Goal: Transaction & Acquisition: Purchase product/service

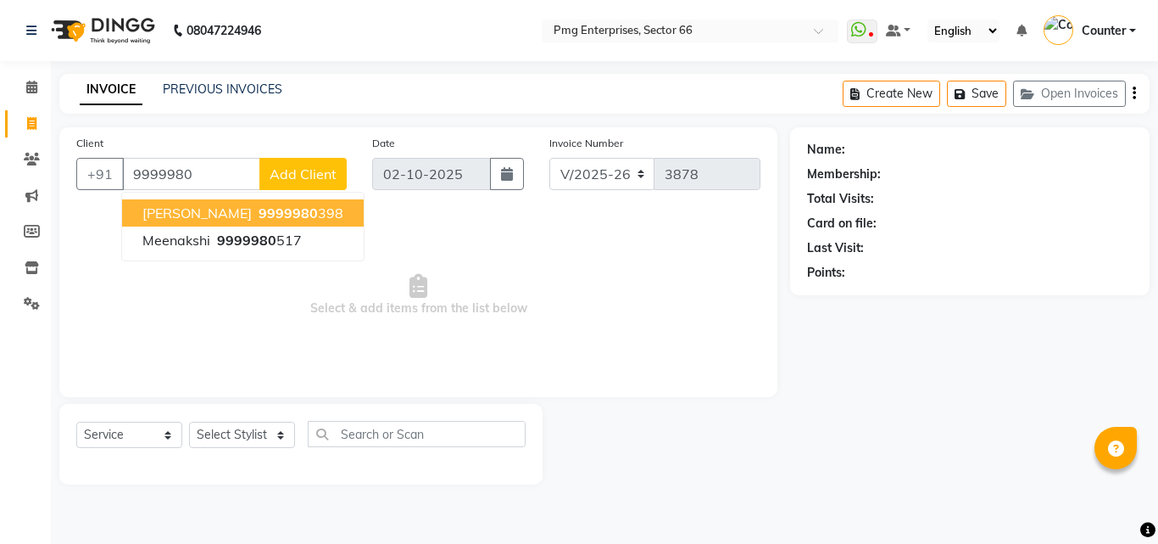
select select "889"
select select "service"
click at [259, 213] on span "9999980" at bounding box center [288, 212] width 59 height 17
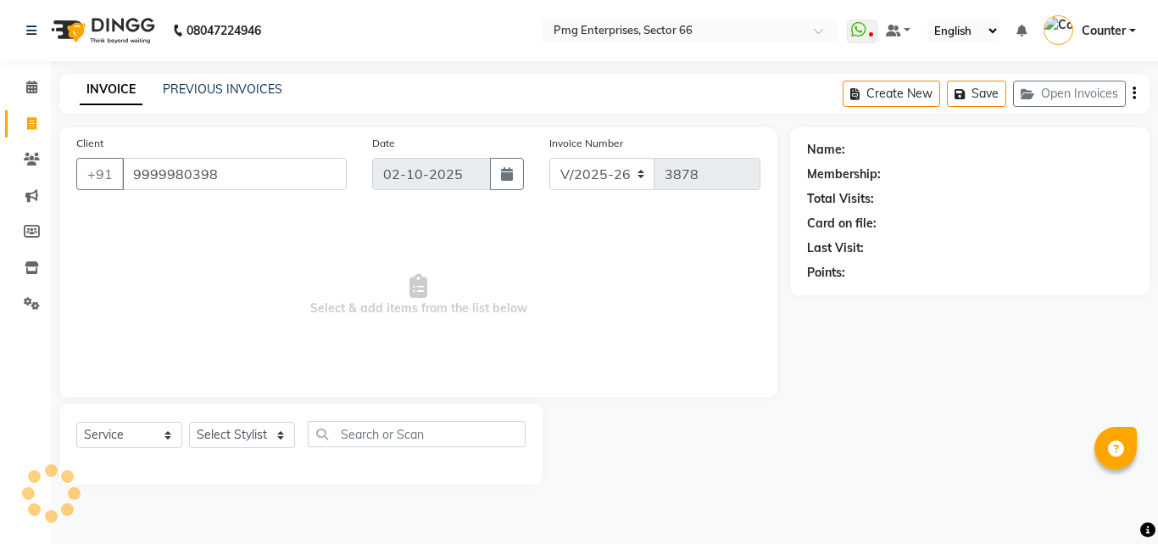
type input "9999980398"
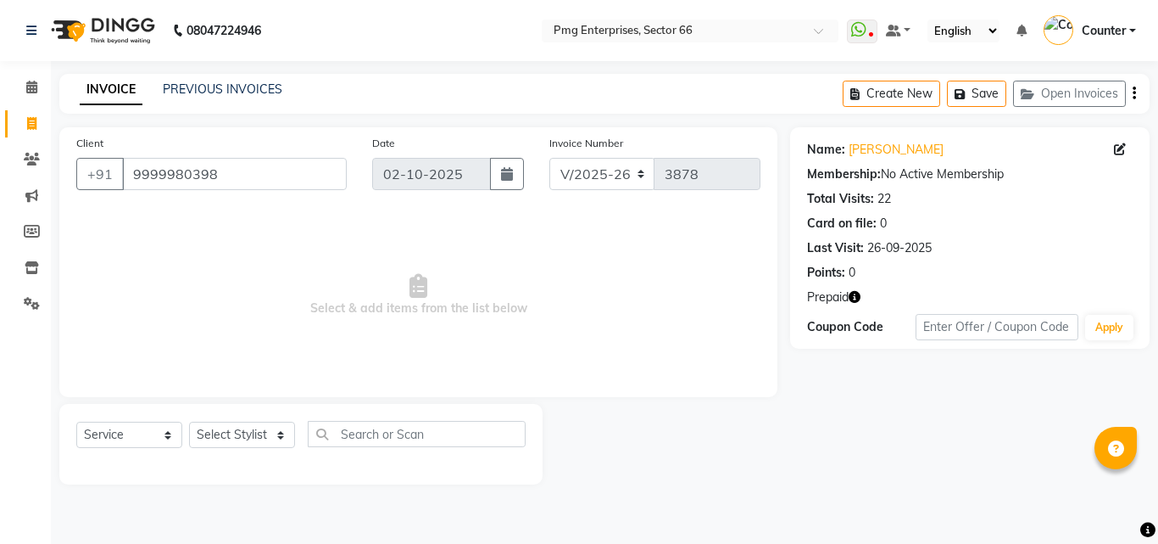
click at [859, 295] on icon "button" at bounding box center [855, 297] width 12 height 12
click at [265, 435] on select "Select Stylist [PERSON_NAME] Counter [PERSON_NAME] [PERSON_NAME] [PERSON_NAME] …" at bounding box center [242, 434] width 106 height 26
select select "78814"
click at [189, 421] on select "Select Stylist [PERSON_NAME] Counter [PERSON_NAME] [PERSON_NAME] [PERSON_NAME] …" at bounding box center [242, 434] width 106 height 26
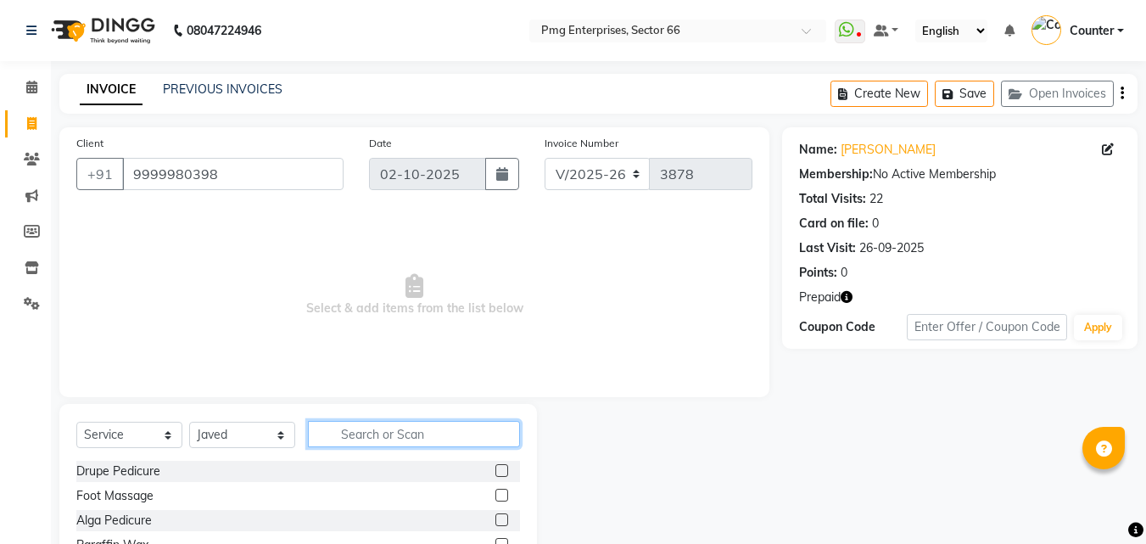
click at [373, 433] on input "text" at bounding box center [414, 434] width 212 height 26
type input "hair"
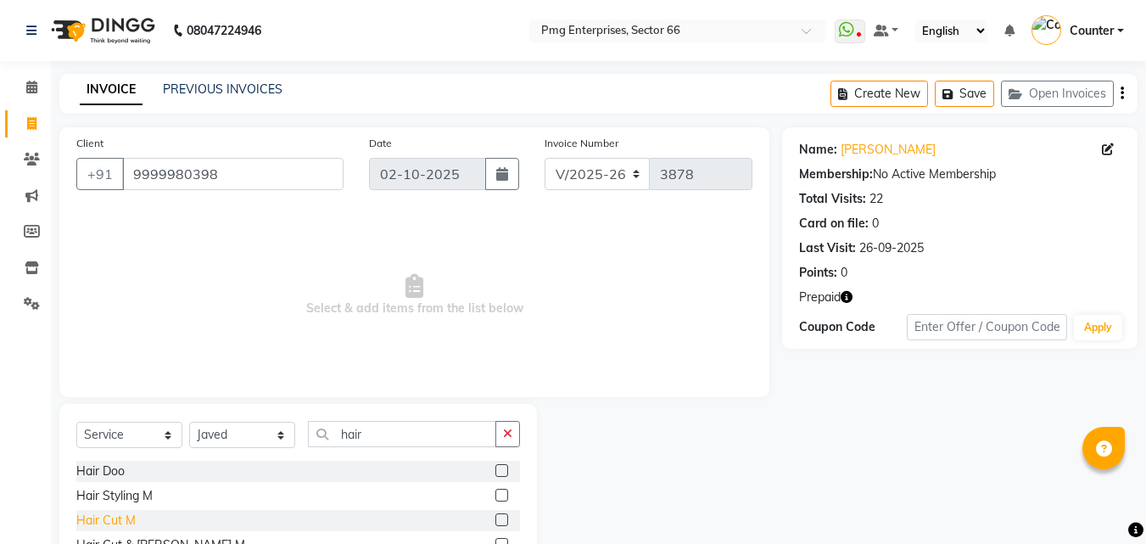
click at [131, 515] on div "Hair Cut M" at bounding box center [105, 520] width 59 height 18
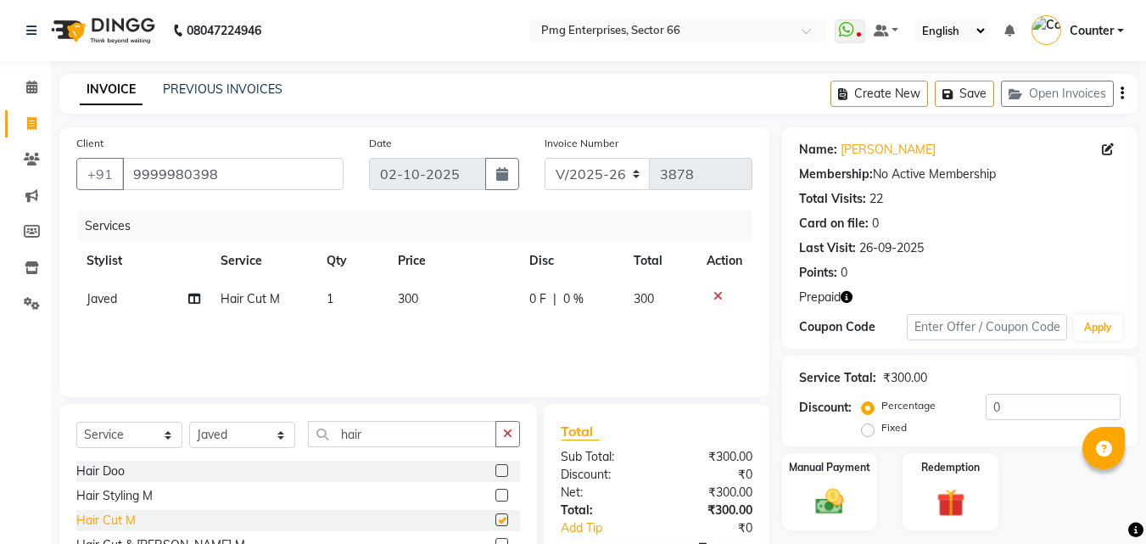
checkbox input "false"
click at [946, 475] on div "Redemption" at bounding box center [950, 491] width 99 height 81
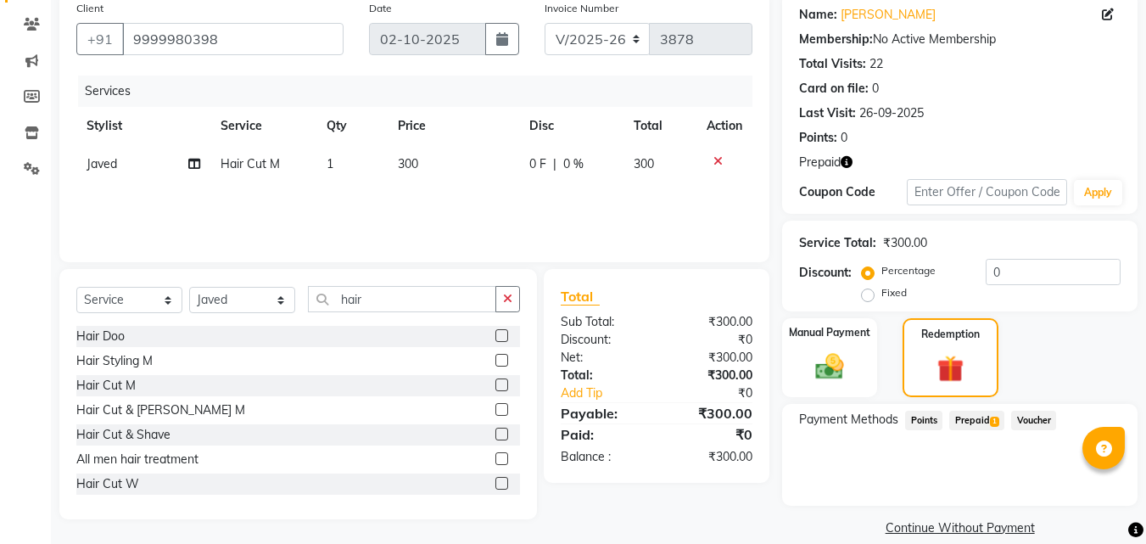
scroll to position [136, 0]
click at [994, 410] on span "Prepaid 1" at bounding box center [976, 420] width 55 height 20
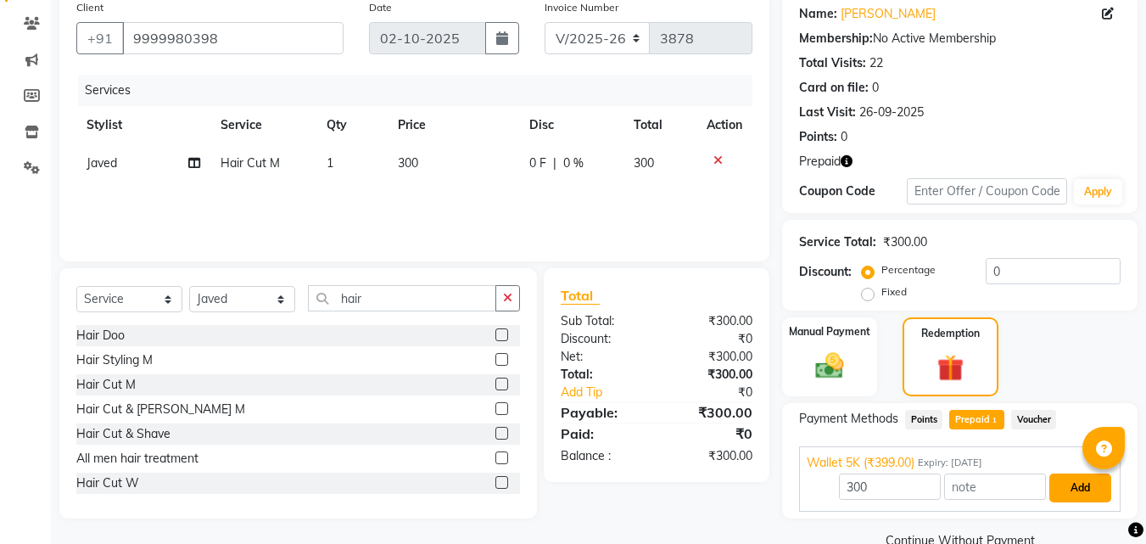
click at [1089, 477] on button "Add" at bounding box center [1080, 487] width 62 height 29
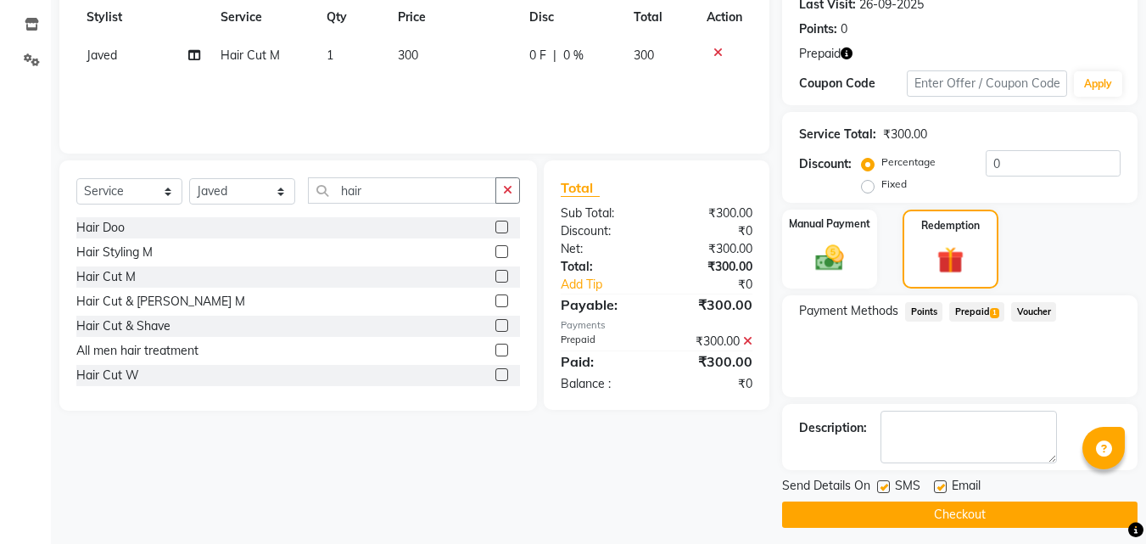
scroll to position [253, 0]
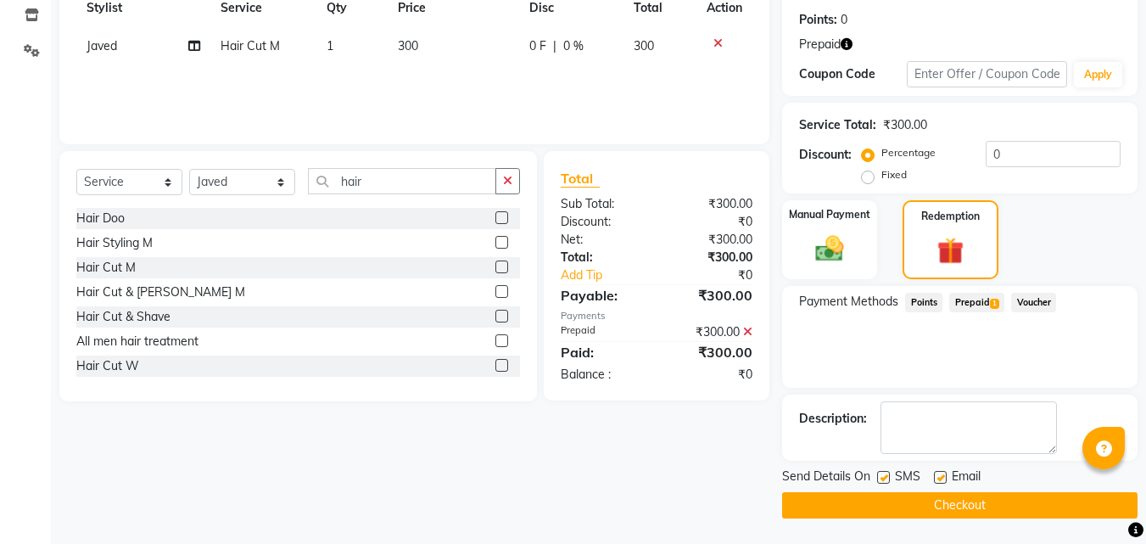
click at [1025, 505] on button "Checkout" at bounding box center [959, 505] width 355 height 26
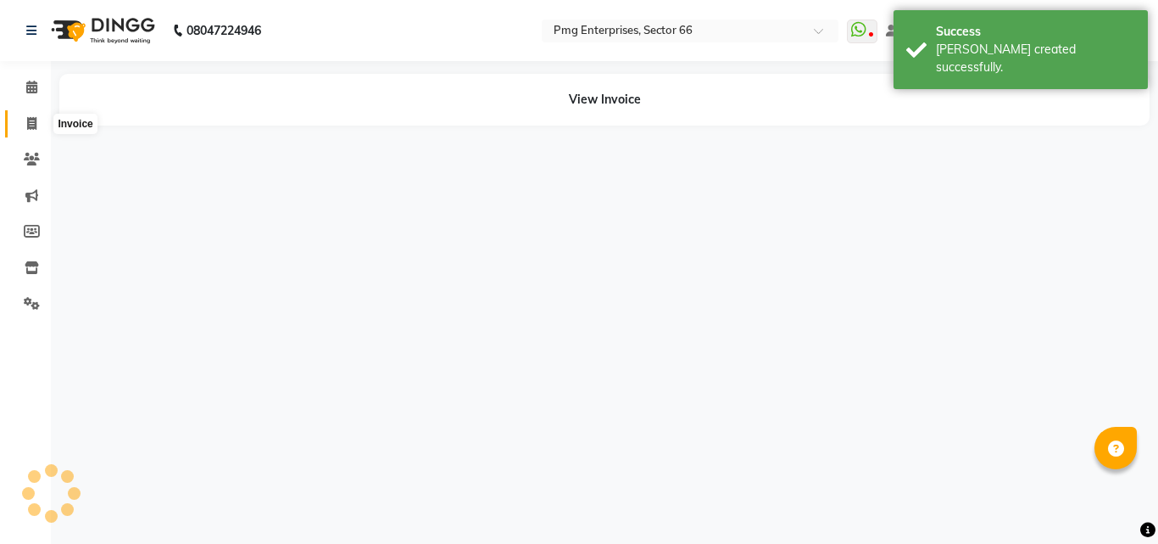
click at [28, 123] on icon at bounding box center [31, 123] width 9 height 13
select select "service"
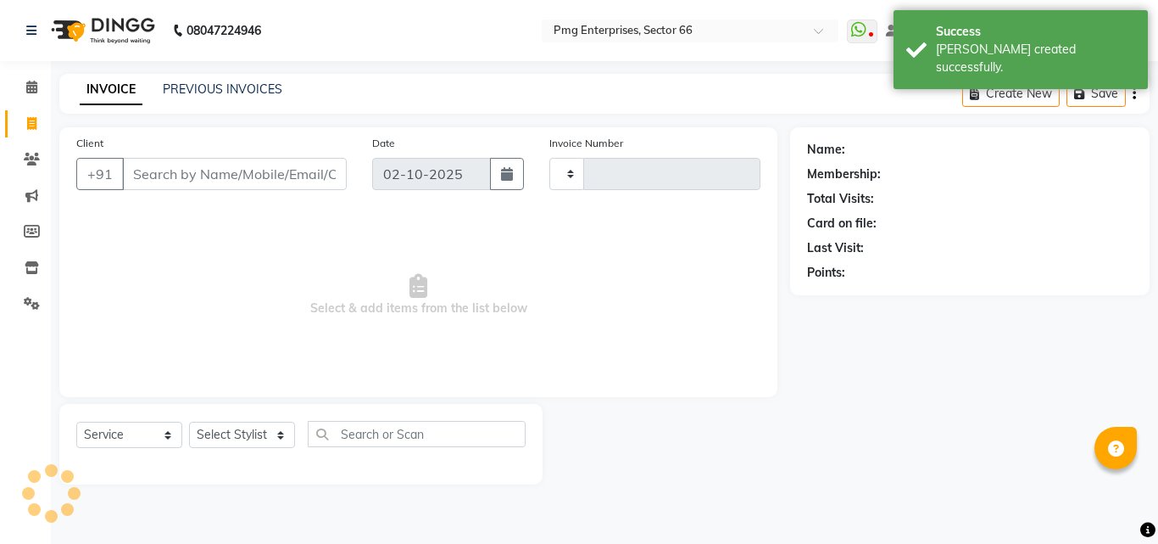
type input "3879"
select select "889"
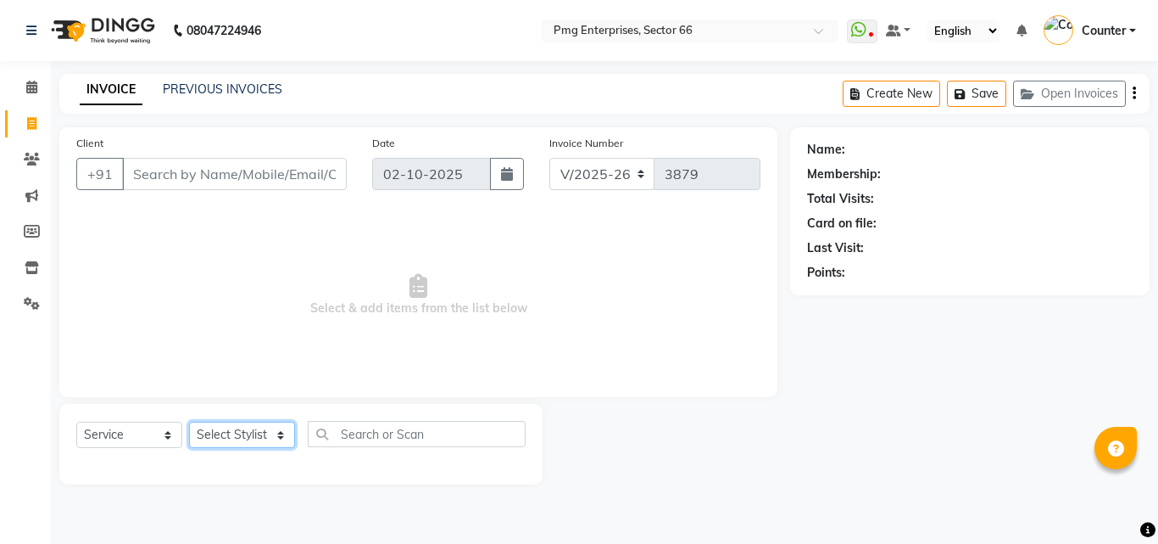
click at [237, 429] on select "Select Stylist [PERSON_NAME] Counter [PERSON_NAME] [PERSON_NAME] [PERSON_NAME] …" at bounding box center [242, 434] width 106 height 26
select select "20825"
click at [189, 421] on select "Select Stylist [PERSON_NAME] Counter [PERSON_NAME] [PERSON_NAME] [PERSON_NAME] …" at bounding box center [242, 434] width 106 height 26
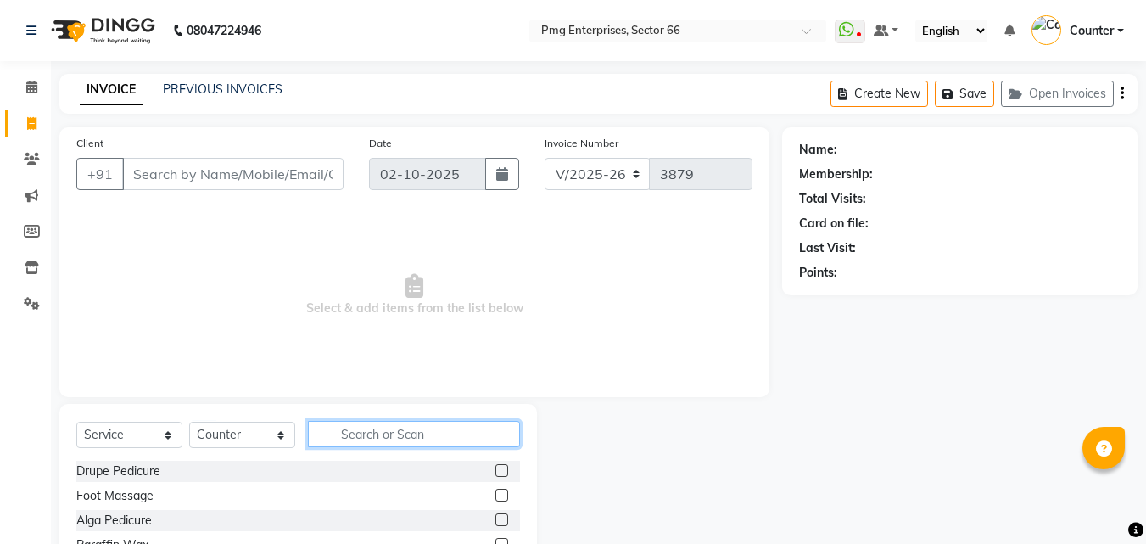
click at [352, 428] on input "text" at bounding box center [414, 434] width 212 height 26
type input "ey"
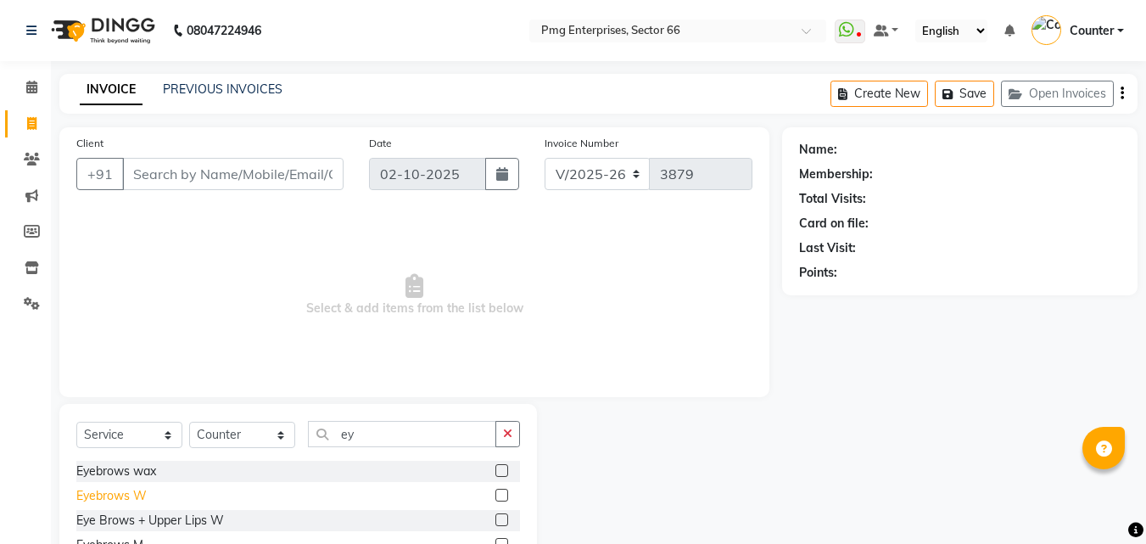
click at [125, 492] on div "Eyebrows W" at bounding box center [111, 496] width 70 height 18
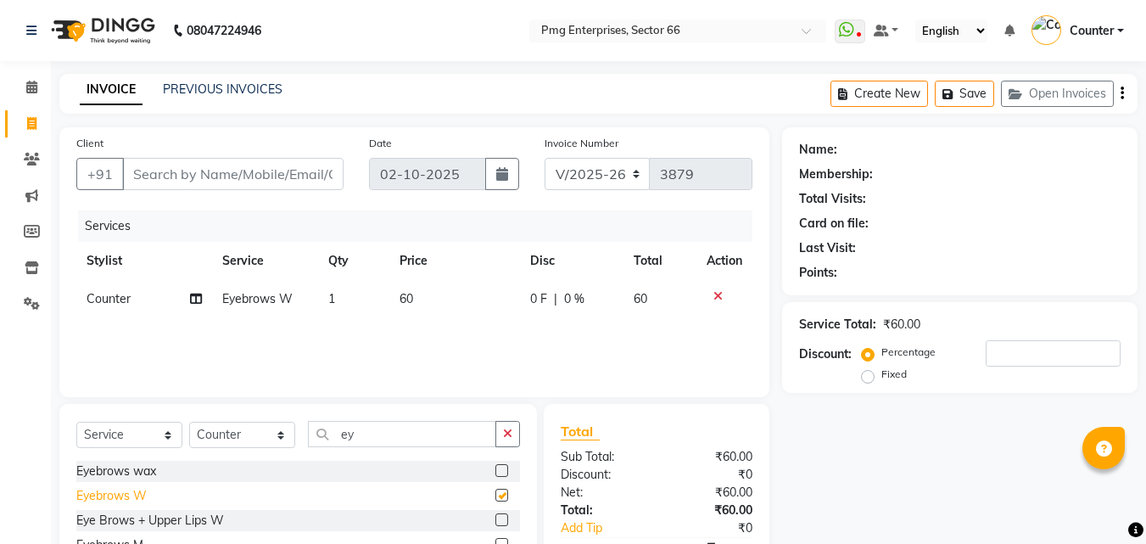
checkbox input "false"
click at [230, 170] on input "Client" at bounding box center [232, 174] width 221 height 32
type input "7"
type input "0"
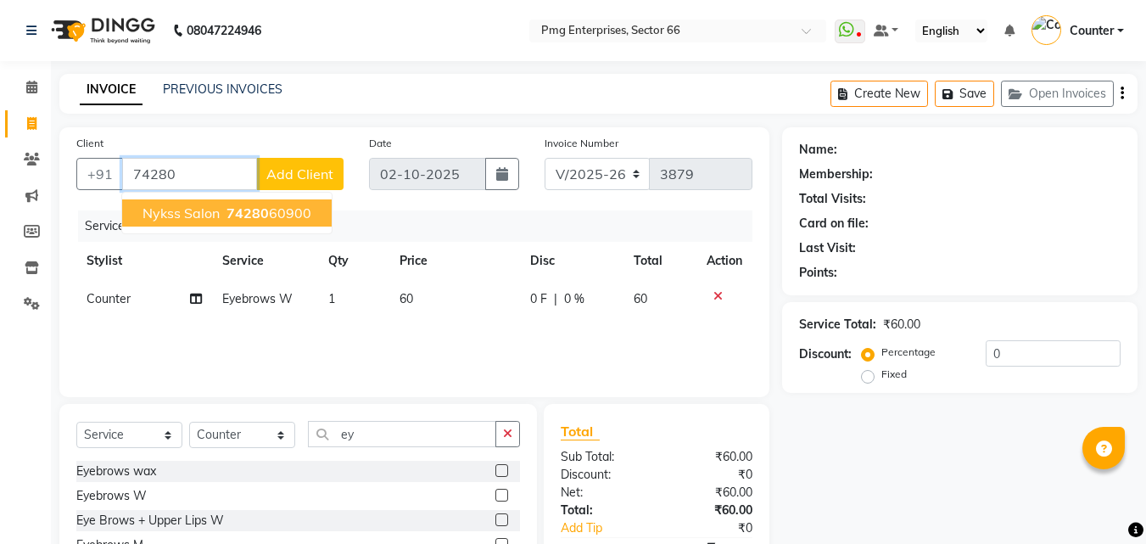
click at [275, 217] on ngb-highlight "74280 60900" at bounding box center [267, 212] width 88 height 17
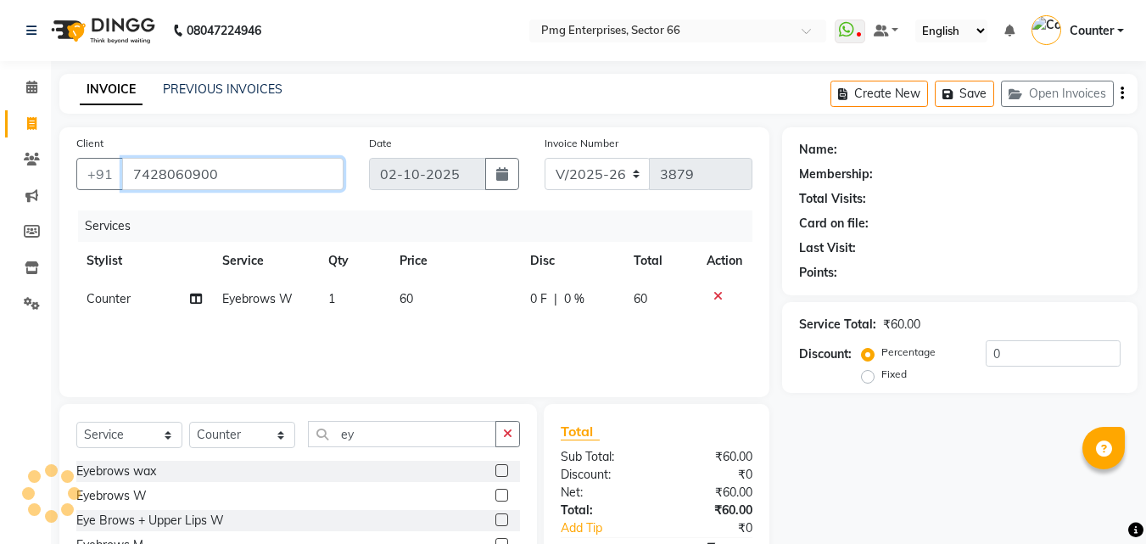
type input "7428060900"
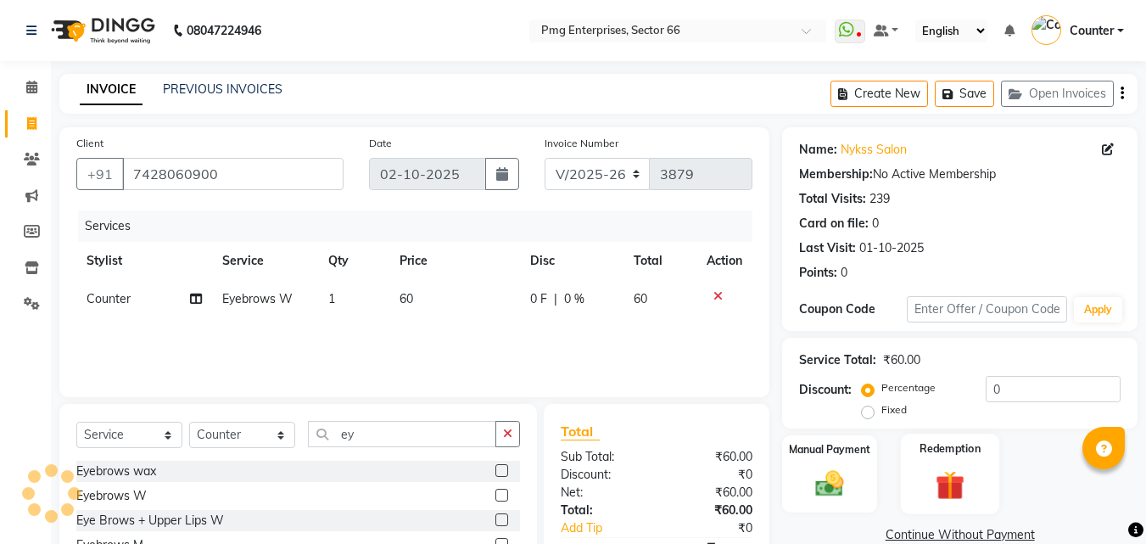
click at [940, 480] on img at bounding box center [949, 484] width 47 height 36
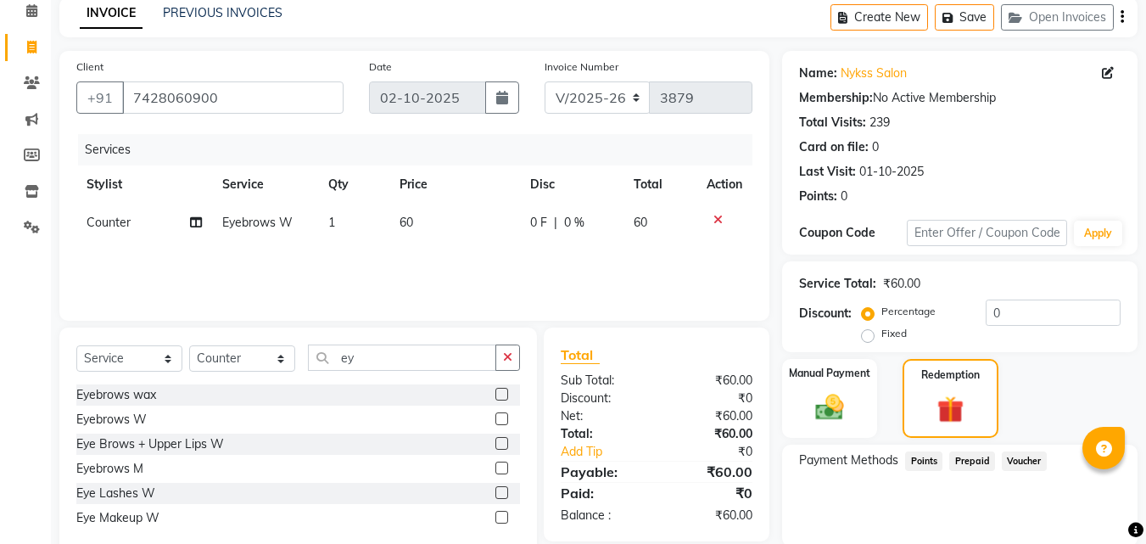
scroll to position [102, 0]
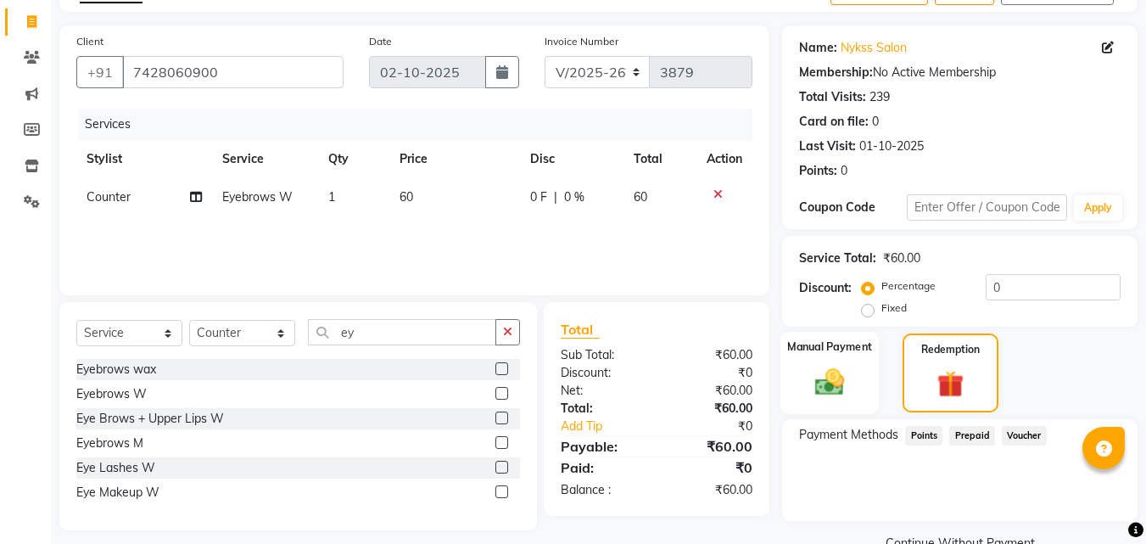
click at [831, 381] on img at bounding box center [829, 382] width 47 height 34
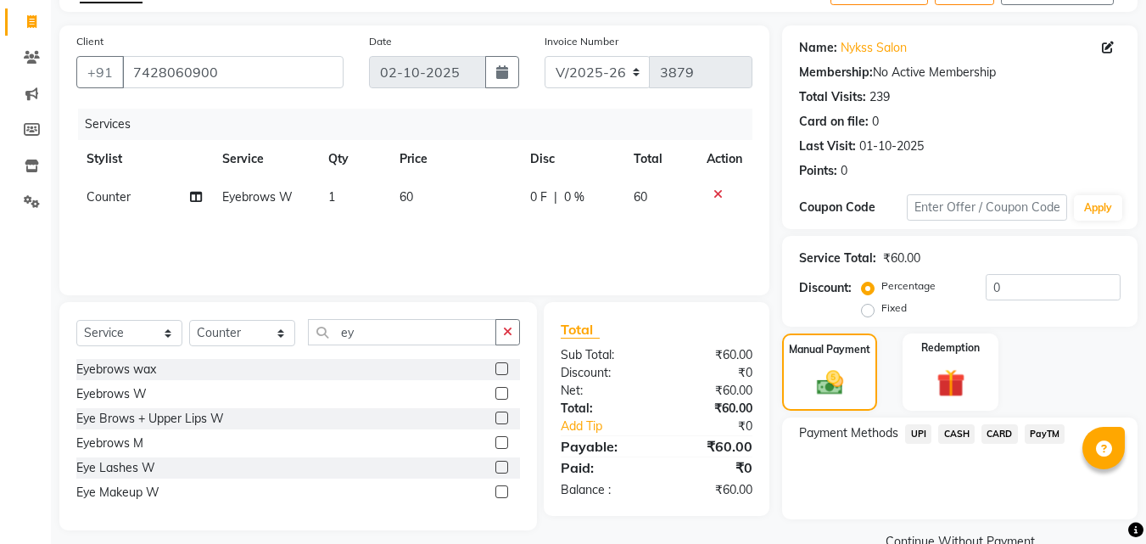
click at [917, 430] on span "UPI" at bounding box center [918, 434] width 26 height 20
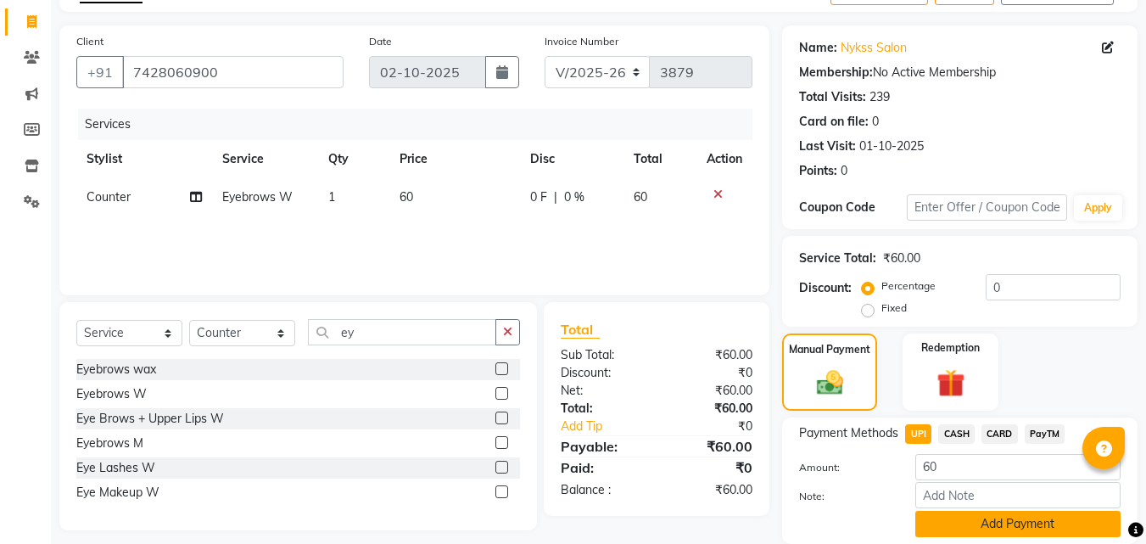
click at [1014, 522] on button "Add Payment" at bounding box center [1017, 524] width 205 height 26
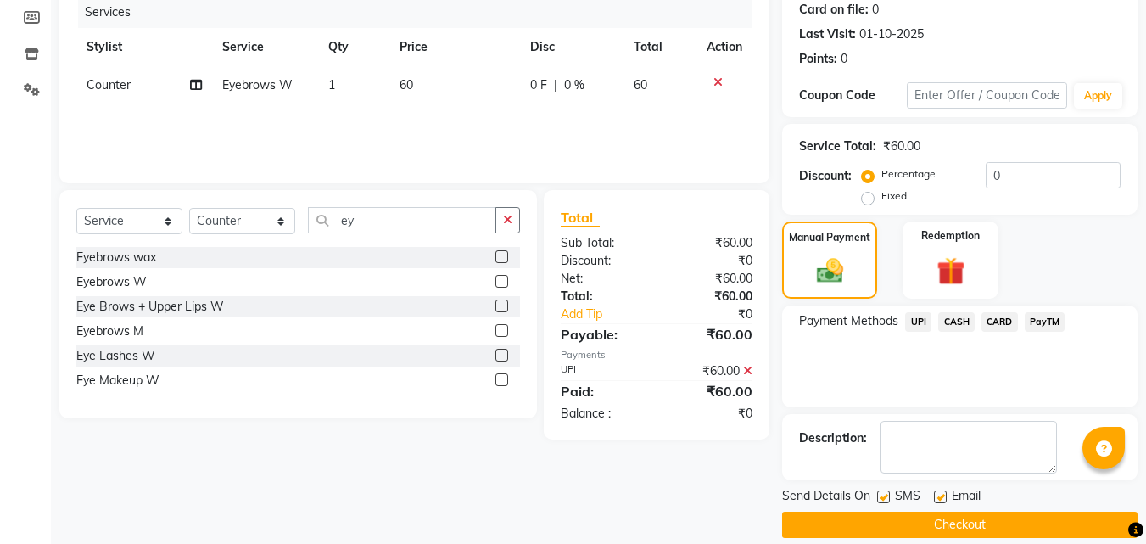
scroll to position [233, 0]
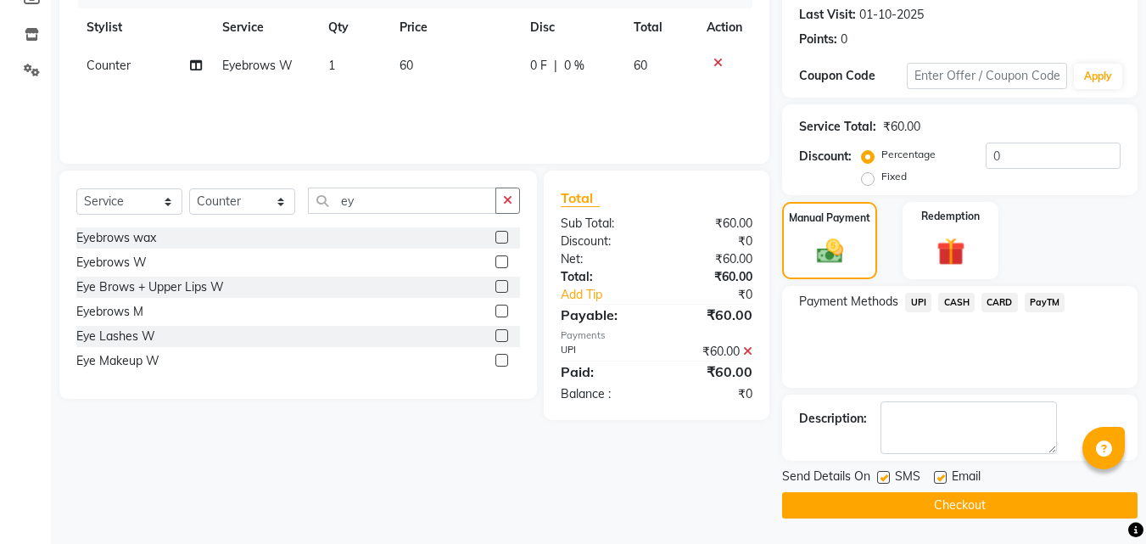
click at [1041, 494] on button "Checkout" at bounding box center [959, 505] width 355 height 26
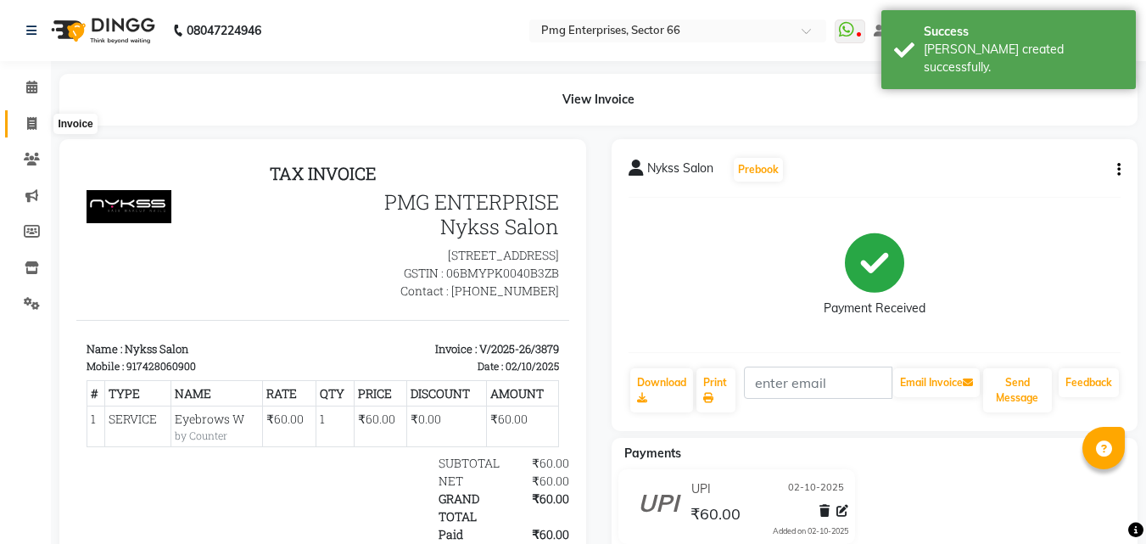
click at [32, 120] on icon at bounding box center [31, 123] width 9 height 13
select select "service"
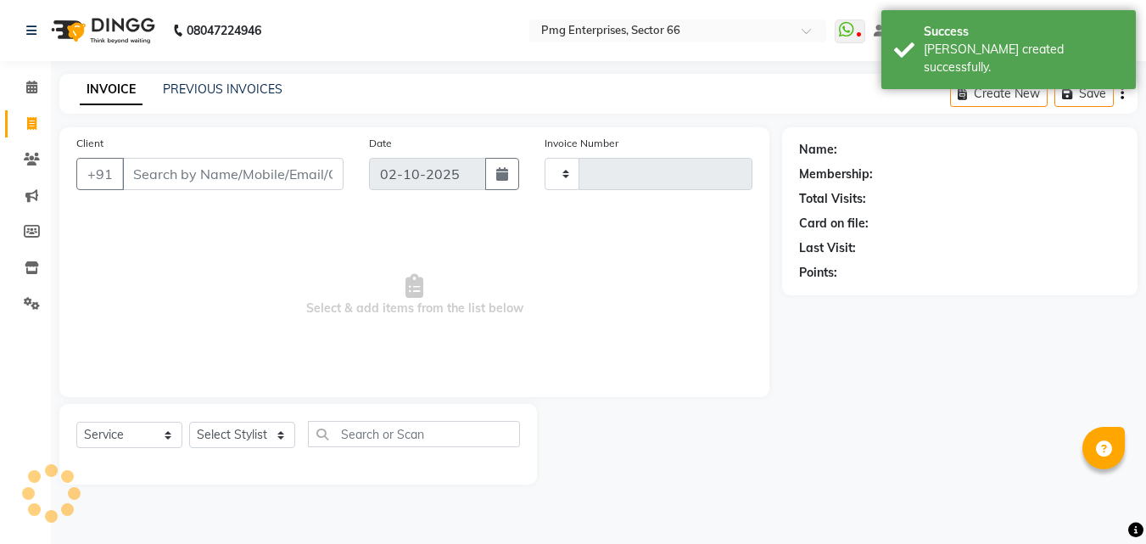
type input "3880"
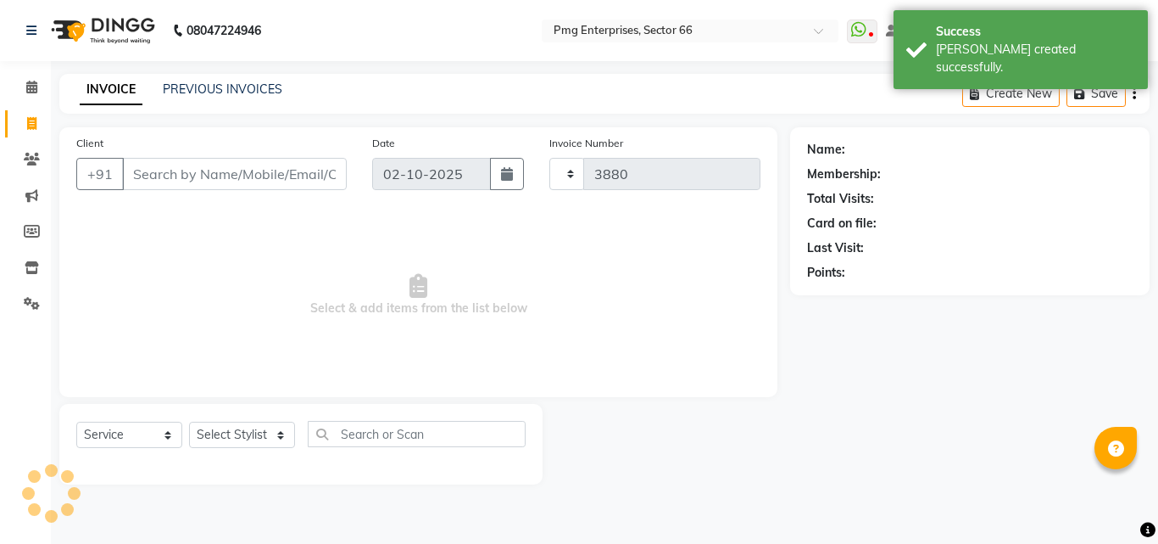
select select "889"
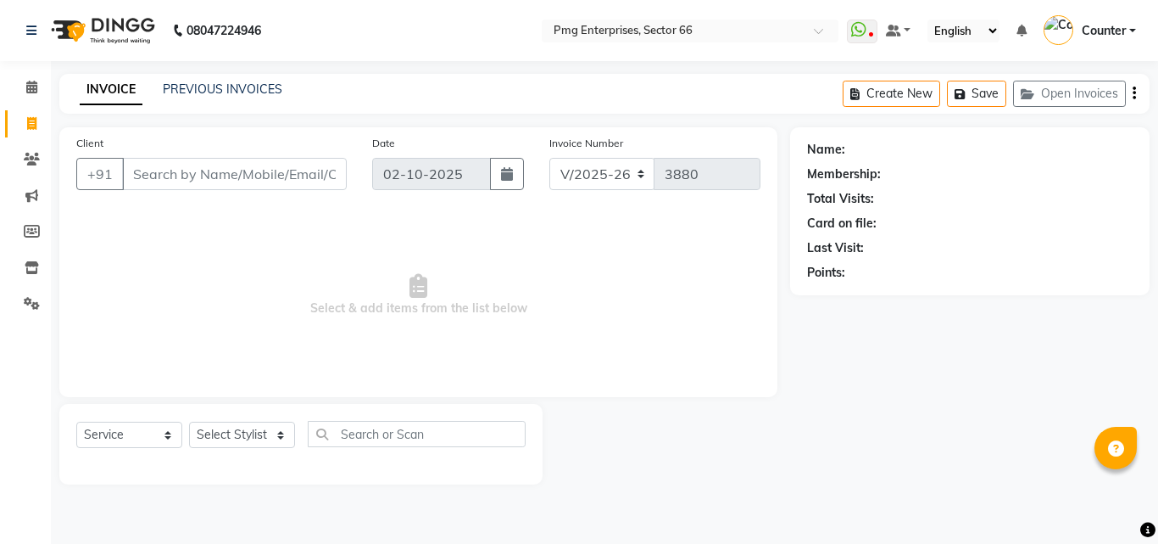
click at [188, 176] on input "Client" at bounding box center [234, 174] width 225 height 32
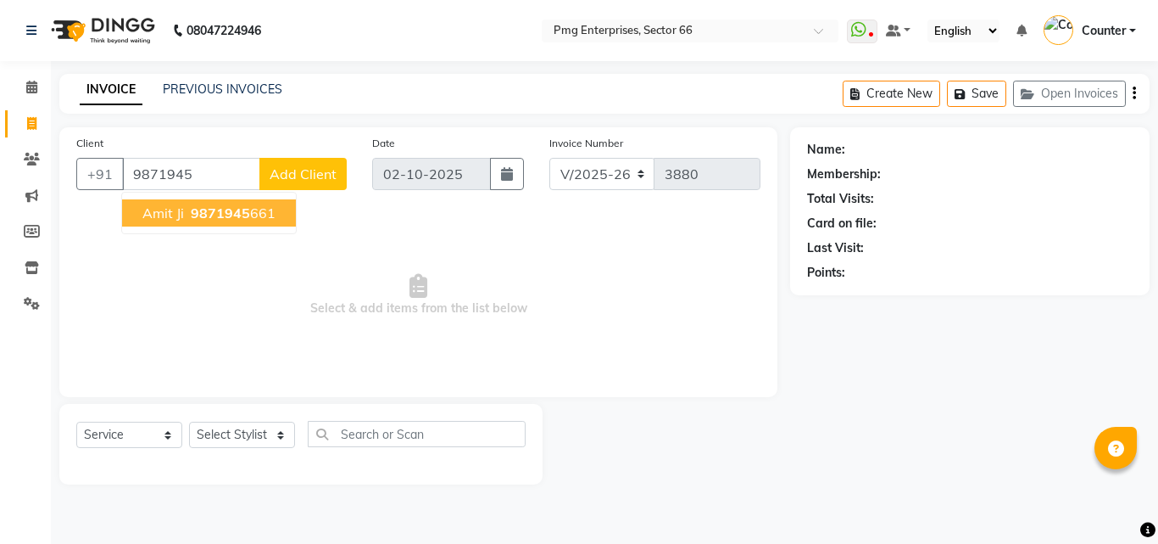
click at [238, 215] on span "9871945" at bounding box center [220, 212] width 59 height 17
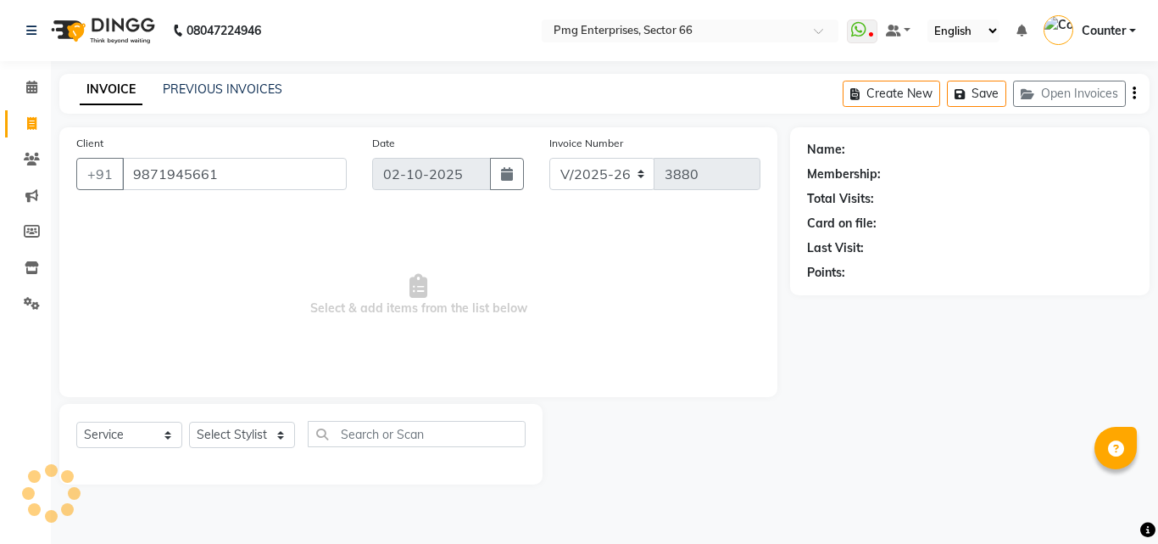
type input "9871945661"
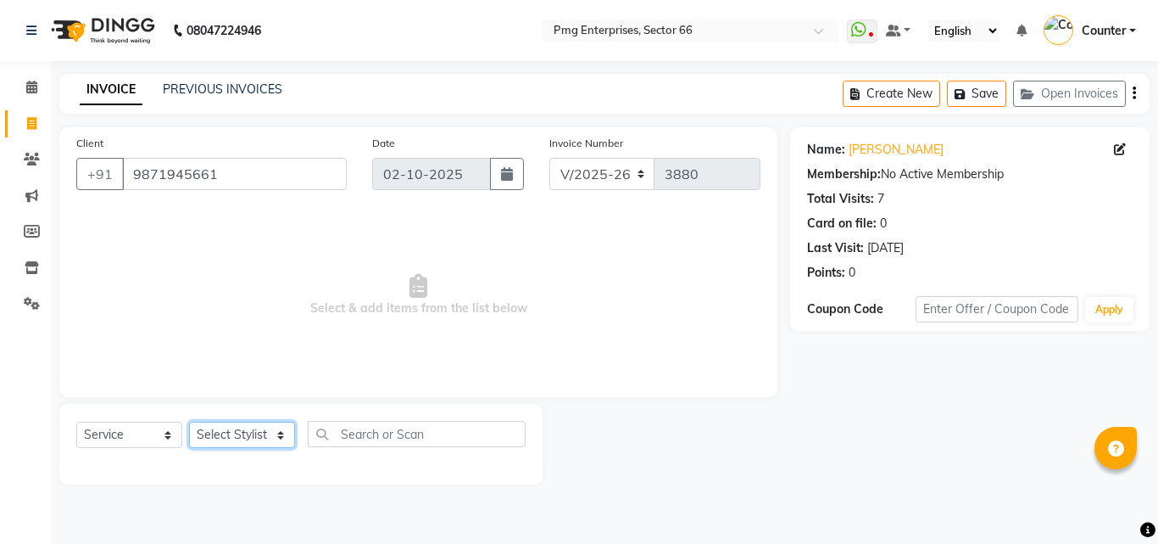
click at [249, 430] on select "Select Stylist [PERSON_NAME] Counter [PERSON_NAME] [PERSON_NAME] [PERSON_NAME] …" at bounding box center [242, 434] width 106 height 26
select select "49466"
click at [189, 421] on select "Select Stylist [PERSON_NAME] Counter [PERSON_NAME] [PERSON_NAME] [PERSON_NAME] …" at bounding box center [242, 434] width 106 height 26
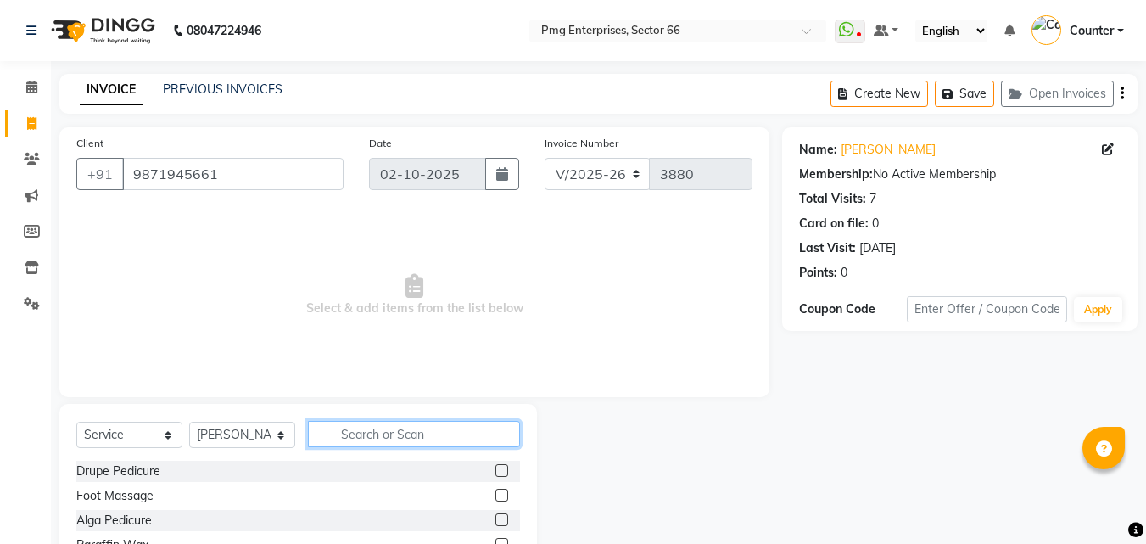
click at [354, 427] on input "text" at bounding box center [414, 434] width 212 height 26
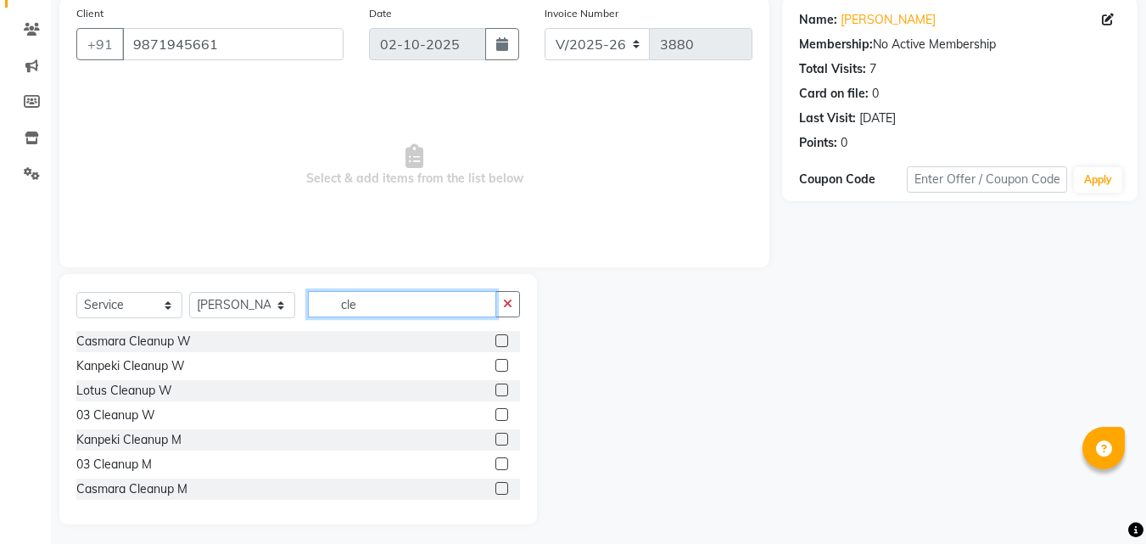
scroll to position [136, 0]
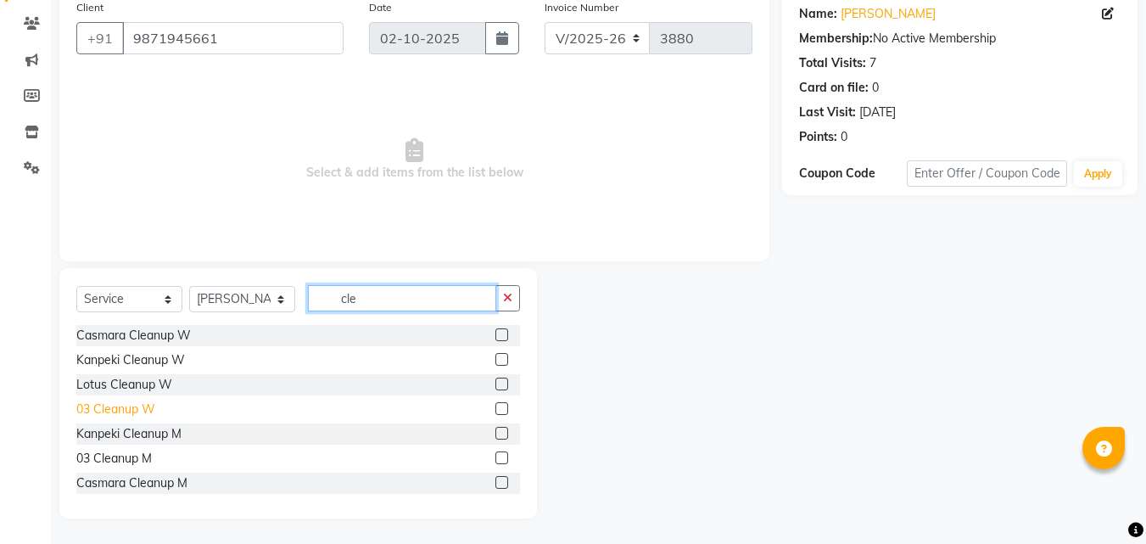
type input "cle"
click at [145, 406] on div "03 Cleanup W" at bounding box center [115, 409] width 79 height 18
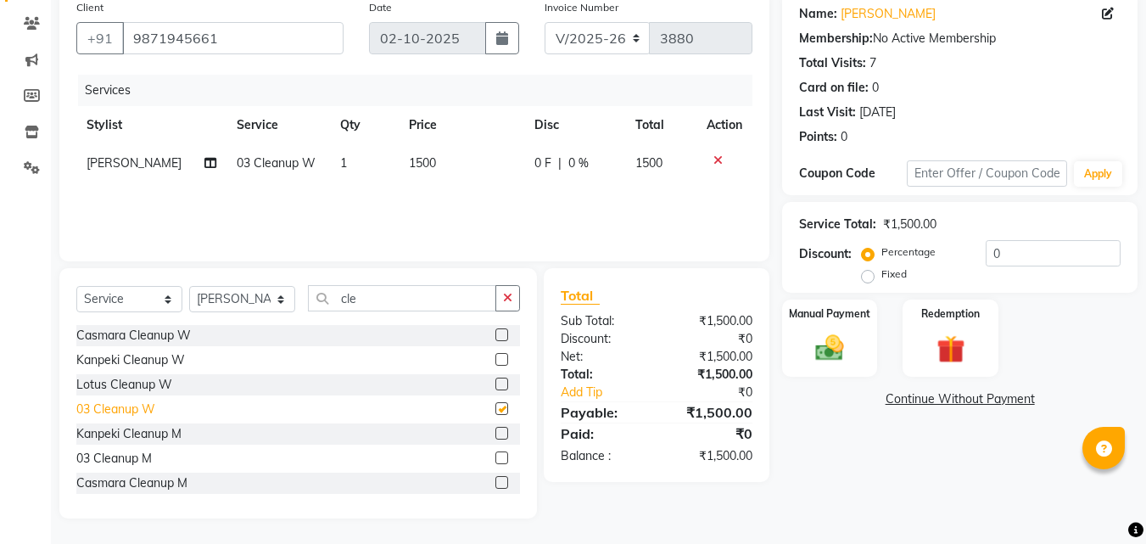
checkbox input "false"
click at [380, 296] on input "cle" at bounding box center [402, 298] width 188 height 26
type input "c"
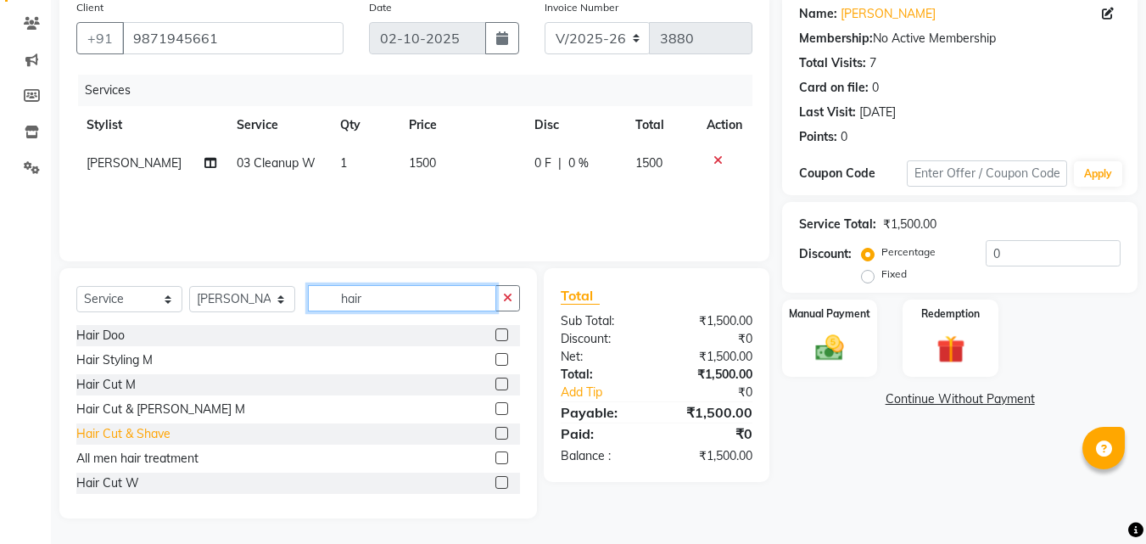
type input "hair"
click at [160, 431] on div "Hair Cut & Shave" at bounding box center [123, 434] width 94 height 18
checkbox input "false"
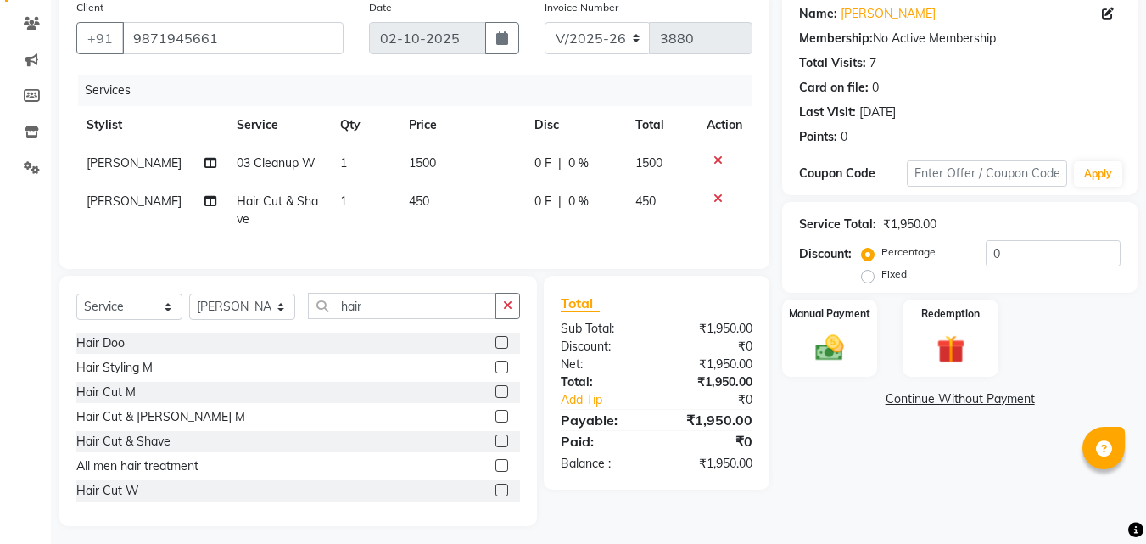
click at [457, 161] on td "1500" at bounding box center [462, 163] width 126 height 38
select select "49466"
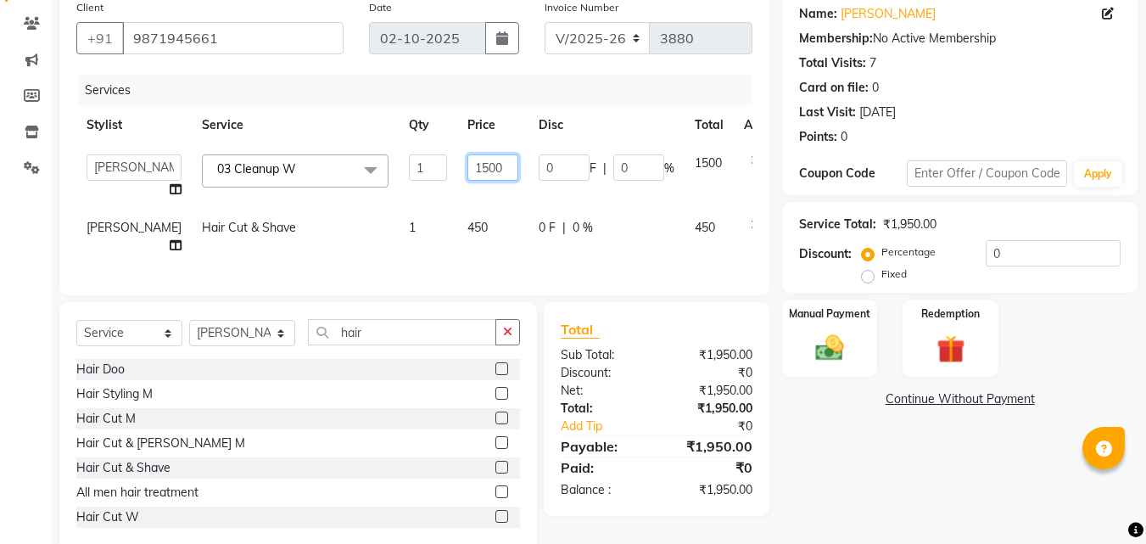
click at [467, 163] on input "1500" at bounding box center [492, 167] width 51 height 26
type input "1"
type input "2500"
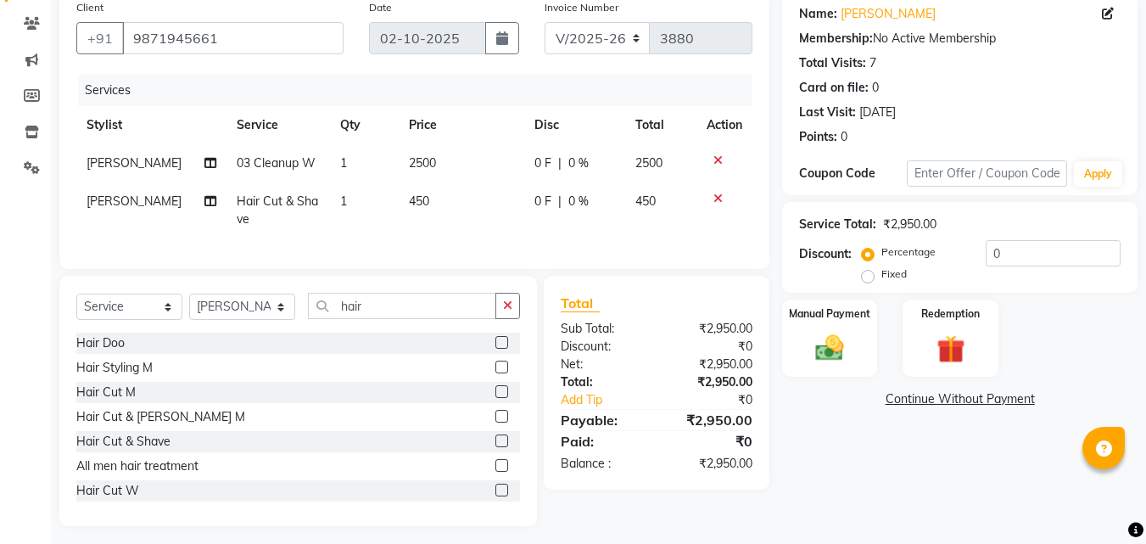
click at [282, 131] on th "Service" at bounding box center [277, 125] width 103 height 38
click at [177, 425] on div "Hair Cut & [PERSON_NAME] M" at bounding box center [160, 417] width 169 height 18
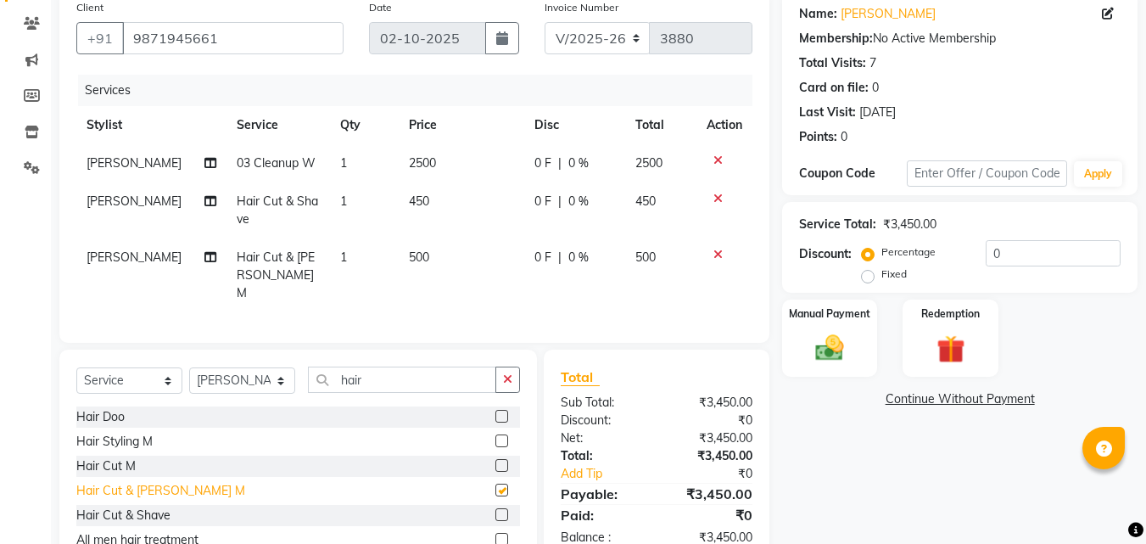
checkbox input "false"
click at [714, 193] on icon at bounding box center [717, 199] width 9 height 12
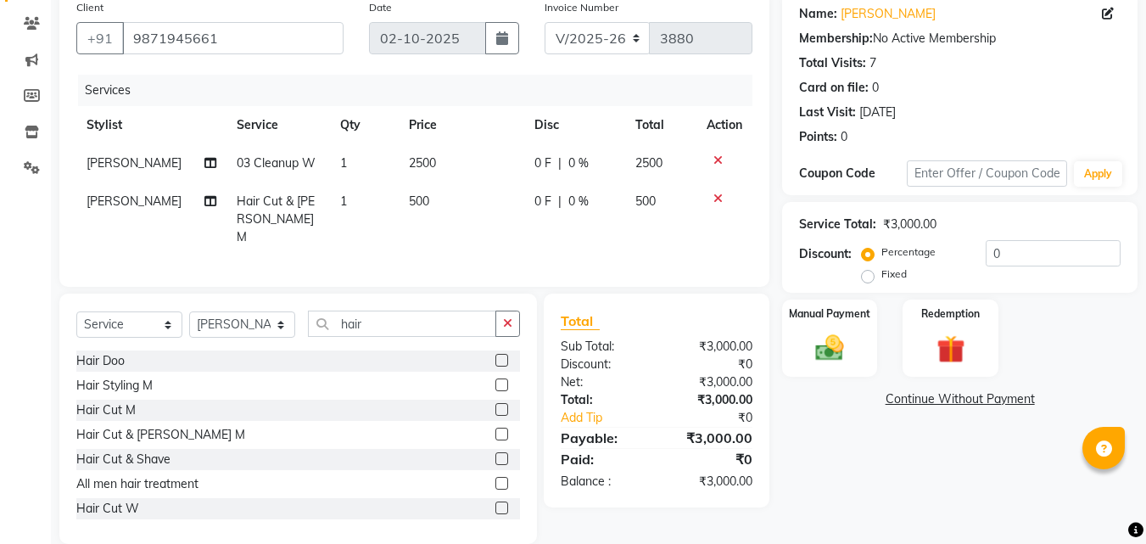
click at [459, 154] on td "2500" at bounding box center [462, 163] width 126 height 38
select select "49466"
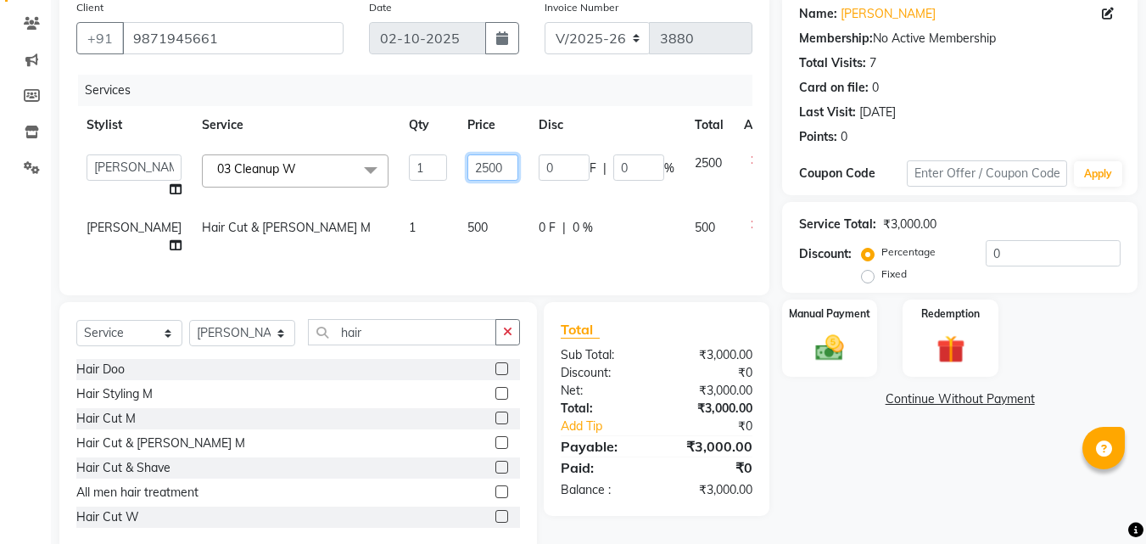
click at [469, 159] on input "2500" at bounding box center [492, 167] width 51 height 26
type input "2650"
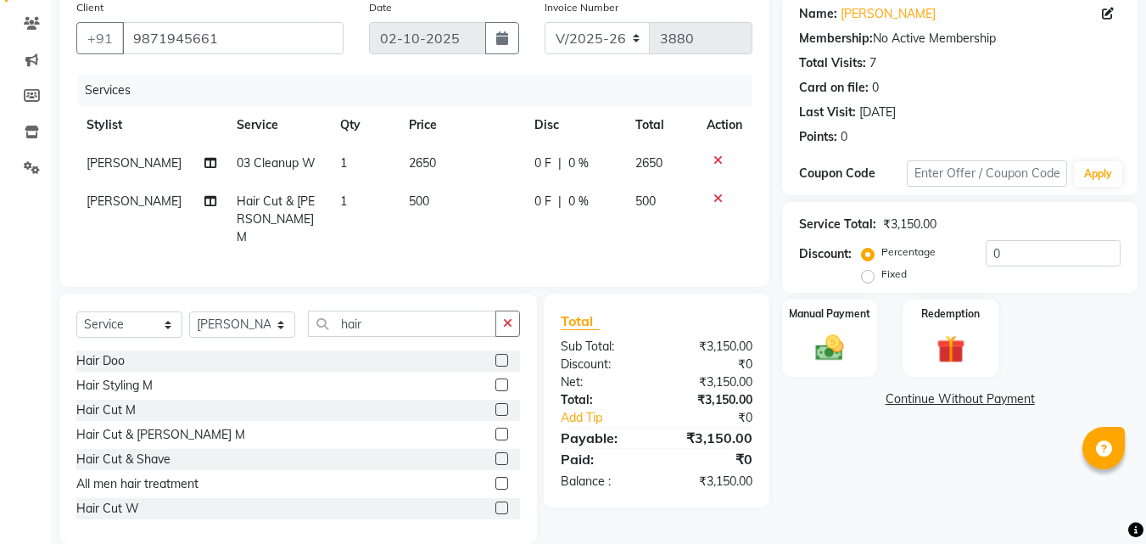
click at [486, 190] on tbody "[PERSON_NAME] 03 Cleanup W 1 2650 0 F | 0 % 2650 [PERSON_NAME] Hair Cut & [PERS…" at bounding box center [414, 200] width 676 height 112
click at [840, 344] on img at bounding box center [829, 348] width 47 height 34
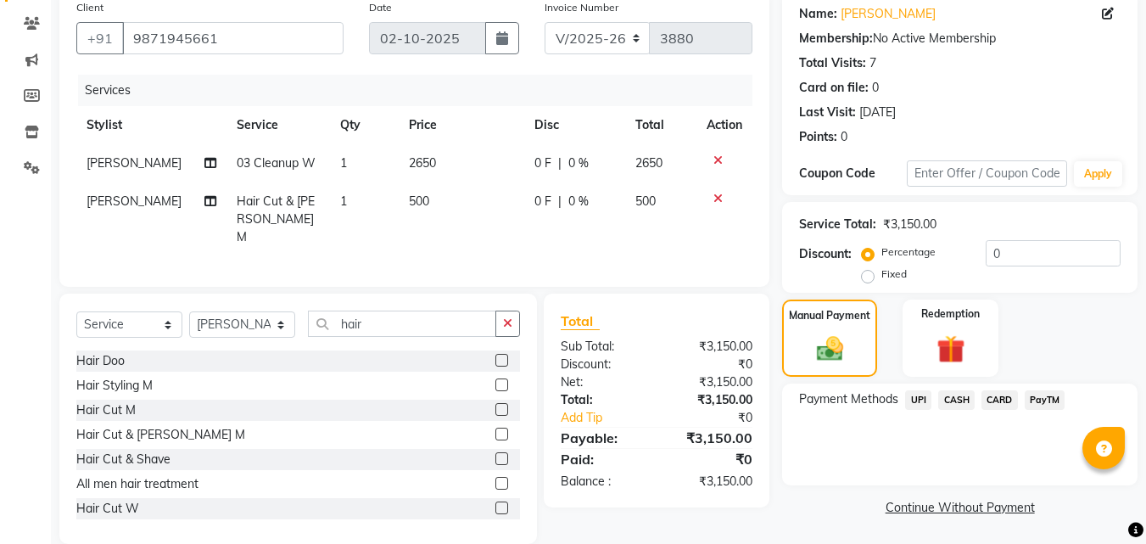
click at [916, 394] on span "UPI" at bounding box center [918, 400] width 26 height 20
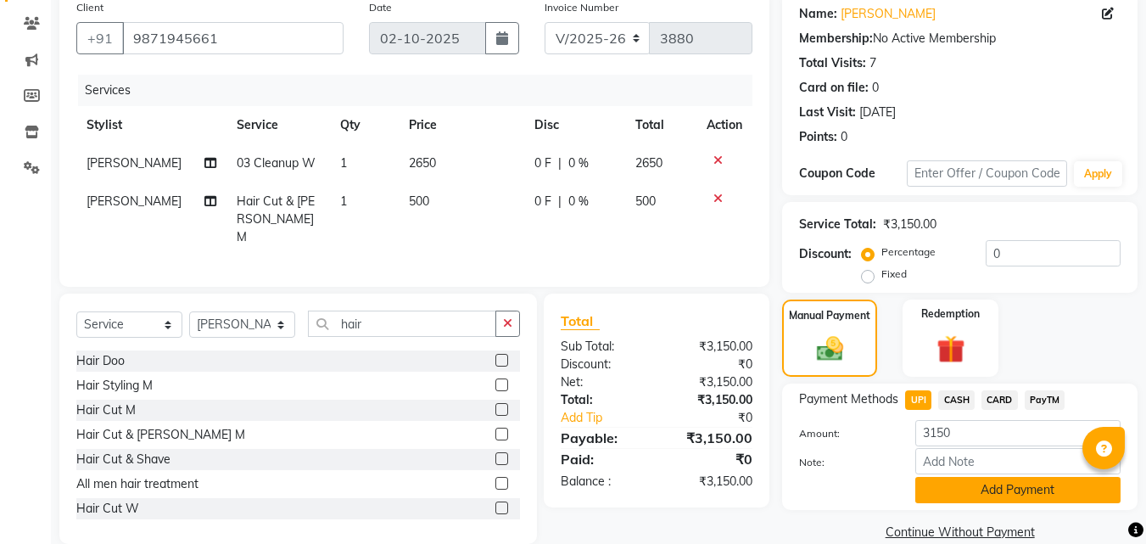
click at [997, 483] on button "Add Payment" at bounding box center [1017, 490] width 205 height 26
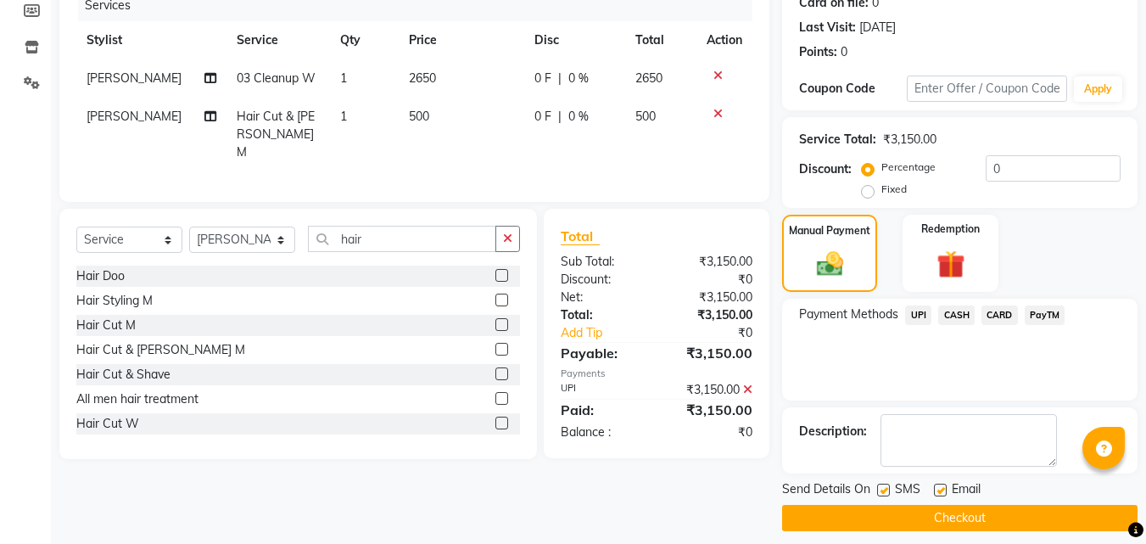
scroll to position [233, 0]
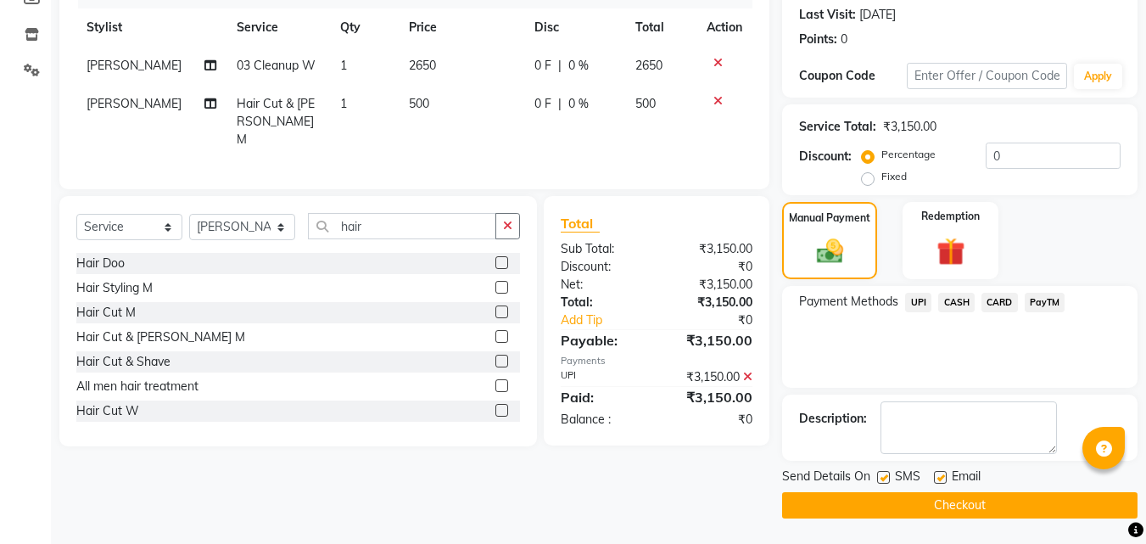
click at [1070, 503] on button "Checkout" at bounding box center [959, 505] width 355 height 26
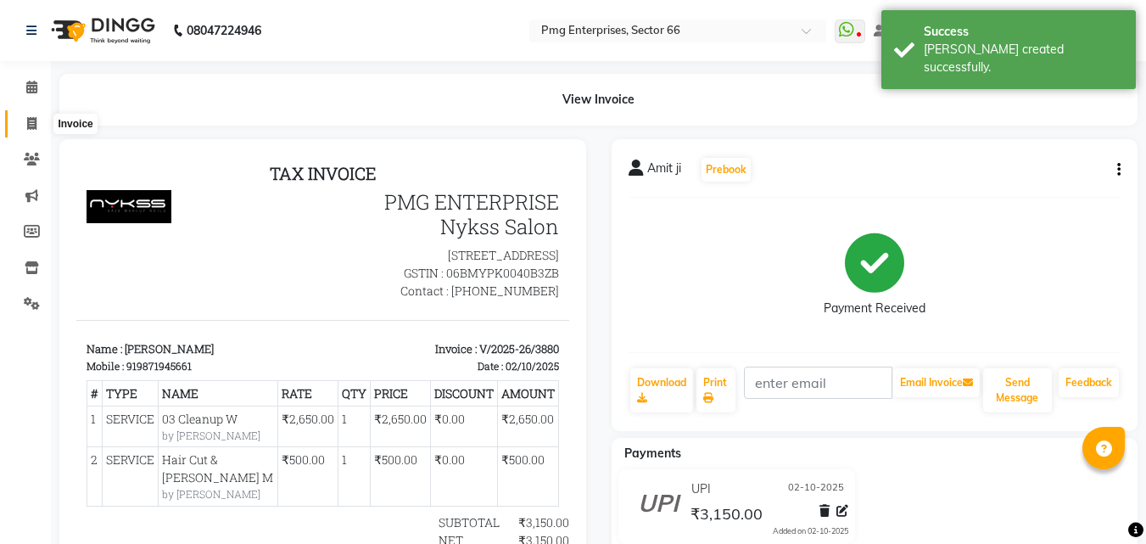
click at [30, 125] on icon at bounding box center [31, 123] width 9 height 13
select select "service"
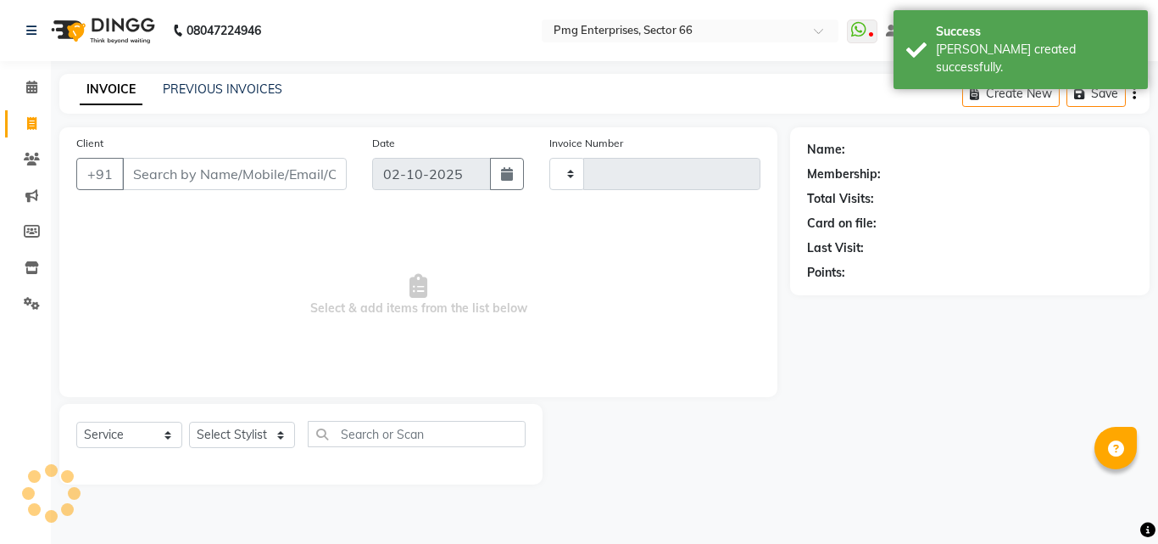
type input "3881"
select select "889"
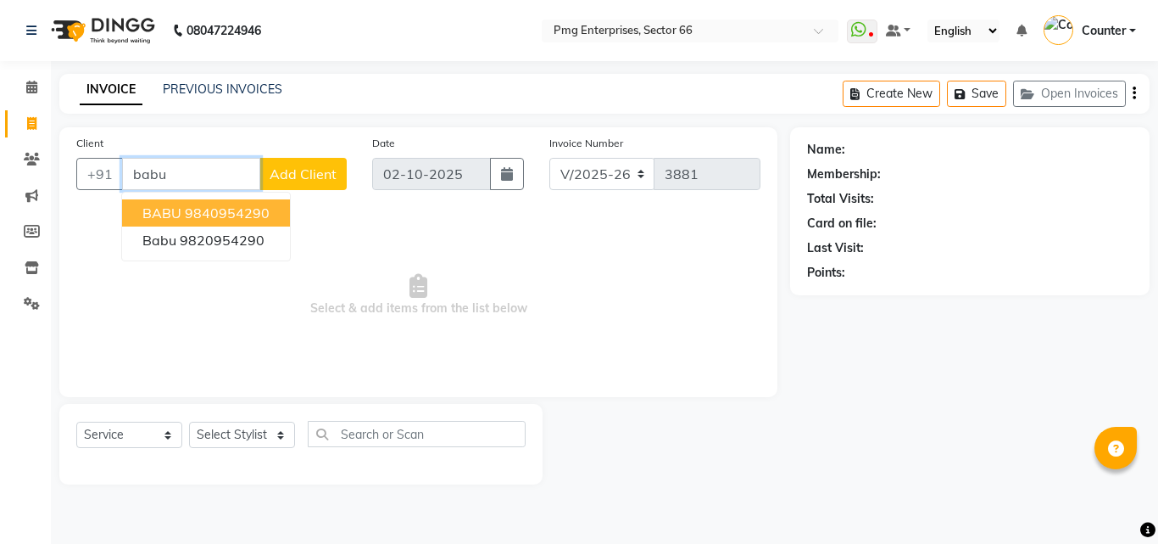
click at [224, 213] on ngb-highlight "9840954290" at bounding box center [227, 212] width 85 height 17
type input "9840954290"
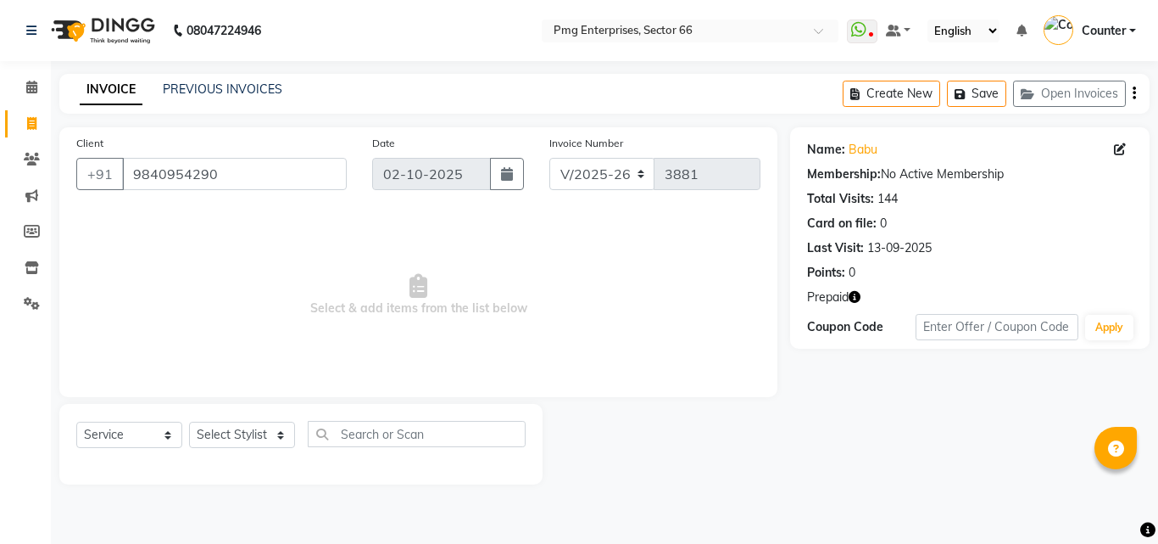
click at [853, 296] on icon "button" at bounding box center [855, 297] width 12 height 12
click at [33, 123] on icon at bounding box center [31, 123] width 9 height 13
select select "service"
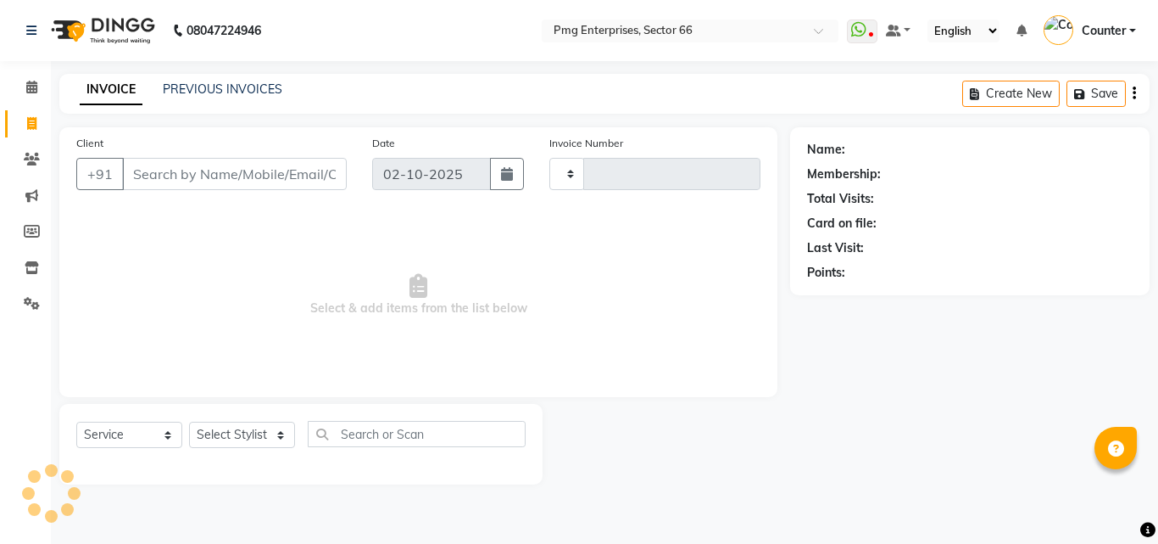
type input "3881"
select select "889"
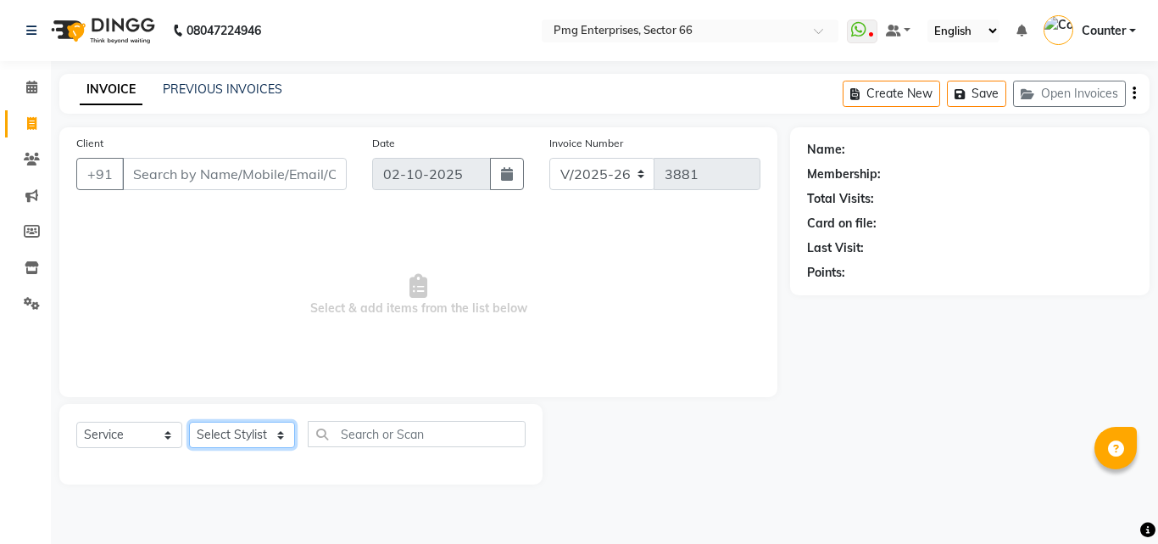
click at [244, 427] on select "Select Stylist [PERSON_NAME] Counter [PERSON_NAME] [PERSON_NAME] [PERSON_NAME] …" at bounding box center [242, 434] width 106 height 26
select select "78814"
click at [189, 421] on select "Select Stylist [PERSON_NAME] Counter [PERSON_NAME] [PERSON_NAME] [PERSON_NAME] …" at bounding box center [242, 434] width 106 height 26
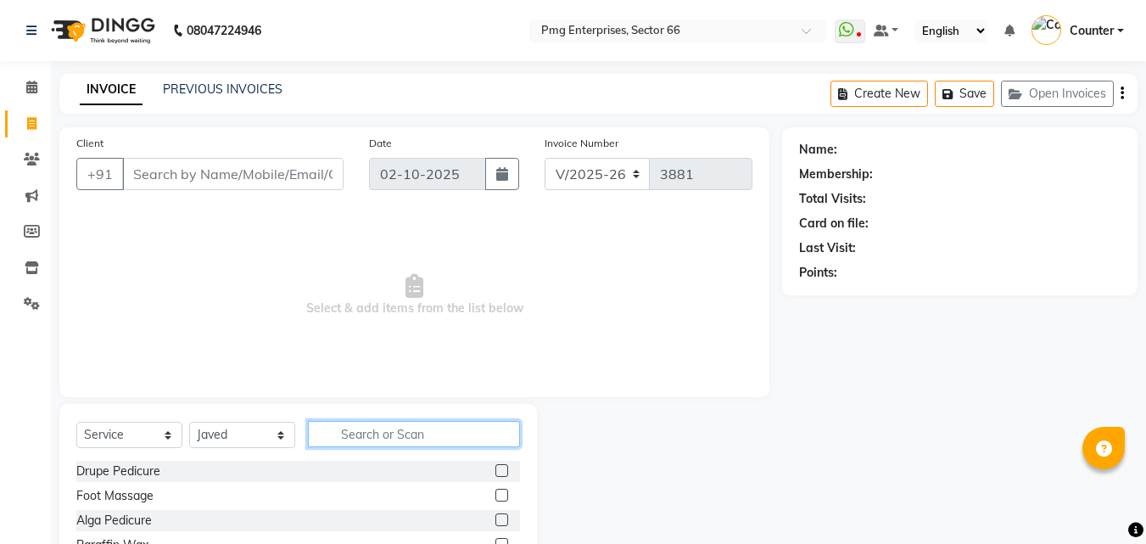
click at [358, 443] on input "text" at bounding box center [414, 434] width 212 height 26
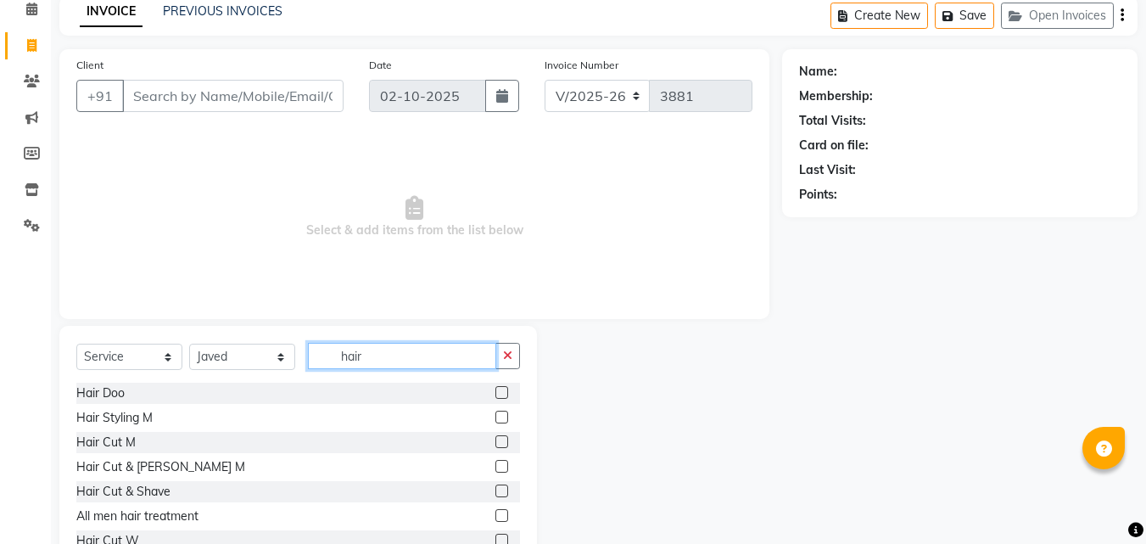
scroll to position [102, 0]
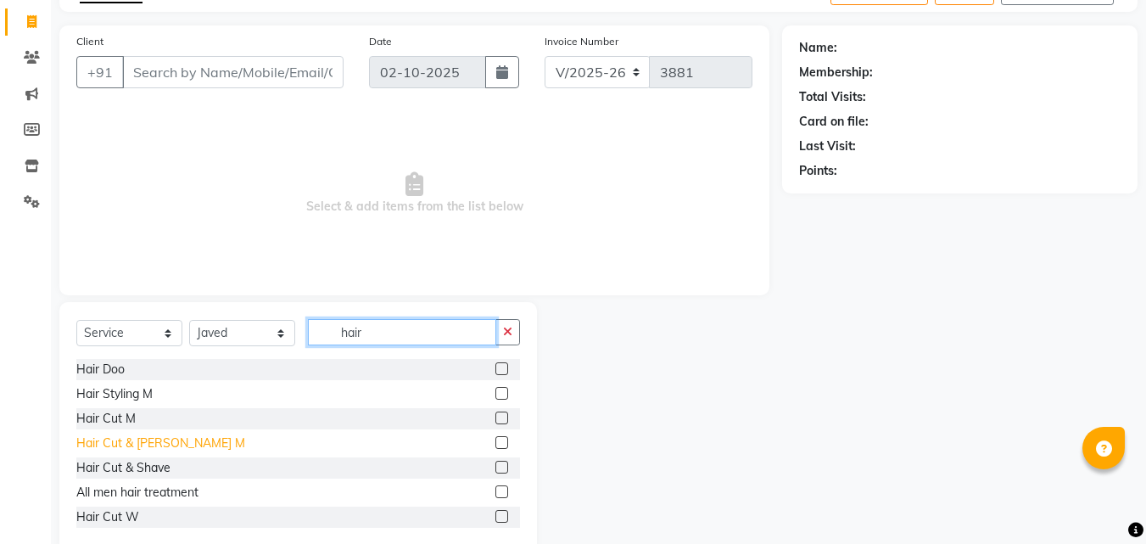
type input "hair"
click at [165, 438] on div "Hair Cut & [PERSON_NAME] M" at bounding box center [160, 443] width 169 height 18
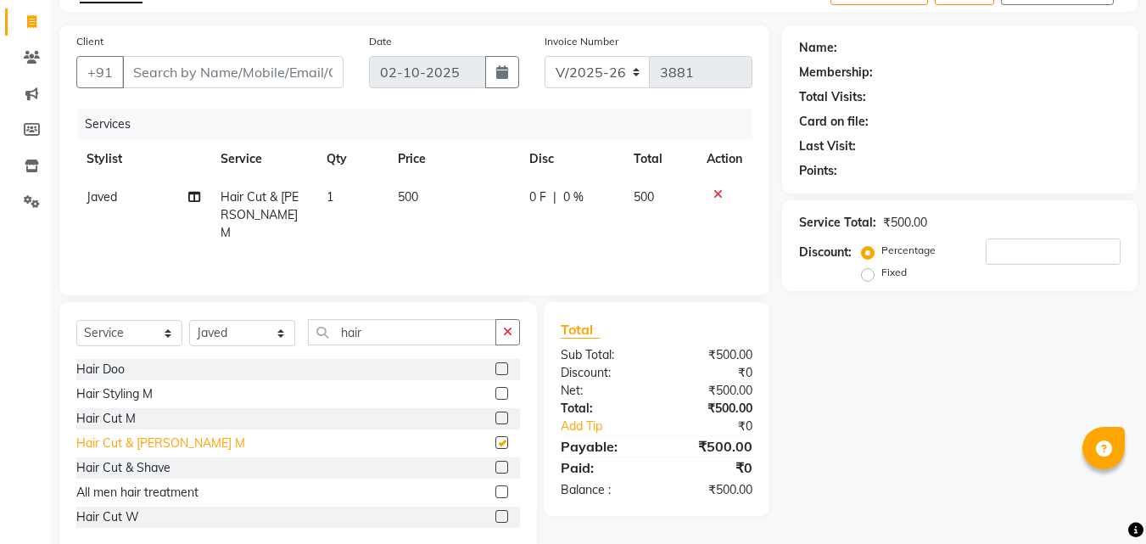
checkbox input "false"
click at [247, 73] on input "Client" at bounding box center [232, 72] width 221 height 32
type input "9"
type input "0"
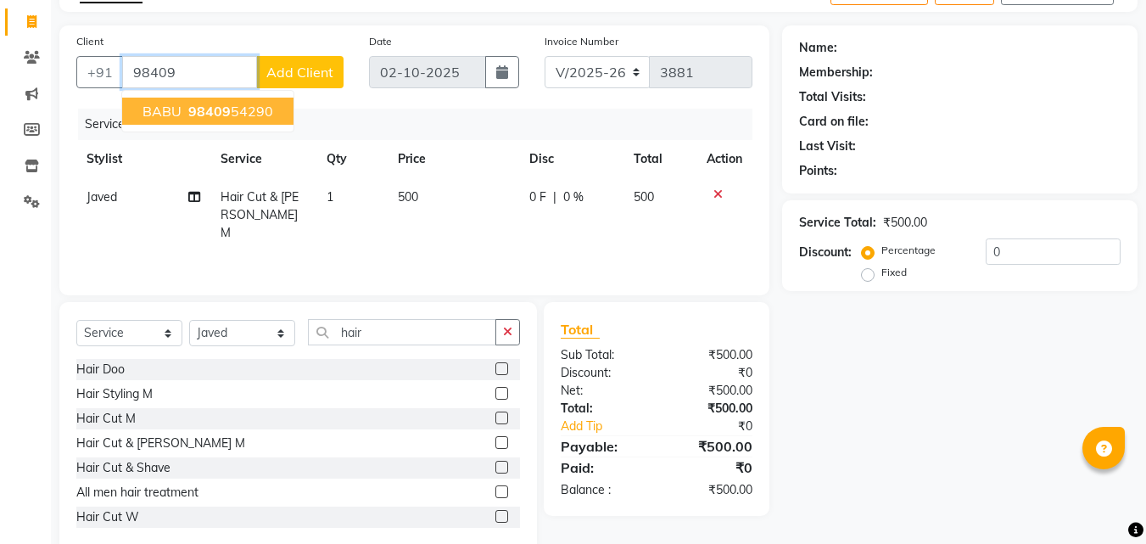
click at [265, 98] on button "BABU 98409 54290" at bounding box center [207, 111] width 171 height 27
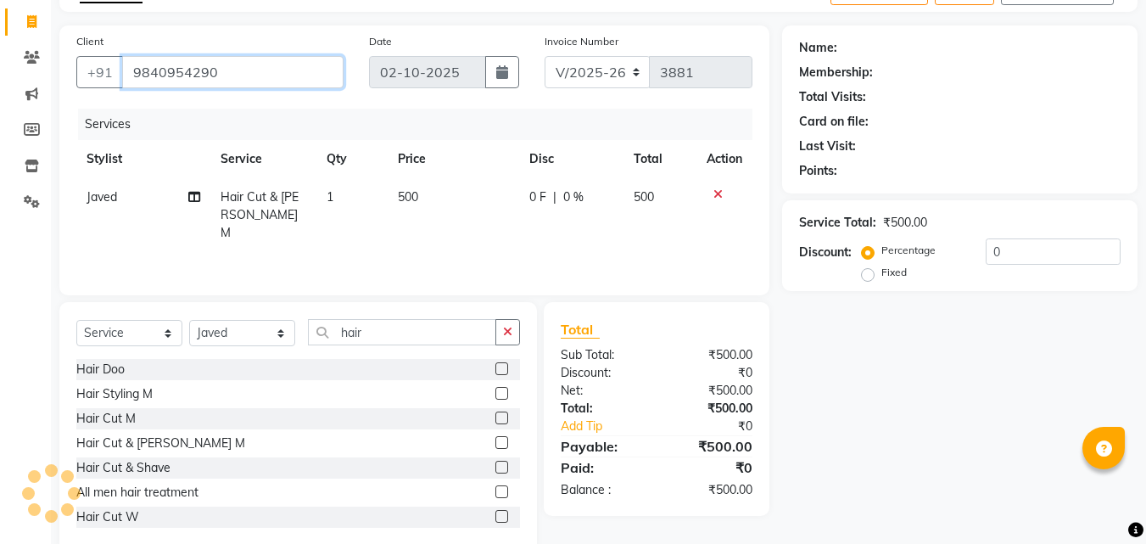
type input "9840954290"
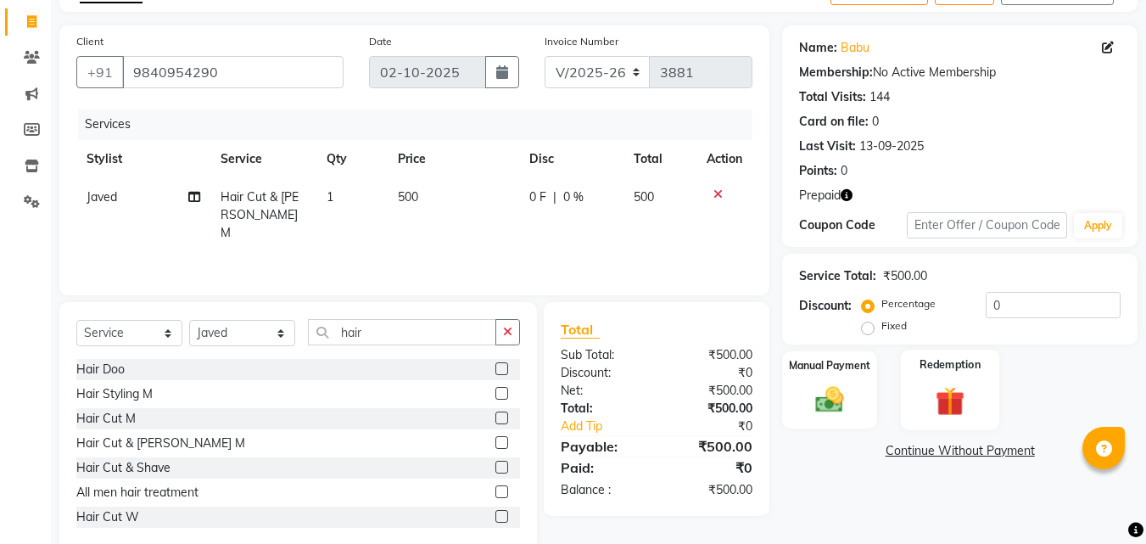
click at [965, 377] on div "Redemption" at bounding box center [950, 389] width 99 height 81
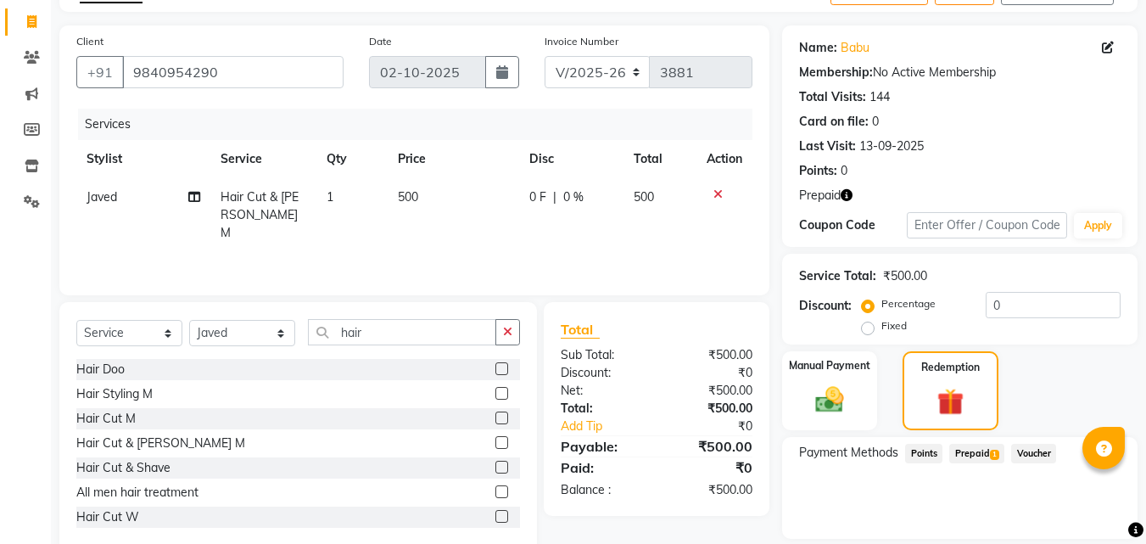
click at [972, 451] on span "Prepaid 1" at bounding box center [976, 454] width 55 height 20
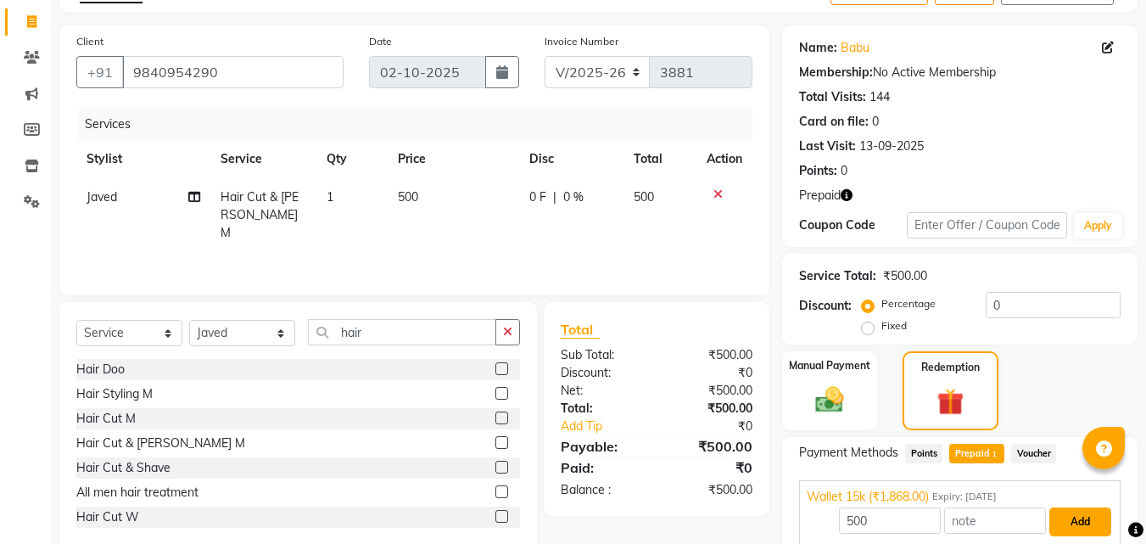
click at [1086, 512] on button "Add" at bounding box center [1080, 521] width 62 height 29
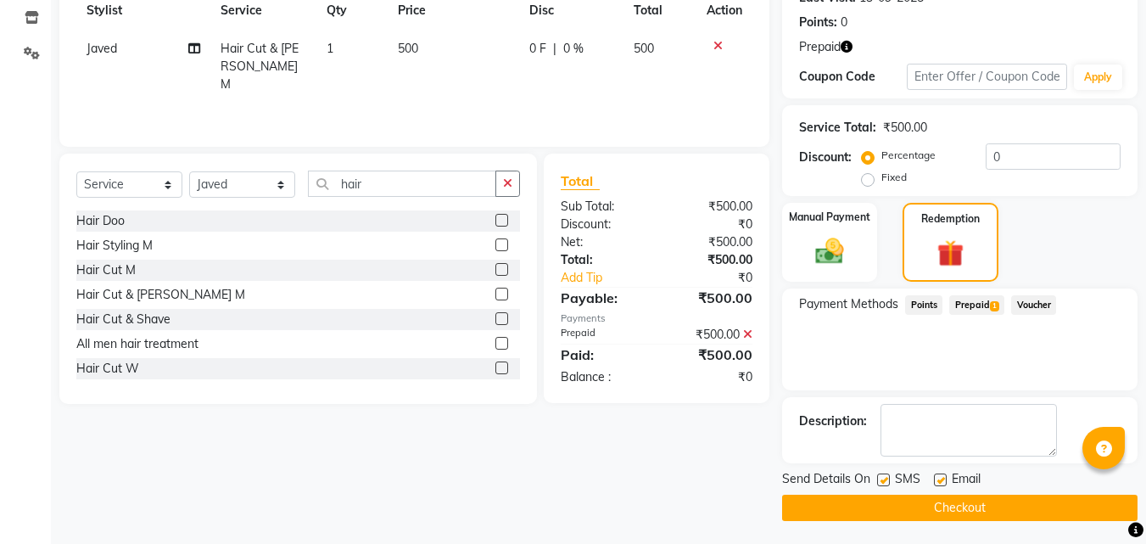
scroll to position [253, 0]
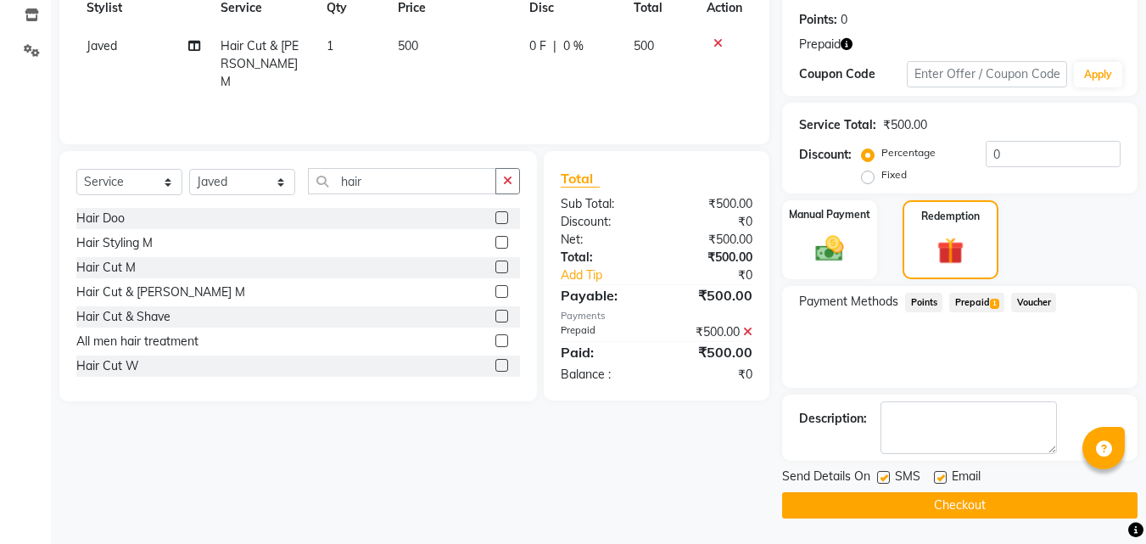
click at [1034, 505] on button "Checkout" at bounding box center [959, 505] width 355 height 26
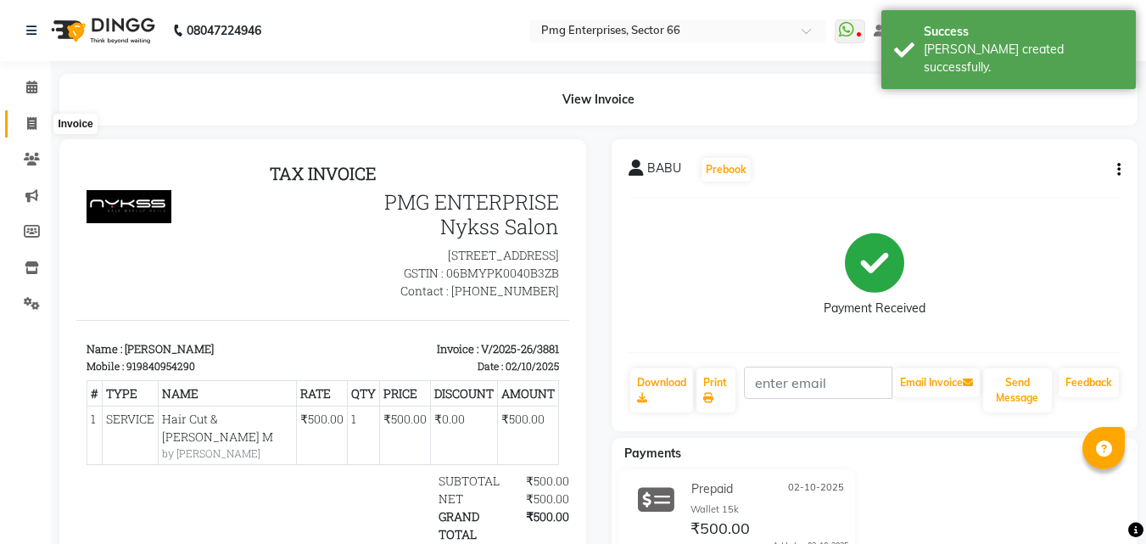
click at [31, 120] on icon at bounding box center [31, 123] width 9 height 13
select select "service"
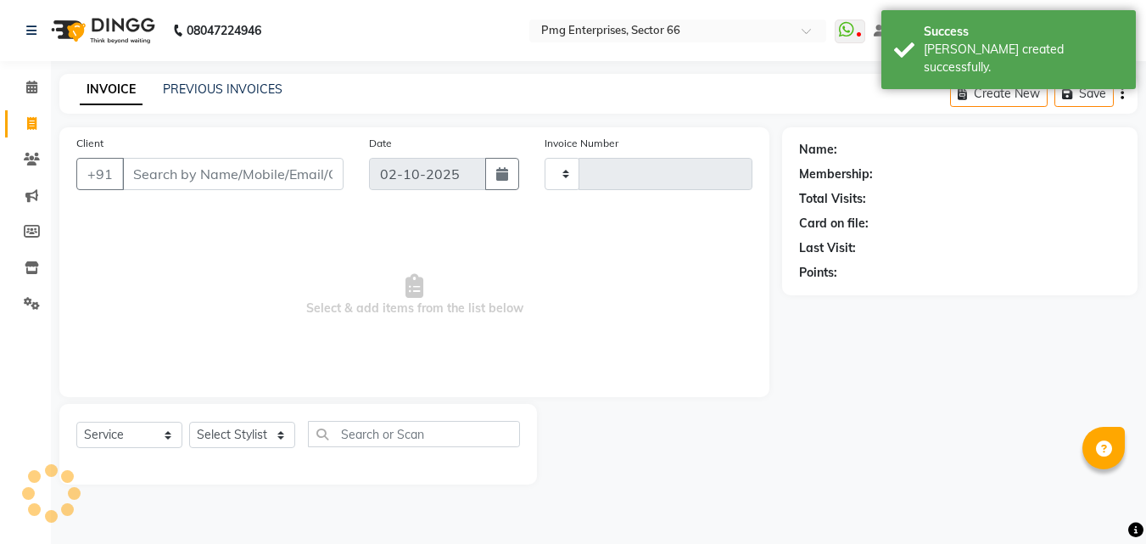
type input "3882"
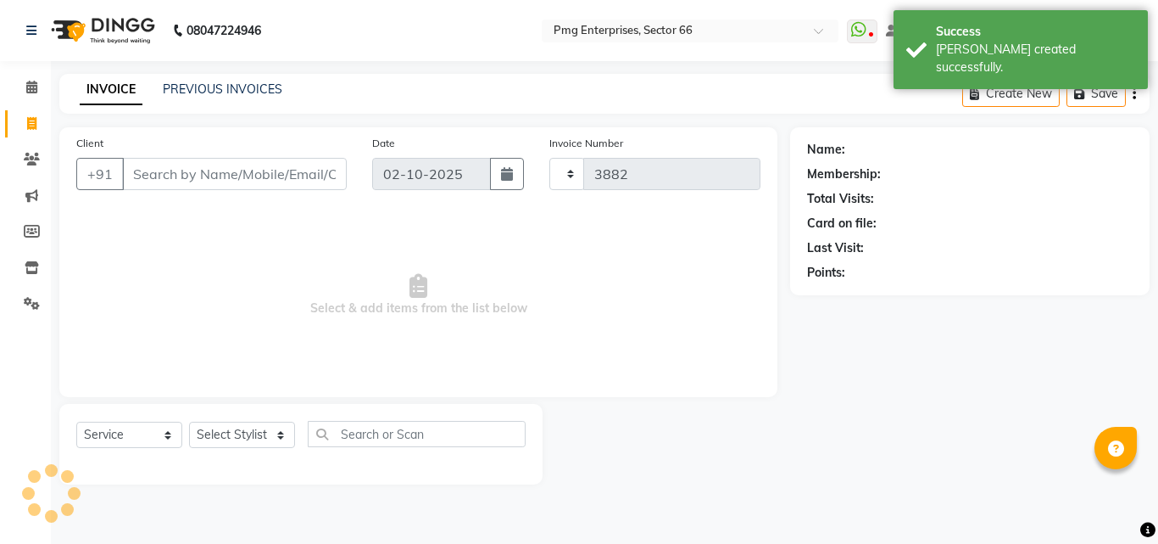
select select "889"
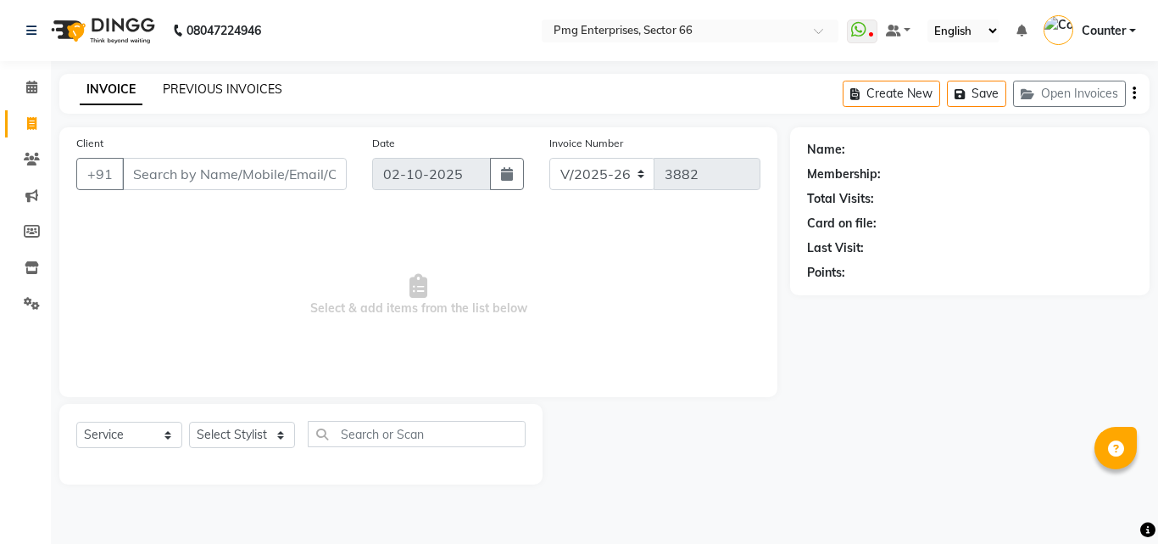
click at [241, 85] on link "PREVIOUS INVOICES" at bounding box center [223, 88] width 120 height 15
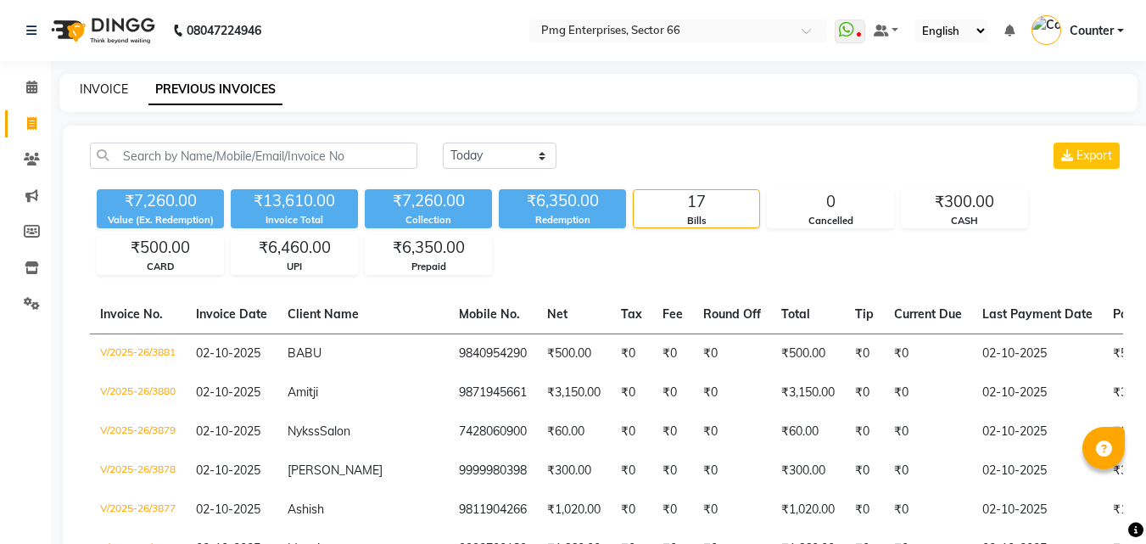
click at [116, 93] on link "INVOICE" at bounding box center [104, 88] width 48 height 15
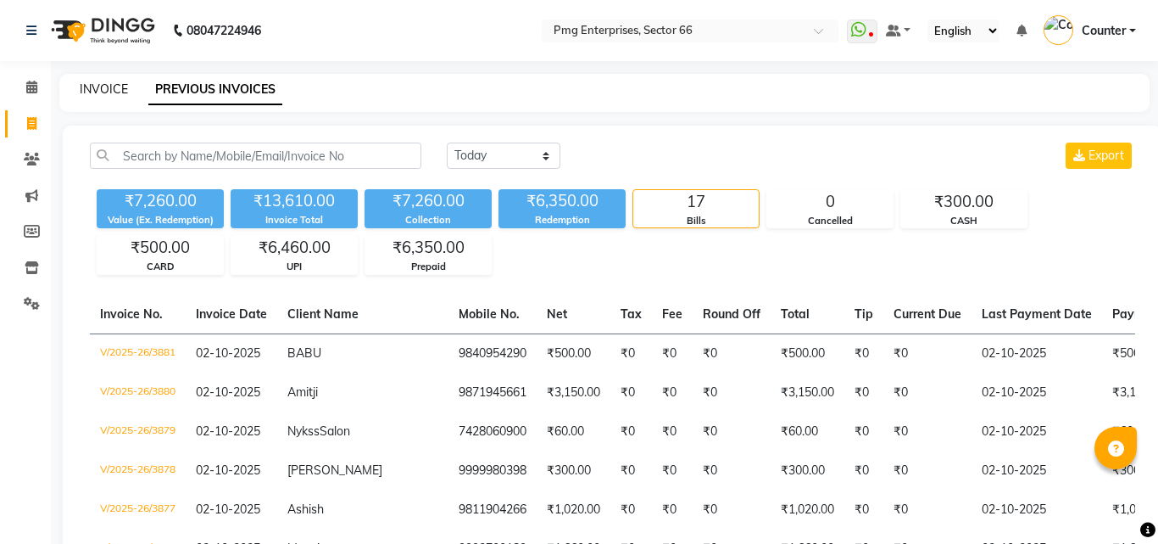
select select "service"
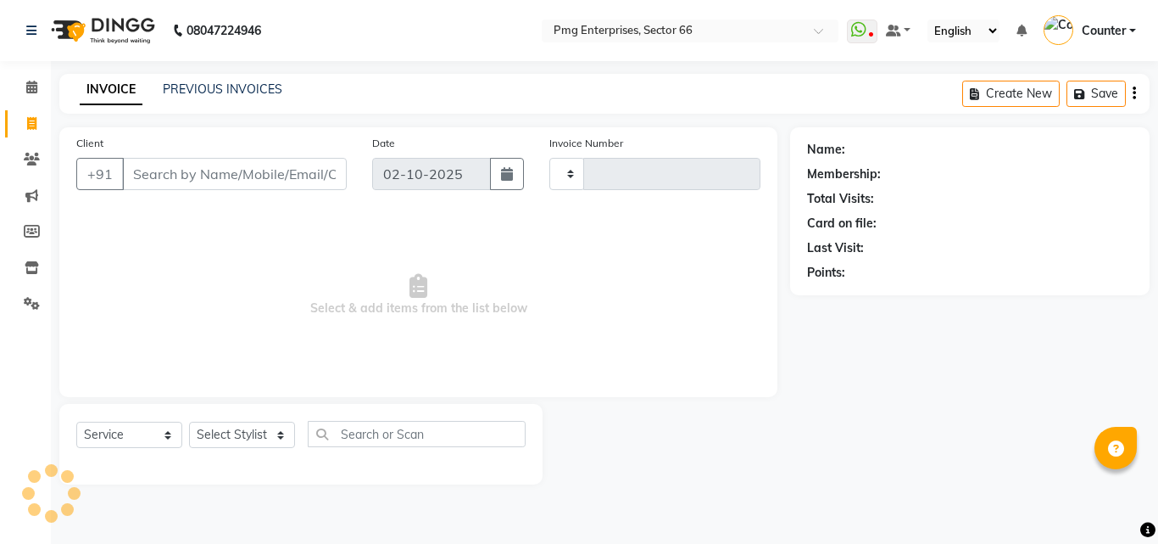
type input "3882"
select select "889"
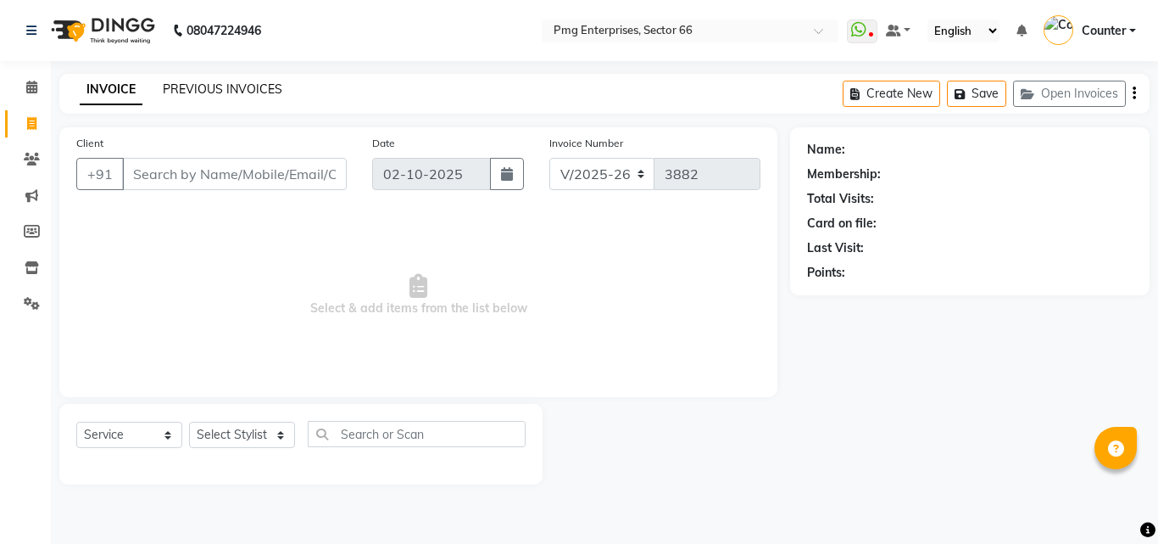
click at [192, 87] on link "PREVIOUS INVOICES" at bounding box center [223, 88] width 120 height 15
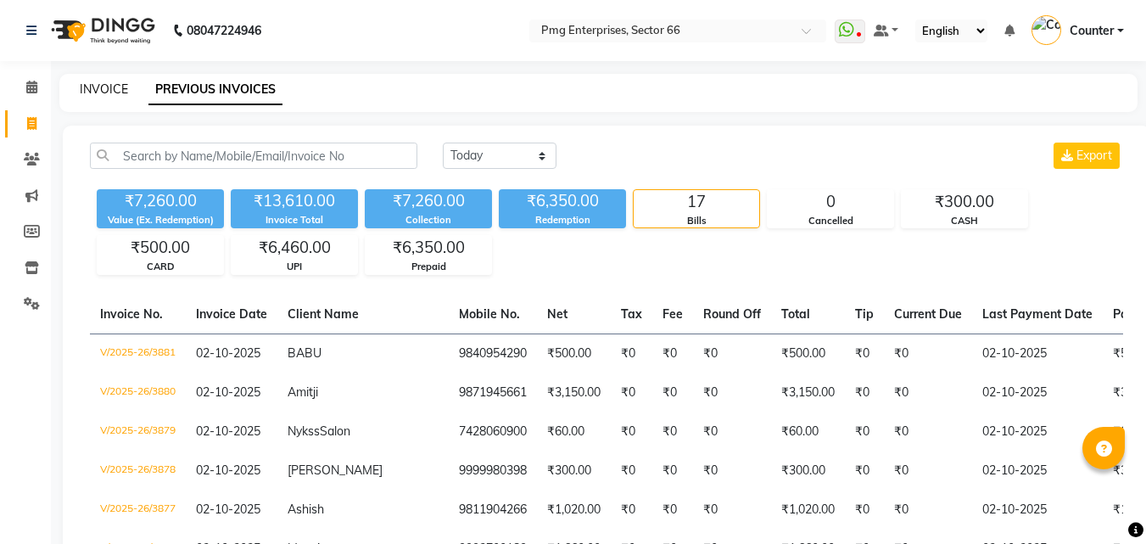
click at [107, 90] on link "INVOICE" at bounding box center [104, 88] width 48 height 15
select select "service"
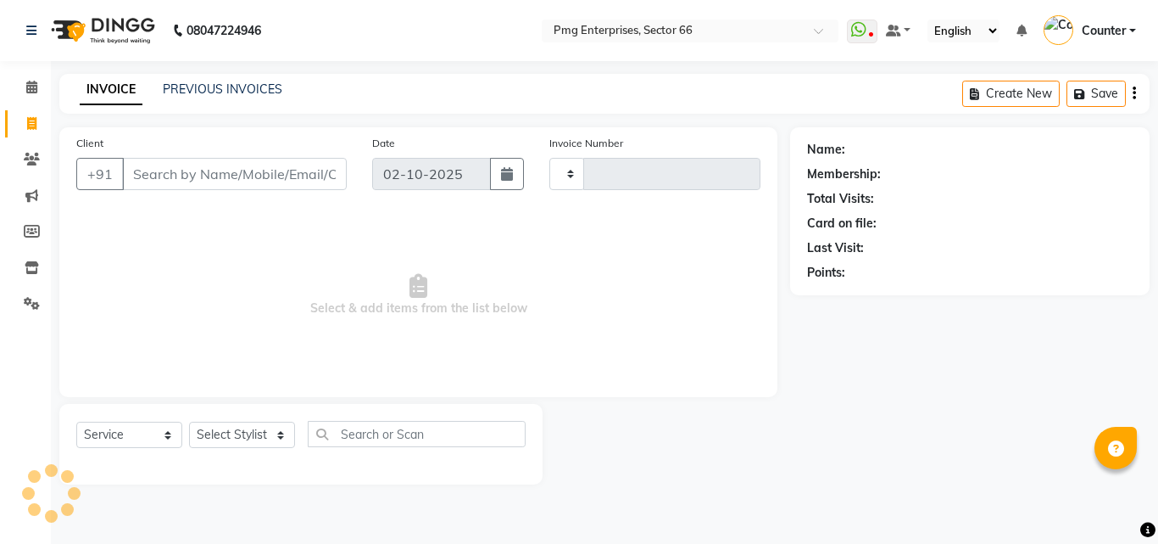
type input "3882"
select select "889"
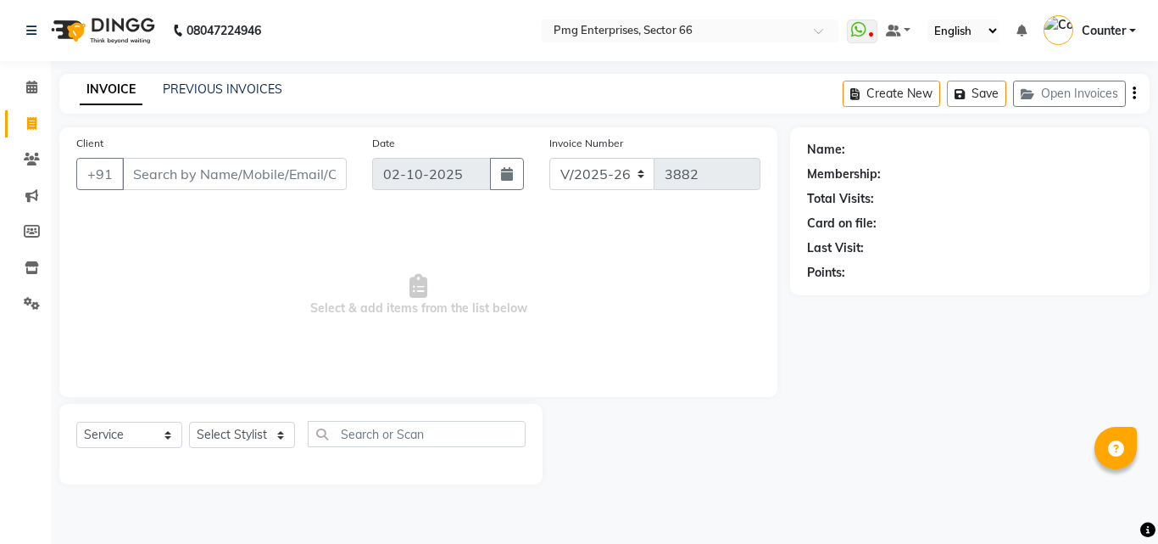
click at [195, 182] on input "Client" at bounding box center [234, 174] width 225 height 32
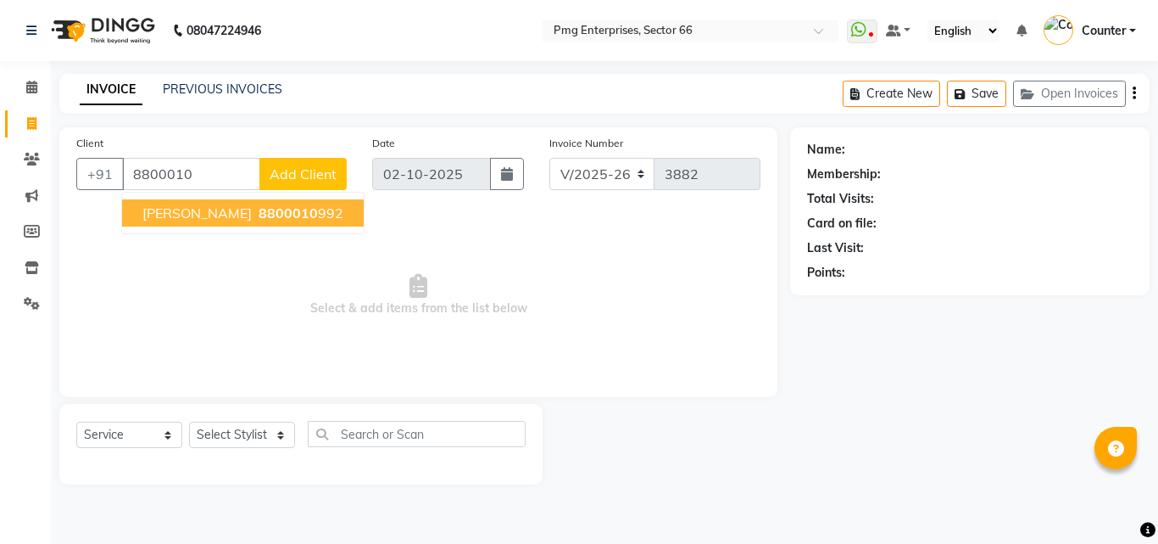
click at [259, 214] on span "8800010" at bounding box center [288, 212] width 59 height 17
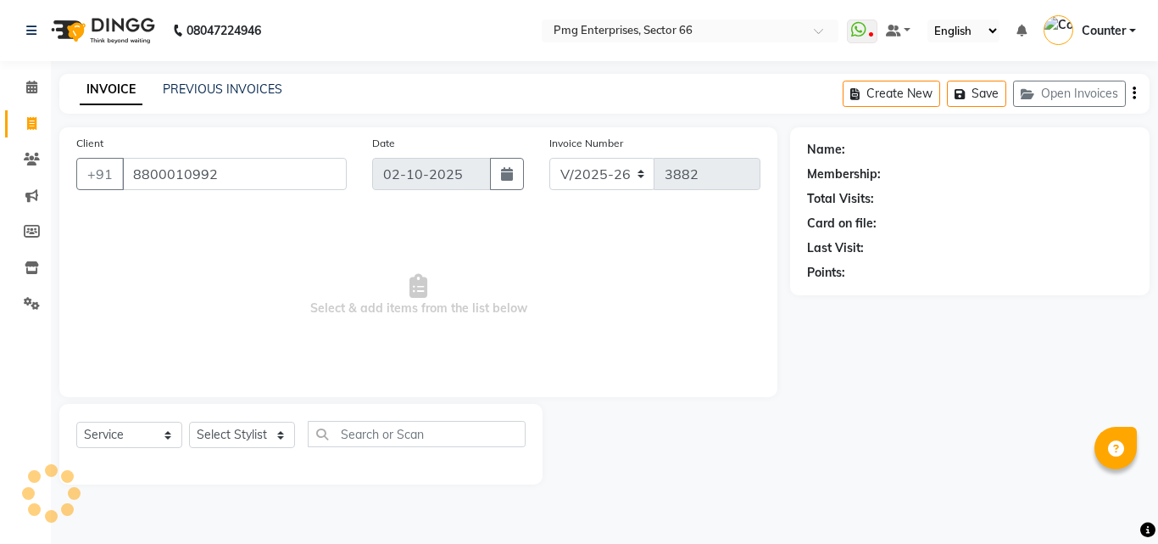
type input "8800010992"
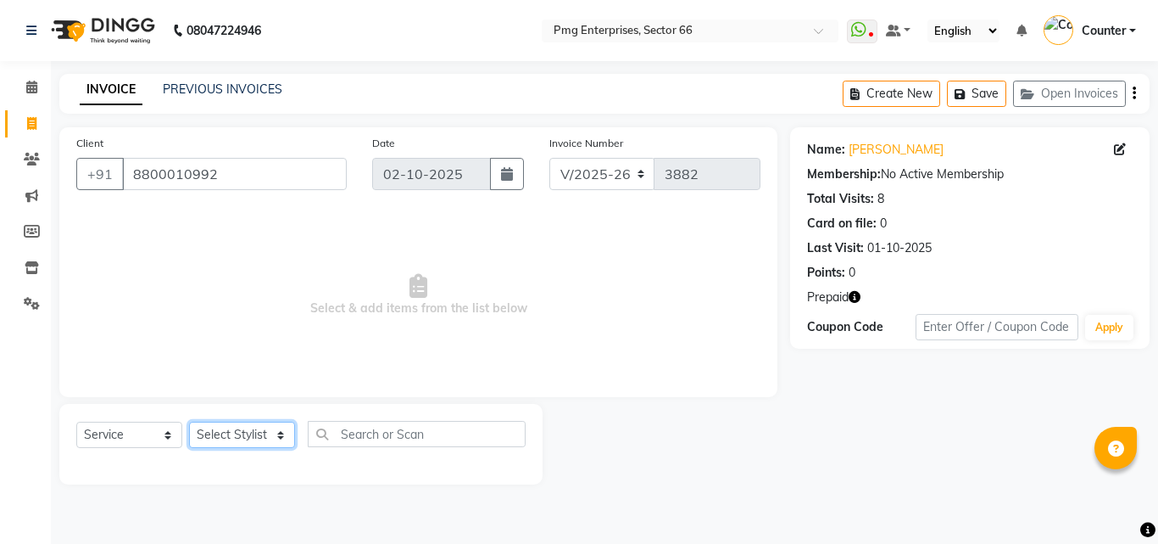
click at [241, 427] on select "Select Stylist [PERSON_NAME] Counter [PERSON_NAME] [PERSON_NAME] [PERSON_NAME] …" at bounding box center [242, 434] width 106 height 26
select select "14602"
click at [189, 421] on select "Select Stylist [PERSON_NAME] Counter [PERSON_NAME] [PERSON_NAME] [PERSON_NAME] …" at bounding box center [242, 434] width 106 height 26
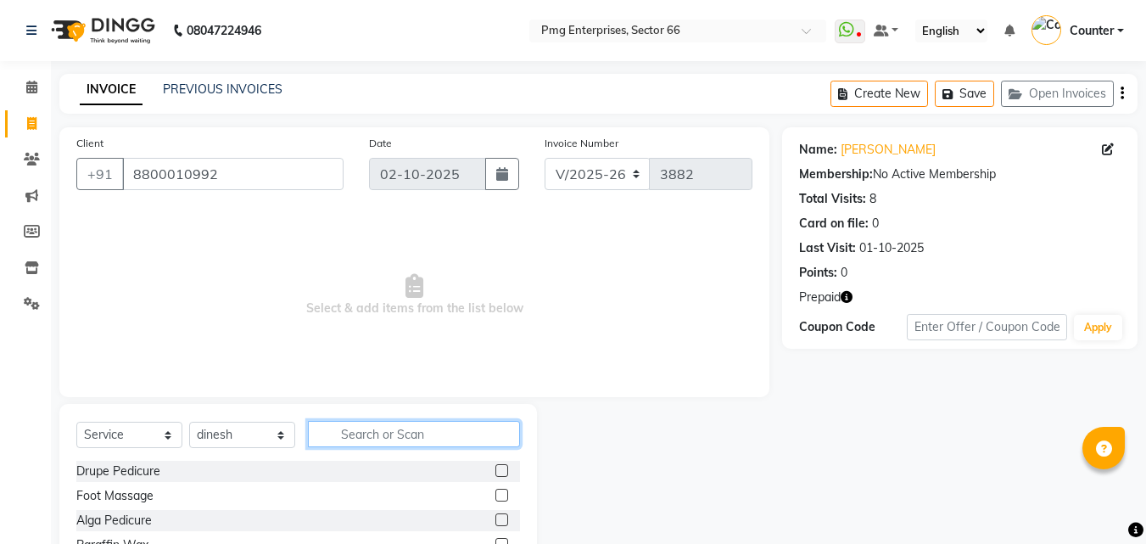
click at [374, 435] on input "text" at bounding box center [414, 434] width 212 height 26
type input "c"
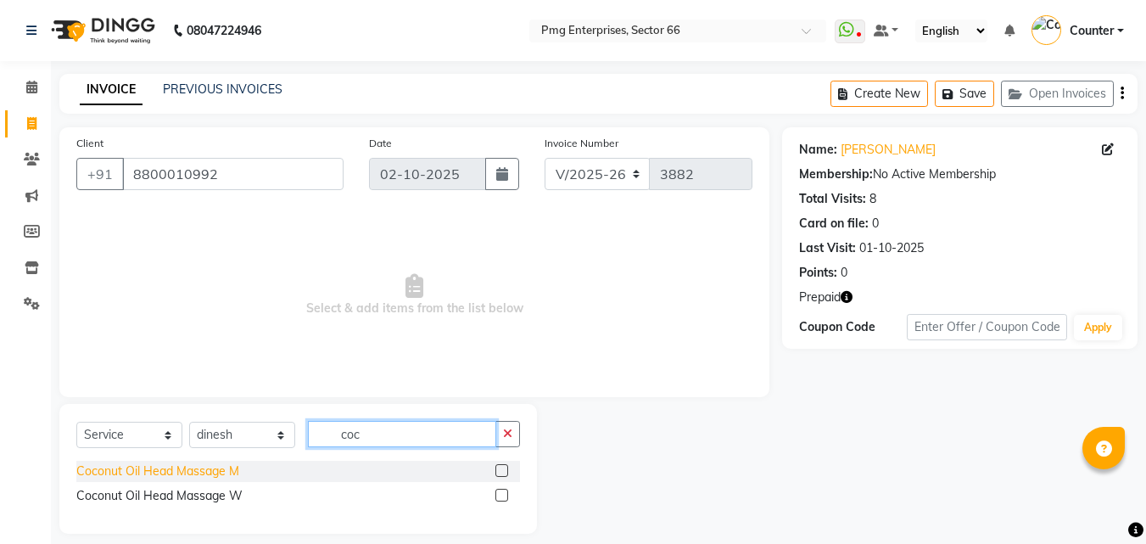
type input "coc"
click at [218, 472] on div "Coconut Oil Head Massage M" at bounding box center [157, 471] width 163 height 18
checkbox input "false"
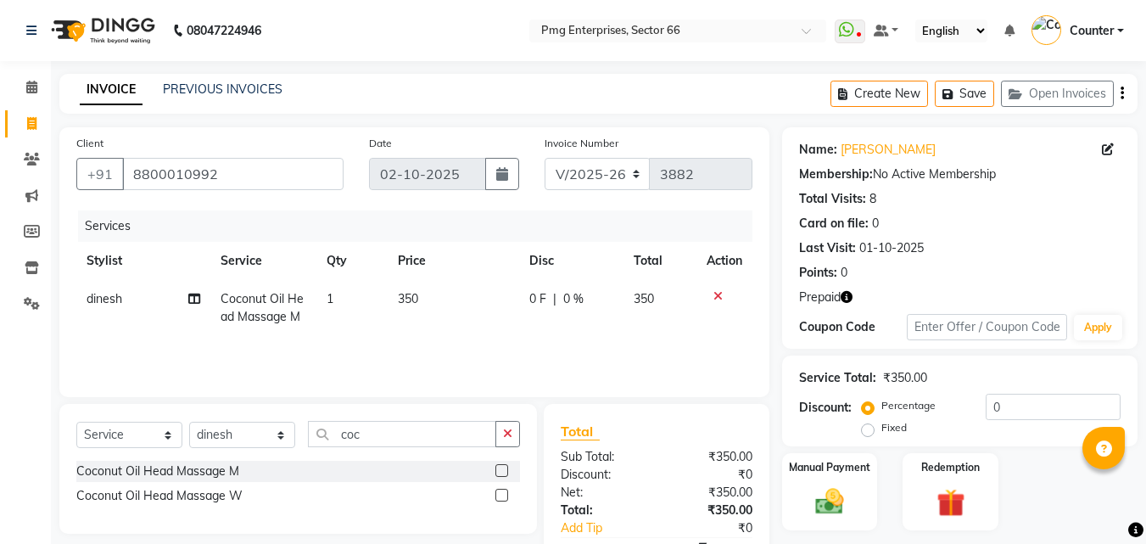
click at [416, 299] on span "350" at bounding box center [408, 298] width 20 height 15
select select "14602"
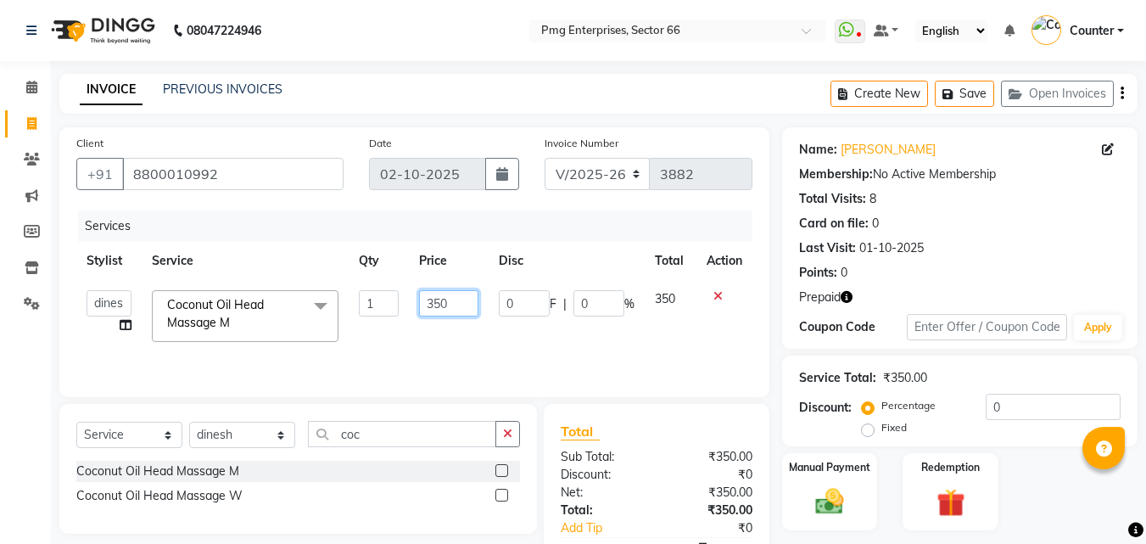
click at [463, 310] on input "350" at bounding box center [448, 303] width 59 height 26
type input "3"
type input "450"
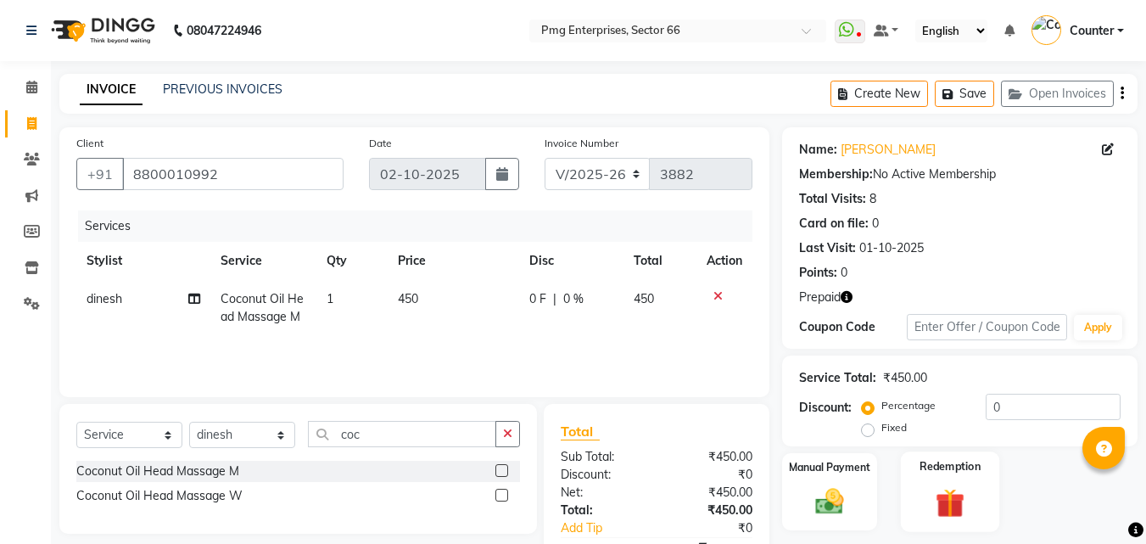
click at [953, 490] on img at bounding box center [949, 502] width 47 height 36
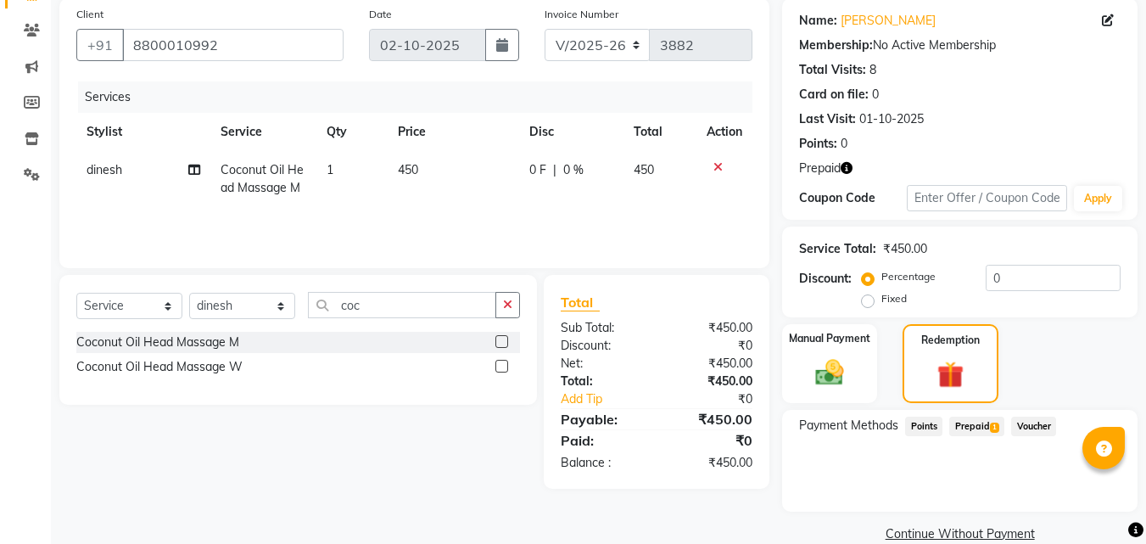
scroll to position [136, 0]
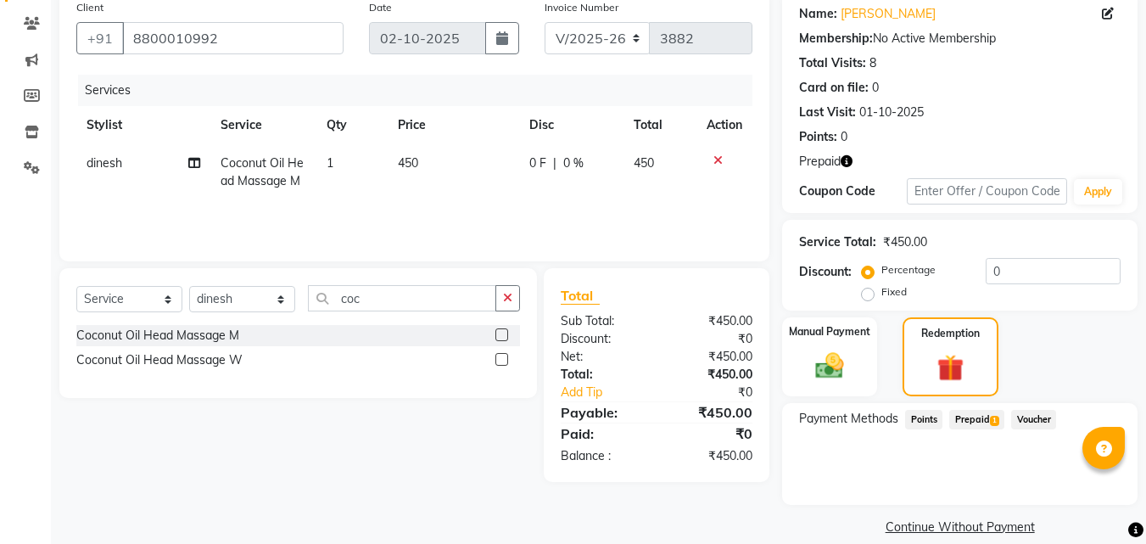
click at [981, 421] on span "Prepaid 1" at bounding box center [976, 420] width 55 height 20
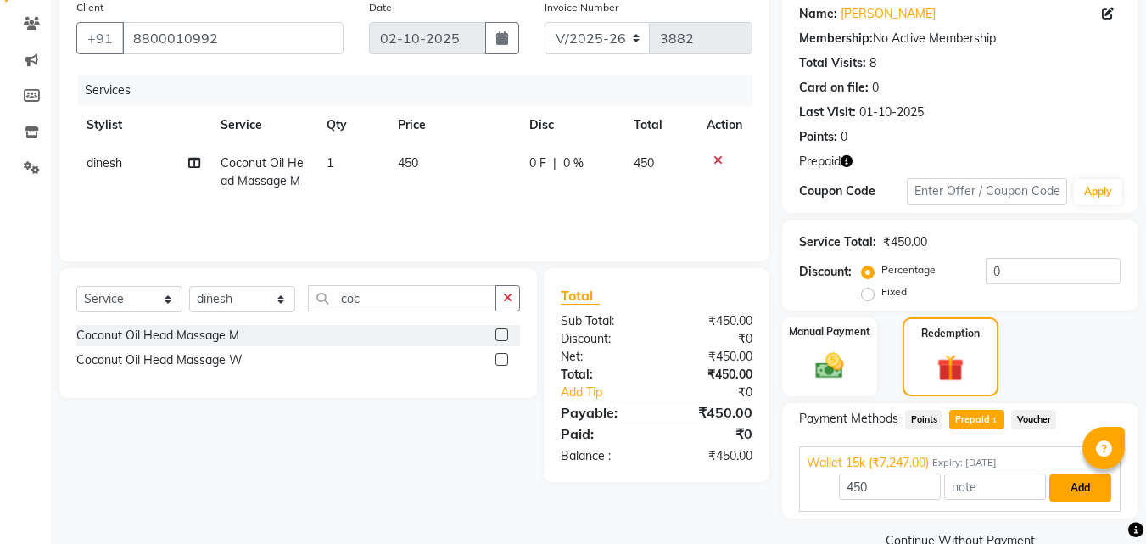
click at [1075, 481] on button "Add" at bounding box center [1080, 487] width 62 height 29
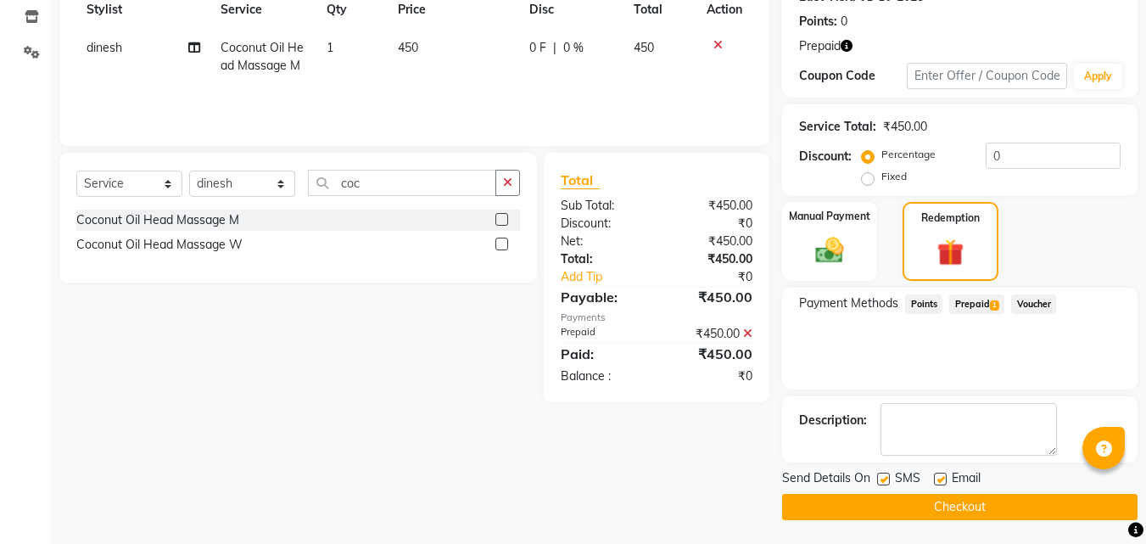
scroll to position [253, 0]
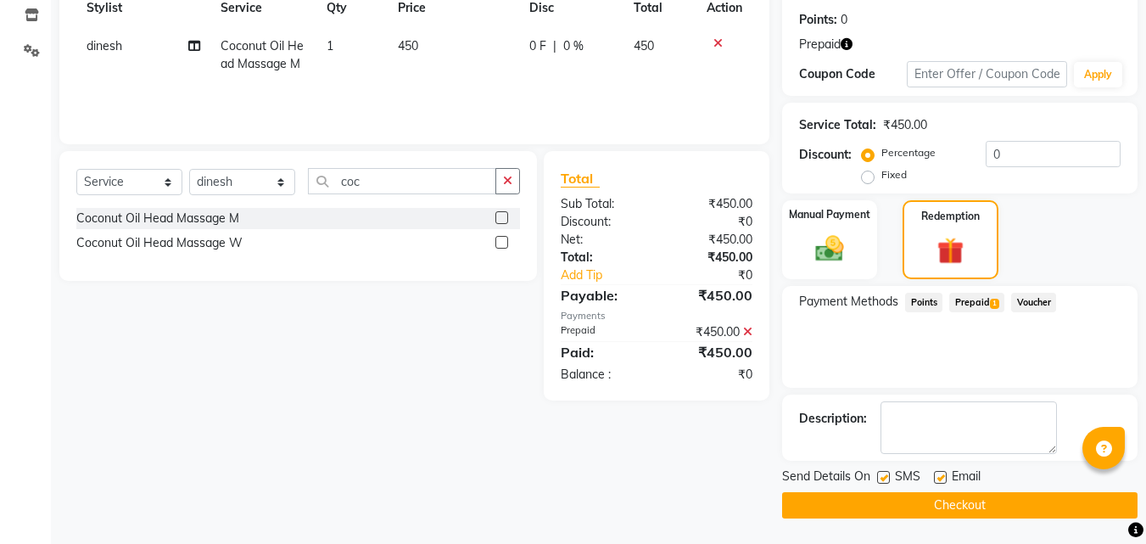
click at [971, 501] on button "Checkout" at bounding box center [959, 505] width 355 height 26
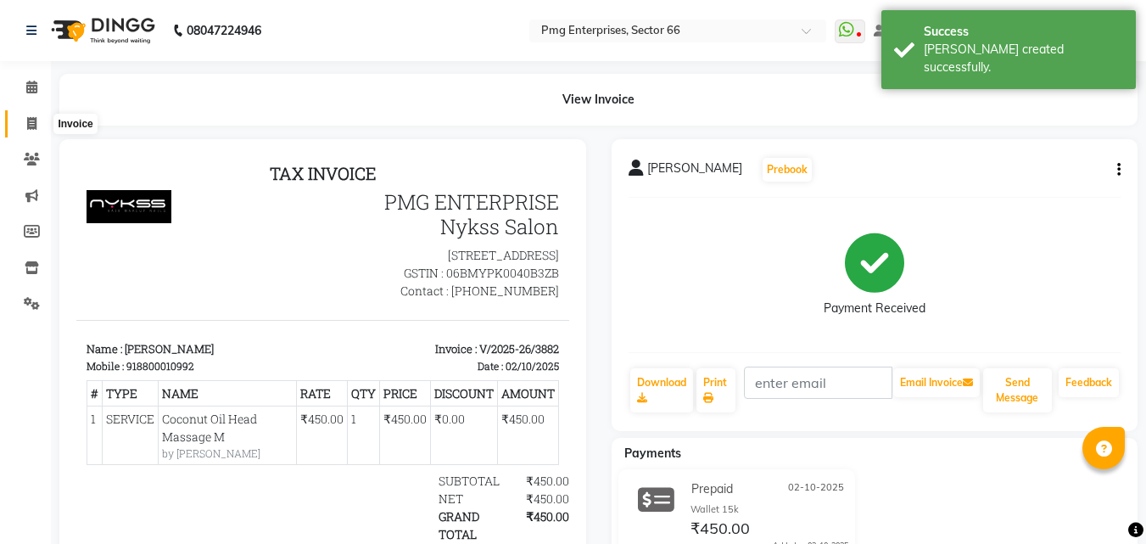
click at [27, 121] on icon at bounding box center [31, 123] width 9 height 13
select select "service"
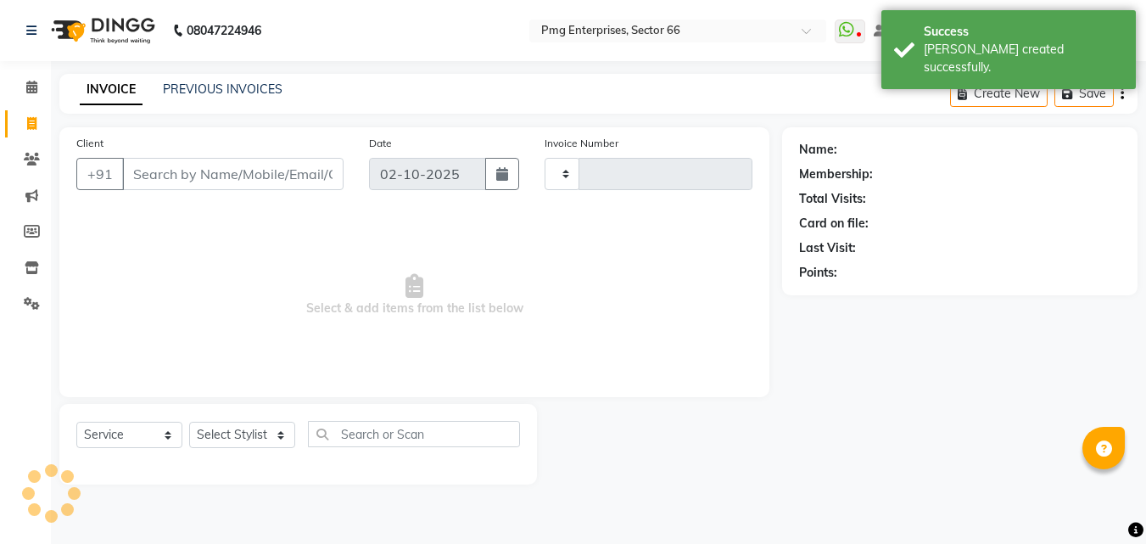
type input "3883"
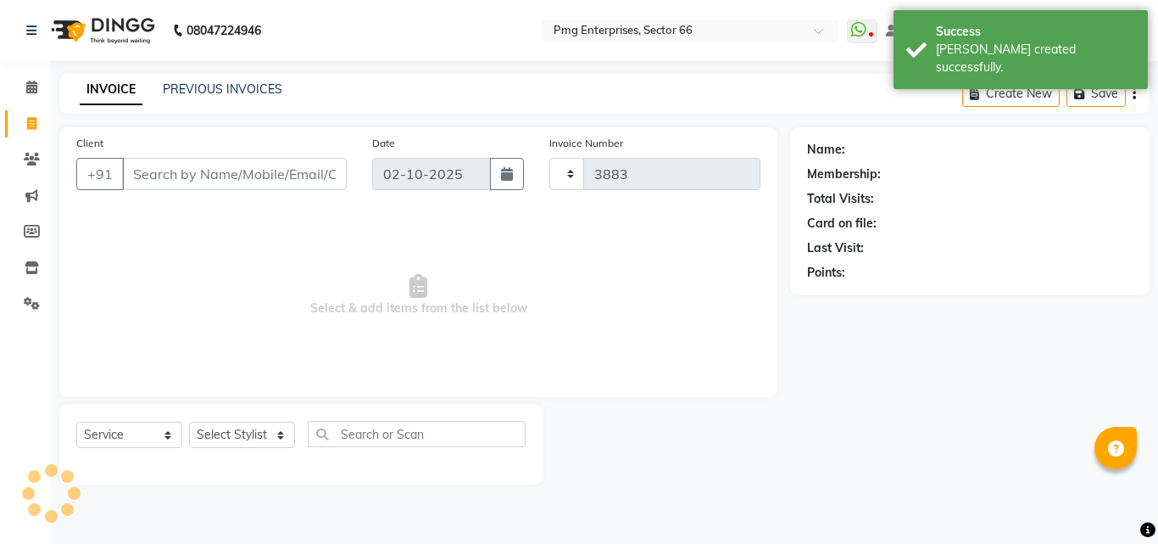
select select "889"
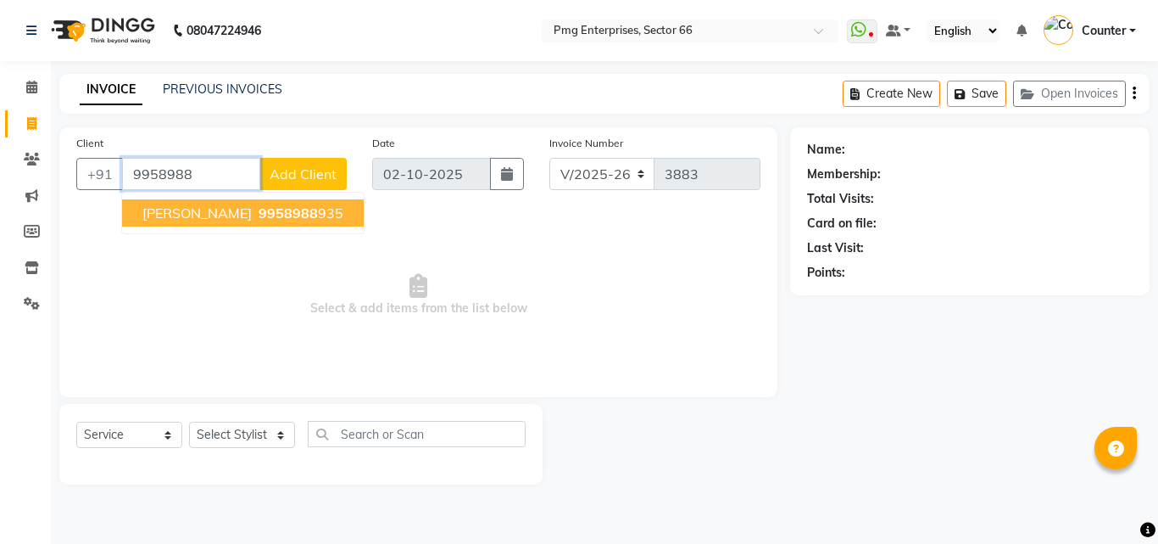
click at [275, 208] on span "9958988" at bounding box center [288, 212] width 59 height 17
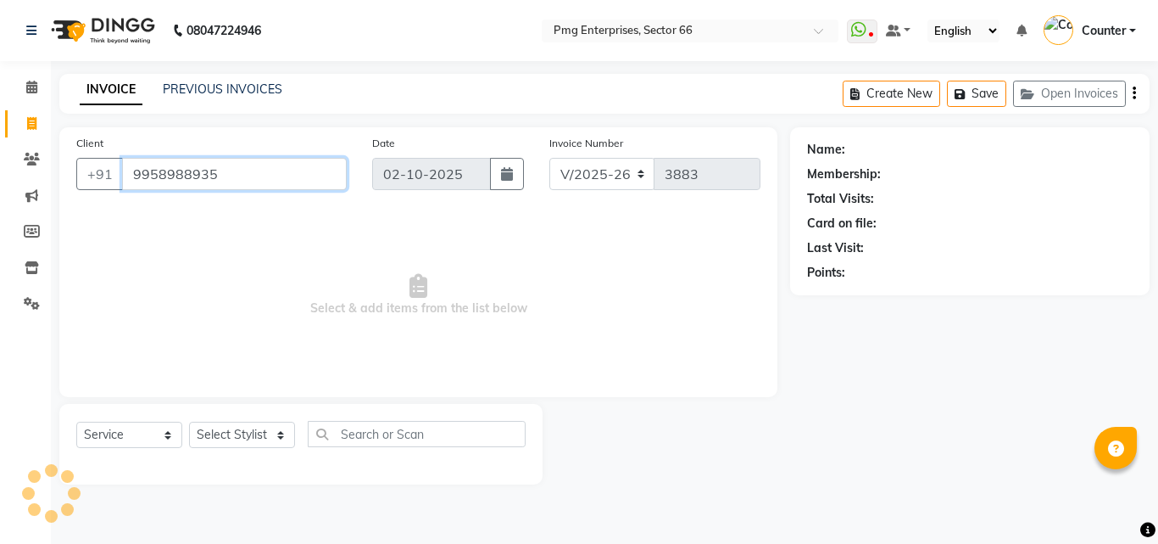
type input "9958988935"
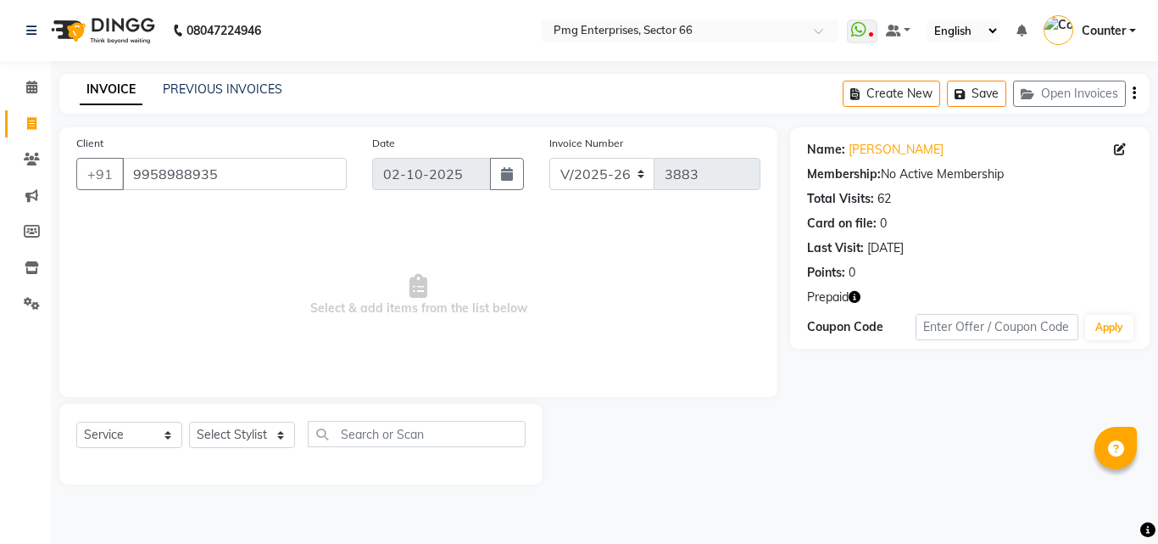
click at [858, 299] on icon "button" at bounding box center [855, 297] width 12 height 12
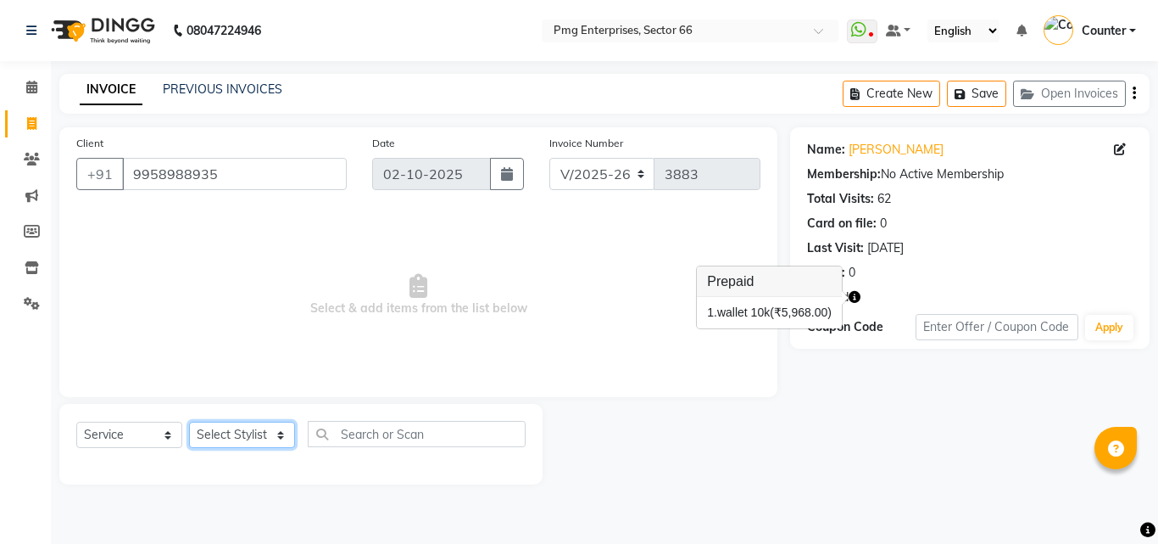
click at [220, 433] on select "Select Stylist [PERSON_NAME] Counter [PERSON_NAME] [PERSON_NAME] [PERSON_NAME] …" at bounding box center [242, 434] width 106 height 26
select select "78814"
click at [189, 421] on select "Select Stylist [PERSON_NAME] Counter [PERSON_NAME] [PERSON_NAME] [PERSON_NAME] …" at bounding box center [242, 434] width 106 height 26
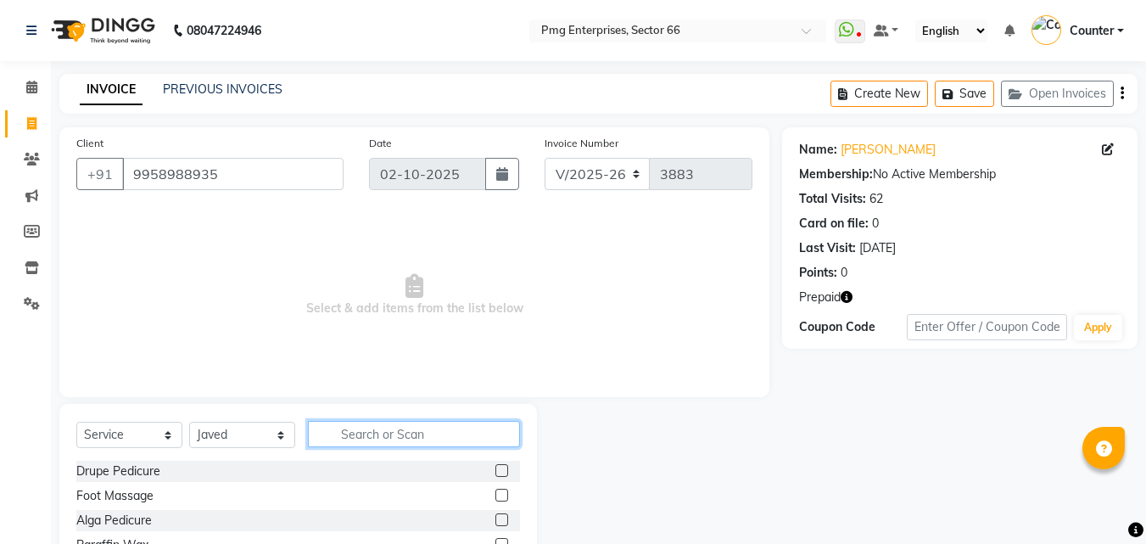
click at [359, 431] on input "text" at bounding box center [414, 434] width 212 height 26
type input "hair"
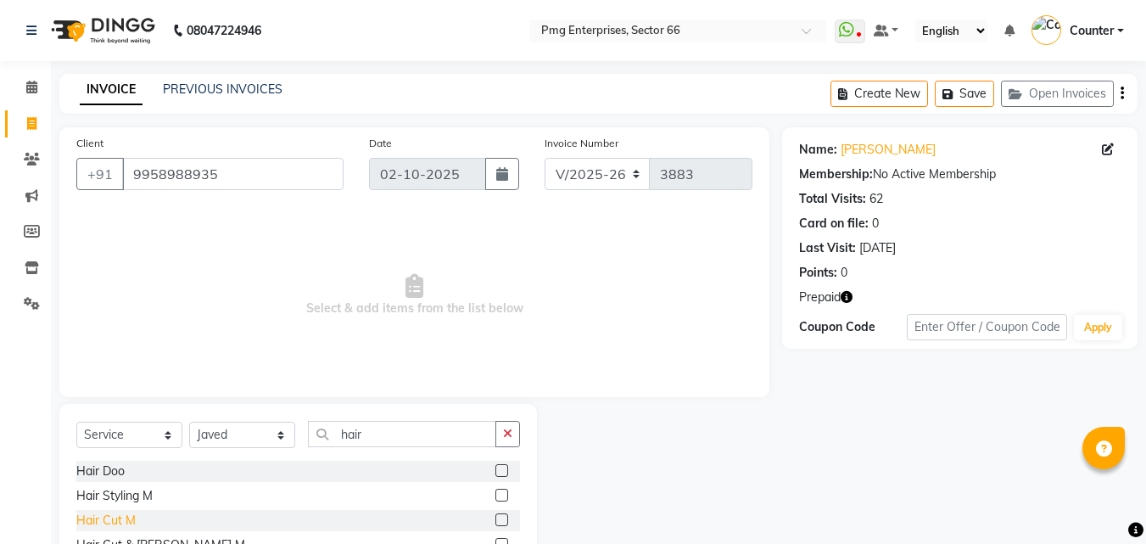
click at [108, 513] on div "Hair Cut M" at bounding box center [105, 520] width 59 height 18
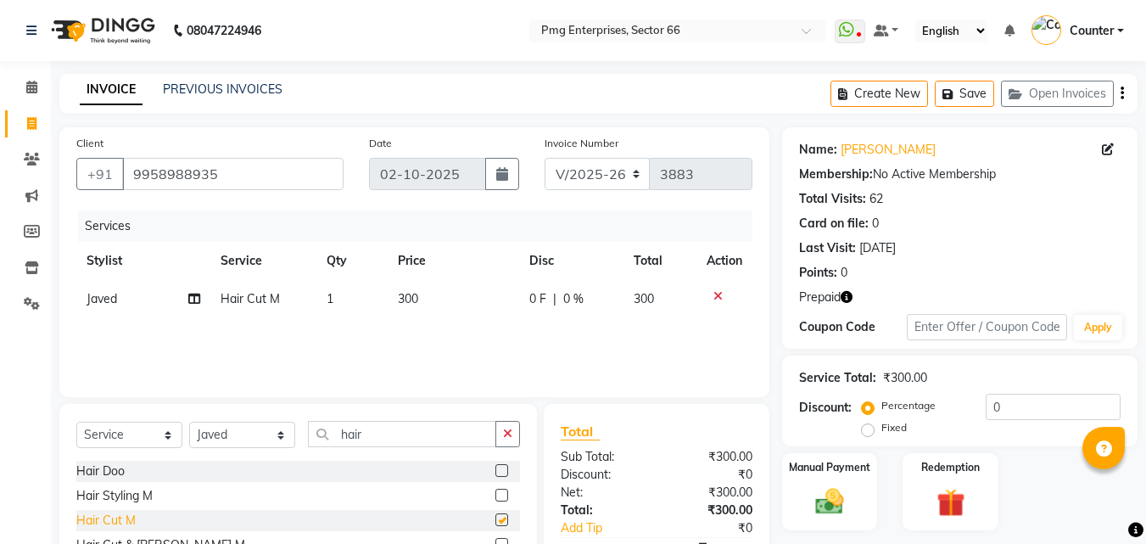
checkbox input "false"
click at [943, 491] on img at bounding box center [949, 502] width 47 height 36
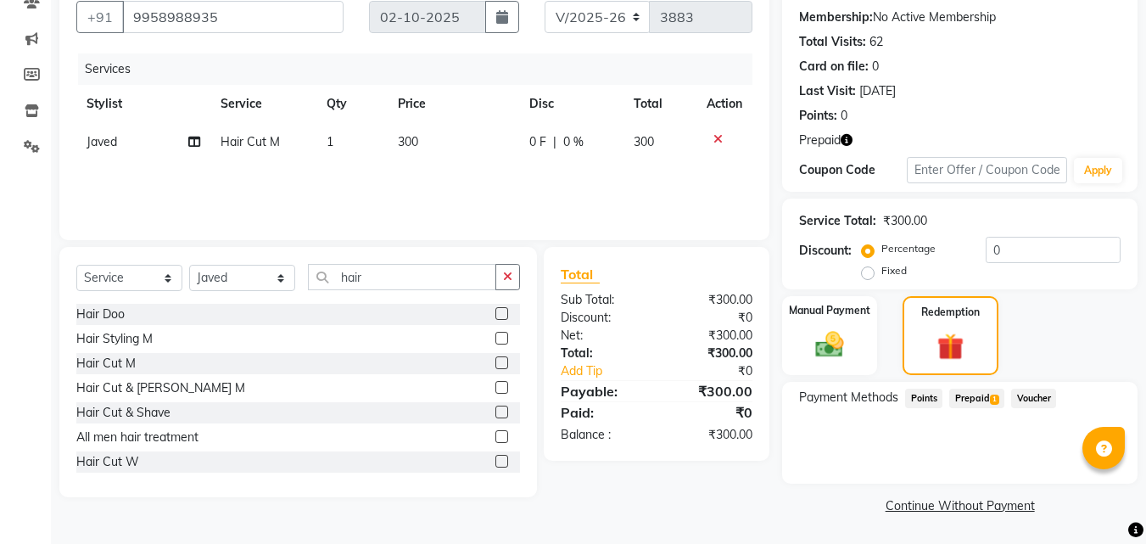
click at [996, 402] on span "1" at bounding box center [994, 399] width 9 height 10
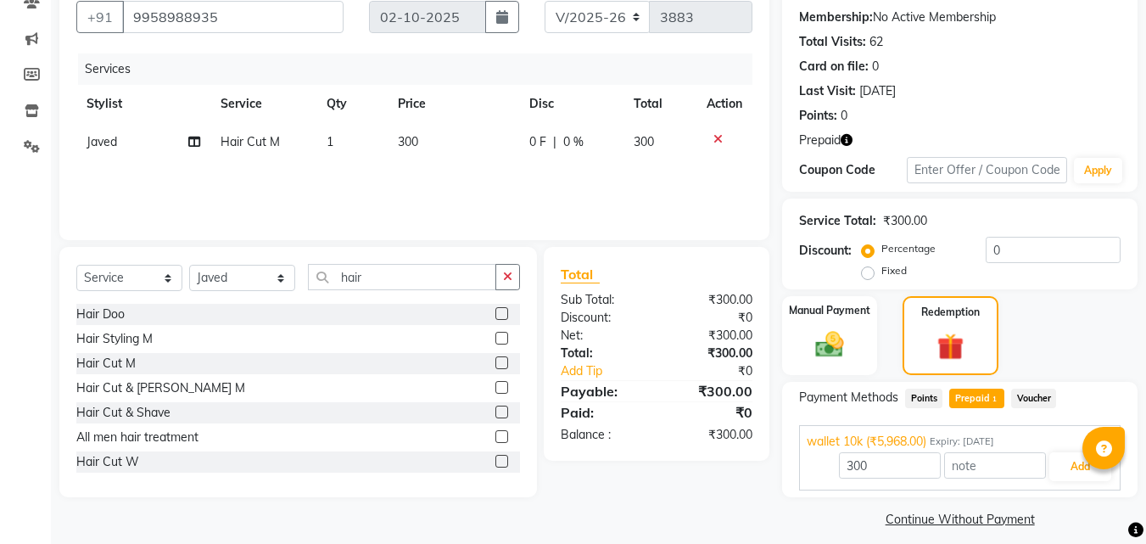
click at [1087, 455] on div at bounding box center [1103, 448] width 42 height 42
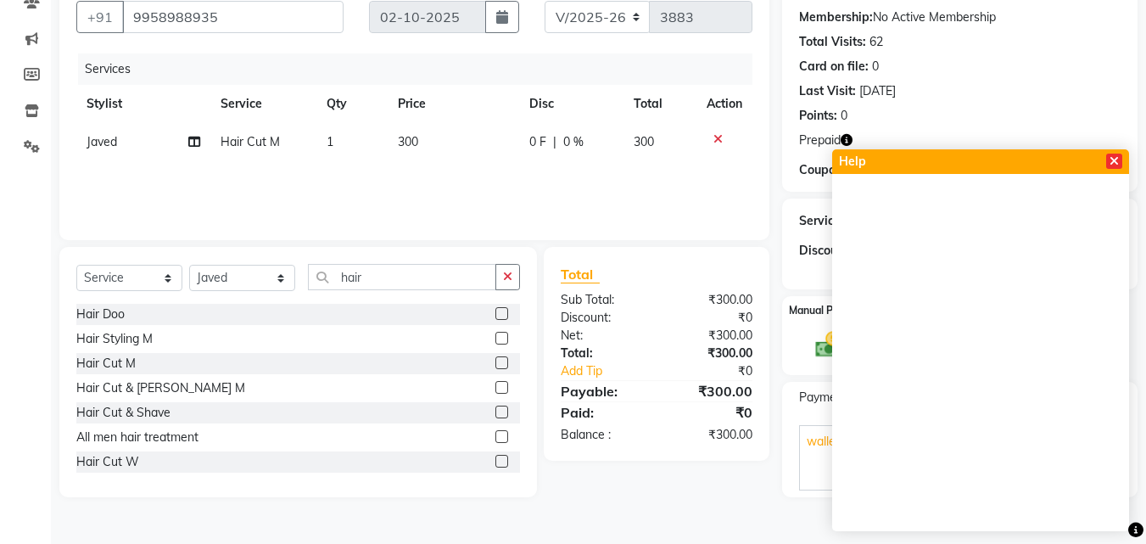
click at [1109, 159] on icon at bounding box center [1113, 161] width 9 height 12
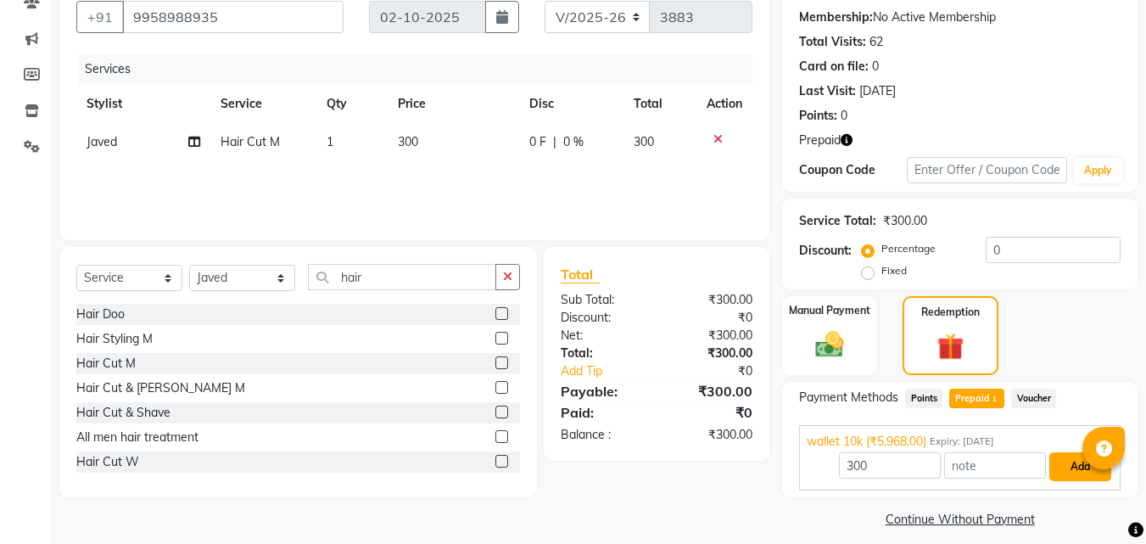
click at [1058, 461] on button "Add" at bounding box center [1080, 466] width 62 height 29
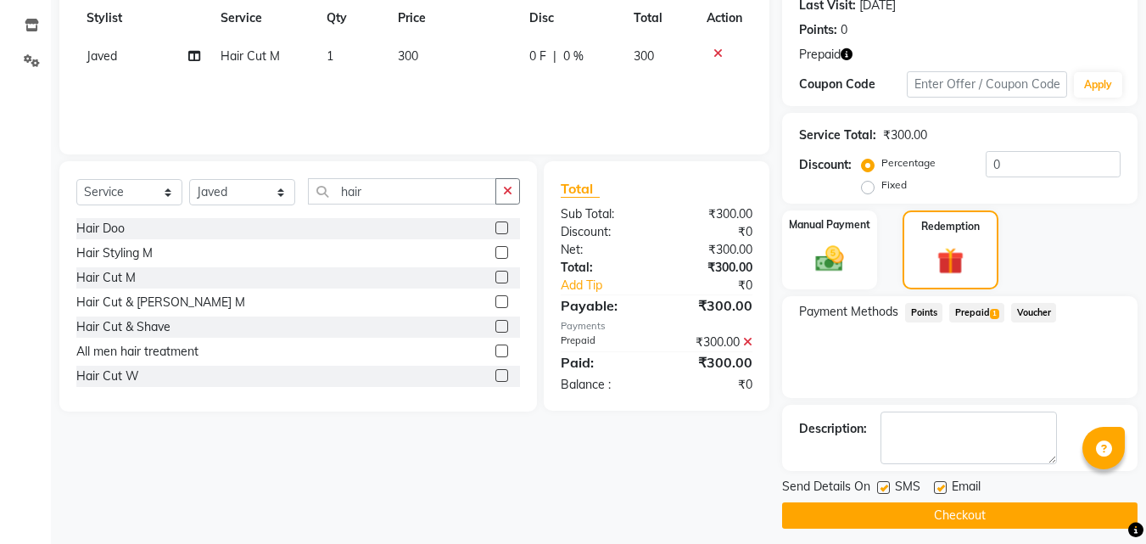
scroll to position [253, 0]
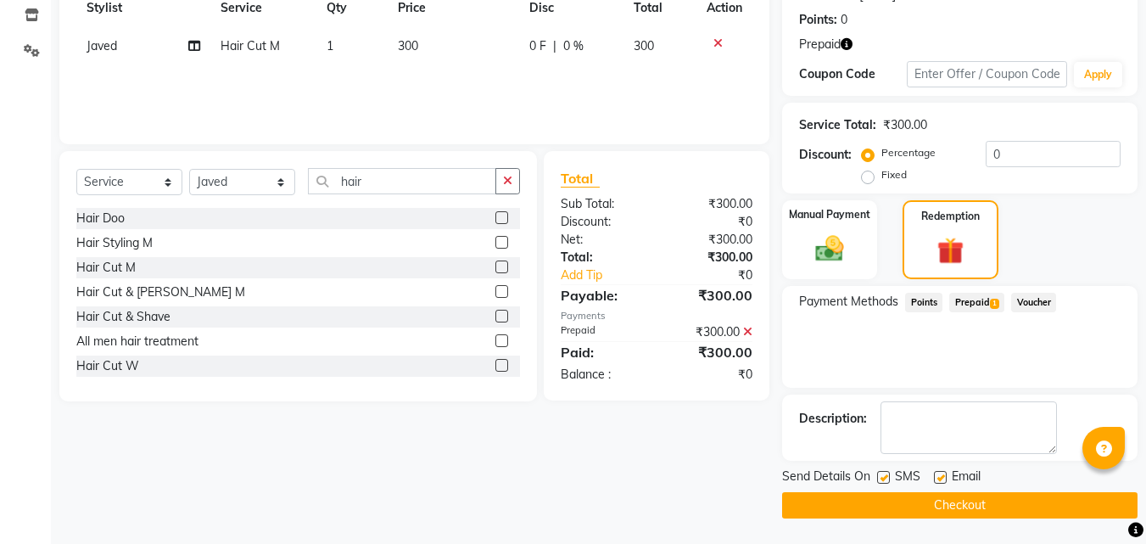
click at [1058, 500] on button "Checkout" at bounding box center [959, 505] width 355 height 26
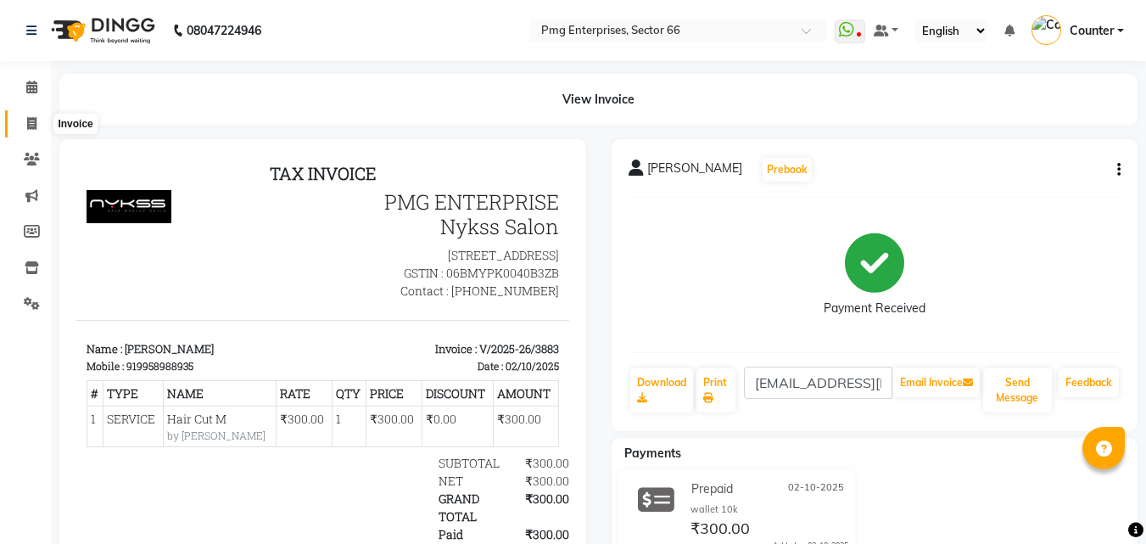
click at [34, 121] on icon at bounding box center [31, 123] width 9 height 13
select select "service"
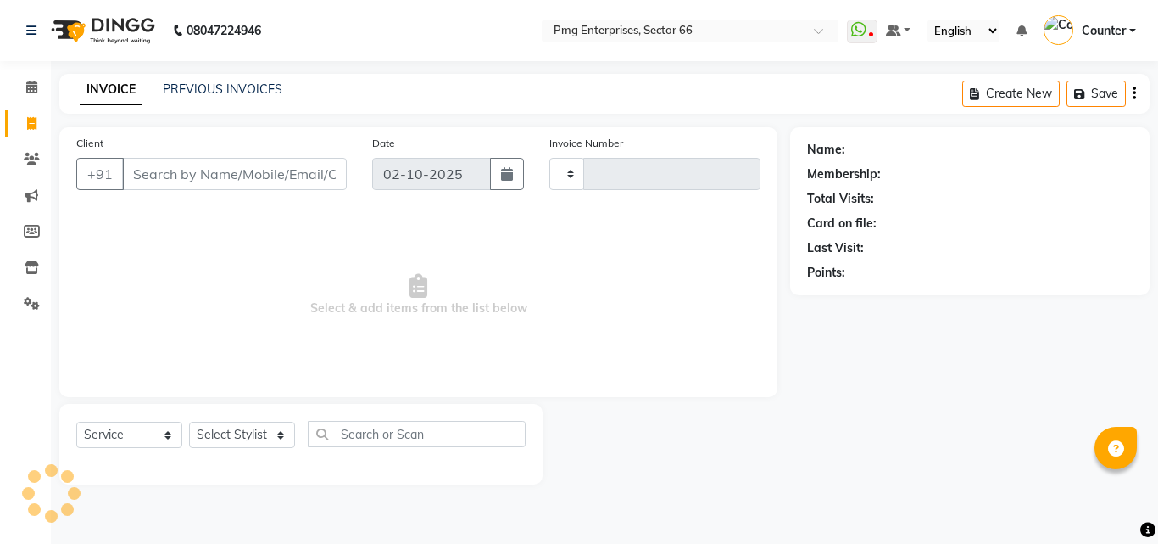
type input "3884"
select select "889"
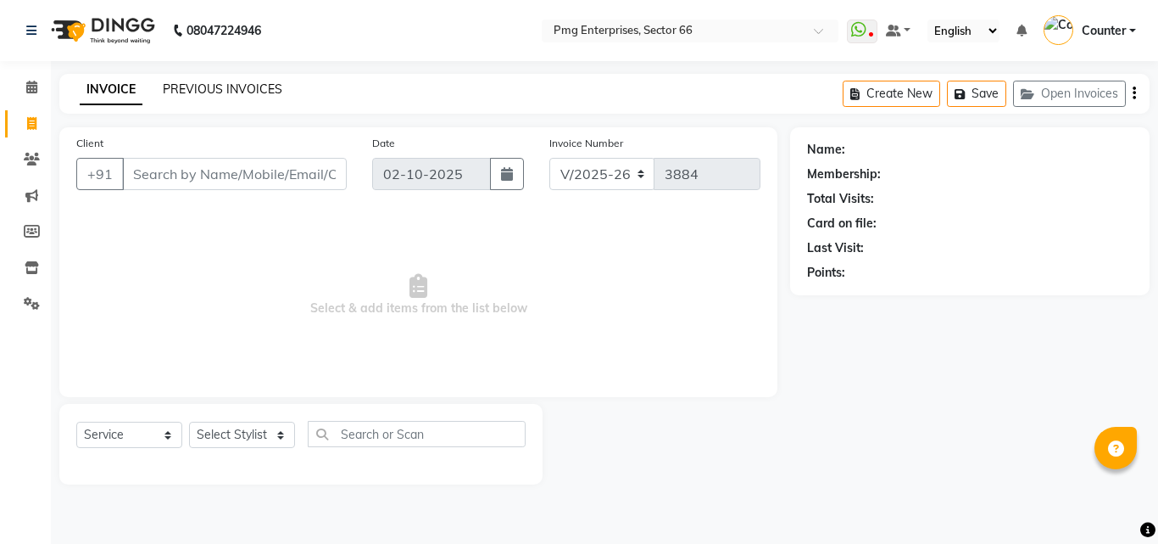
click at [244, 92] on link "PREVIOUS INVOICES" at bounding box center [223, 88] width 120 height 15
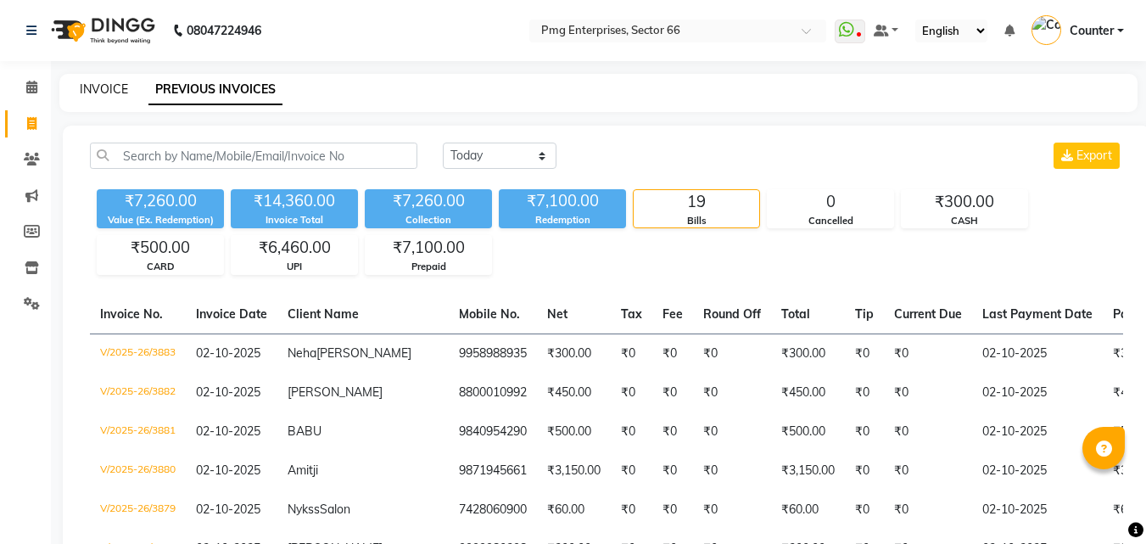
click at [109, 83] on link "INVOICE" at bounding box center [104, 88] width 48 height 15
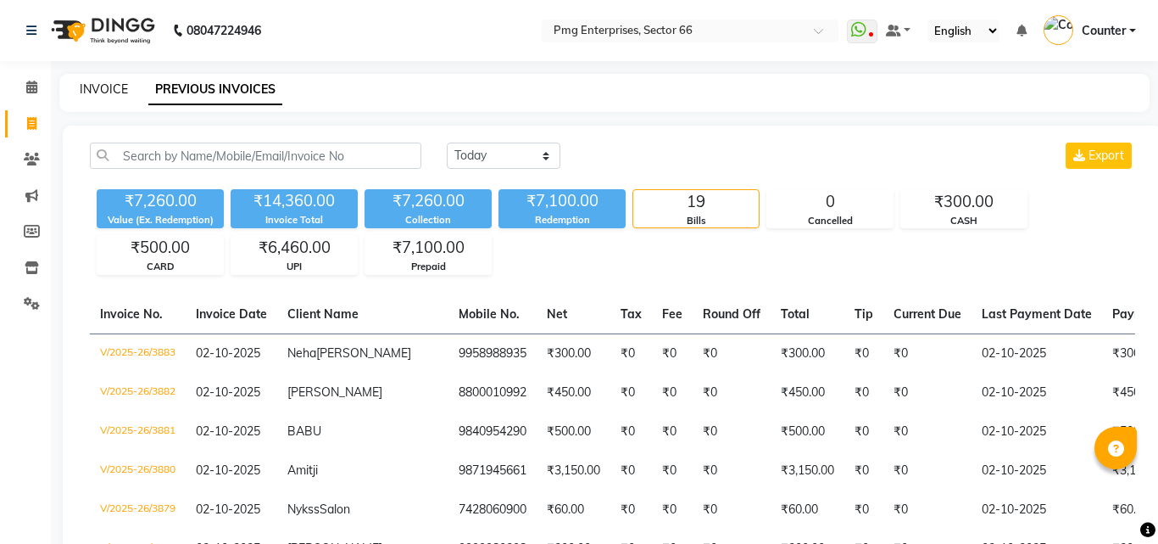
select select "889"
select select "service"
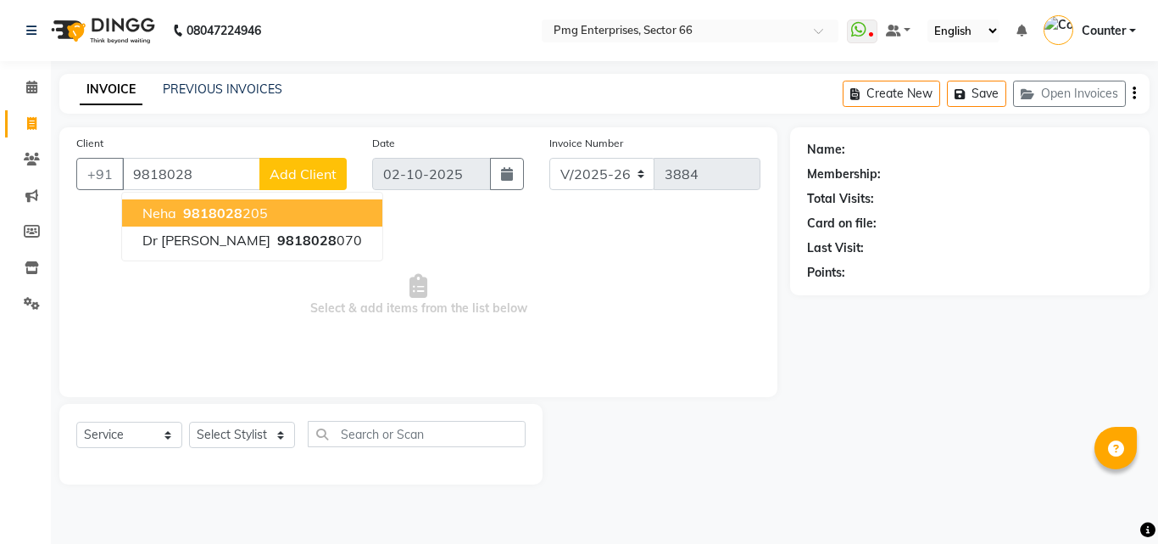
drag, startPoint x: 263, startPoint y: 166, endPoint x: 231, endPoint y: 215, distance: 58.8
click at [231, 190] on div "[PHONE_NUMBER] Neha 9818028 205 Dr [PERSON_NAME] 9818028 070 Add Client" at bounding box center [211, 174] width 271 height 32
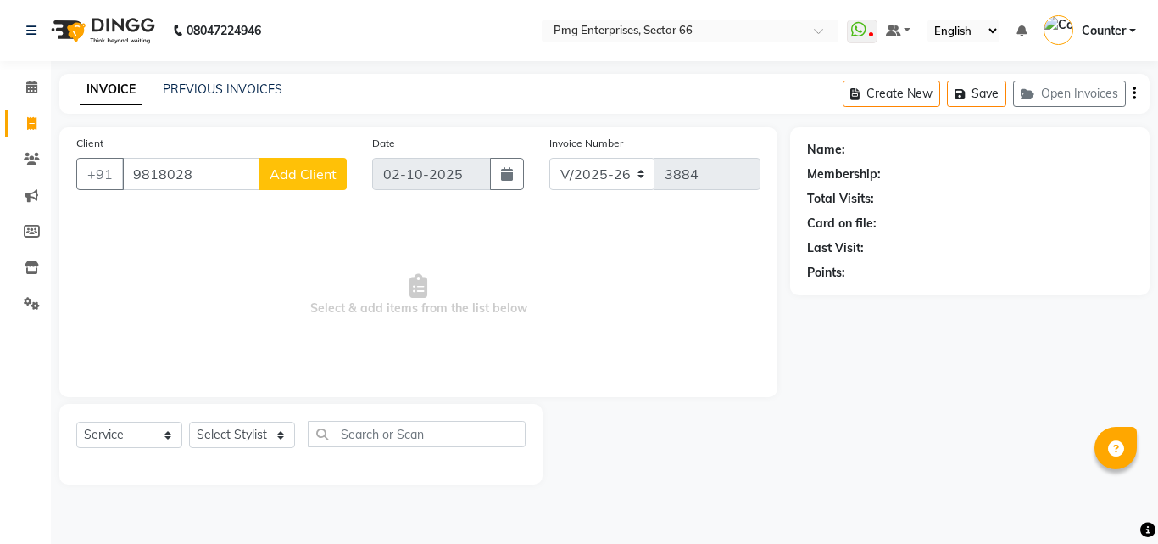
click at [231, 215] on span "Select & add items from the list below" at bounding box center [418, 295] width 684 height 170
click at [211, 171] on input "9818028" at bounding box center [191, 174] width 138 height 32
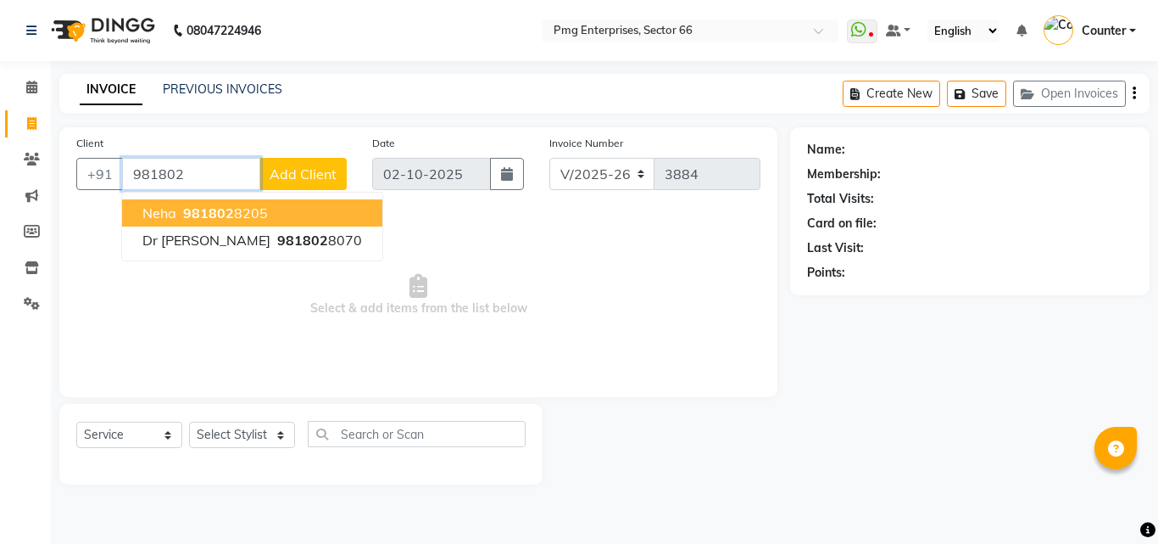
click at [221, 208] on span "981802" at bounding box center [208, 212] width 51 height 17
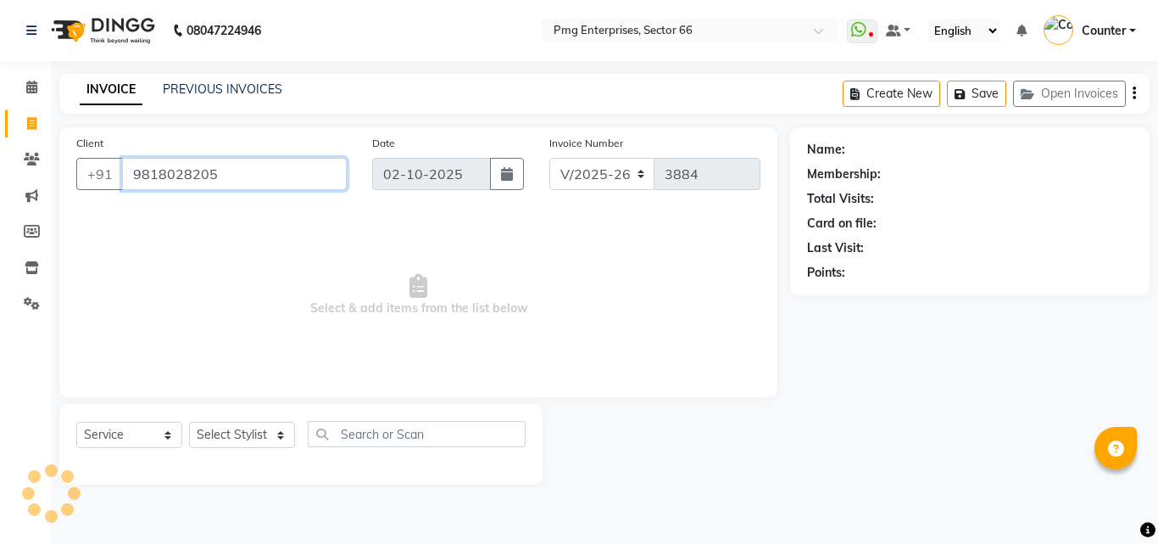
type input "9818028205"
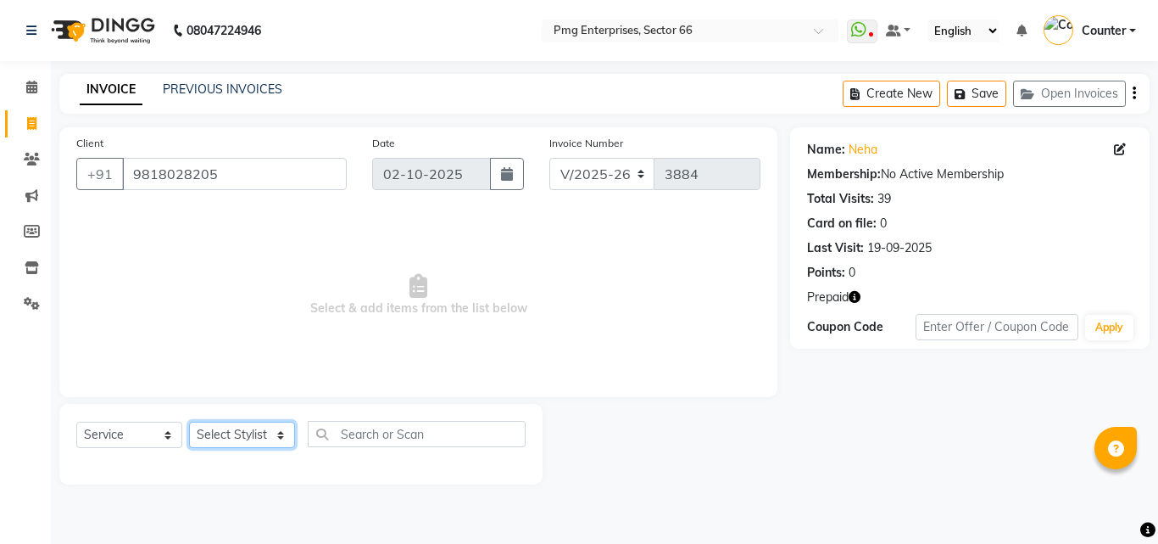
click at [270, 433] on select "Select Stylist [PERSON_NAME] Counter [PERSON_NAME] [PERSON_NAME] [PERSON_NAME] …" at bounding box center [242, 434] width 106 height 26
select select "14600"
click at [189, 421] on select "Select Stylist [PERSON_NAME] Counter [PERSON_NAME] [PERSON_NAME] [PERSON_NAME] …" at bounding box center [242, 434] width 106 height 26
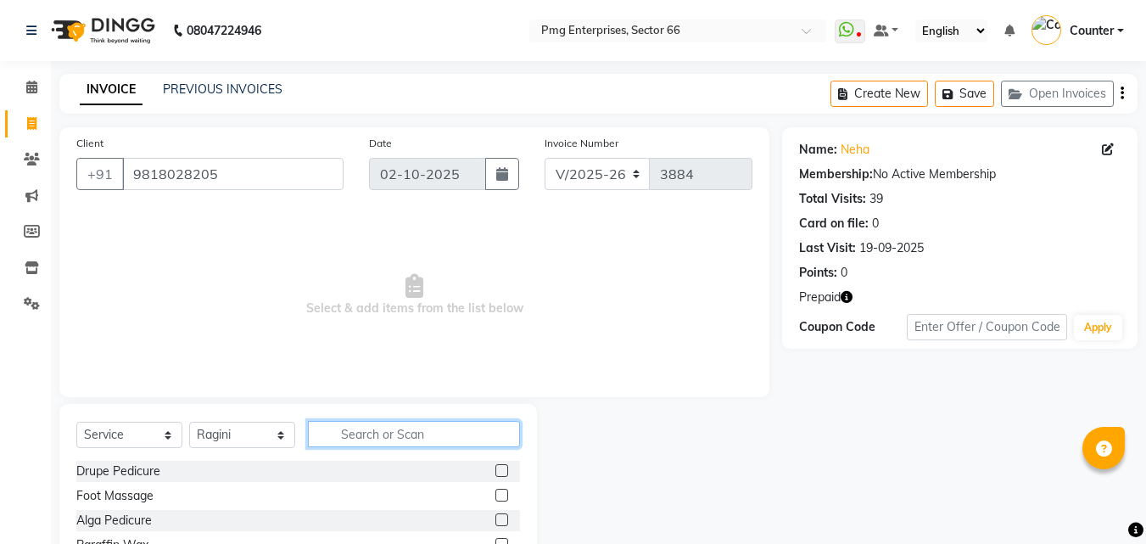
click at [343, 429] on input "text" at bounding box center [414, 434] width 212 height 26
type input "un"
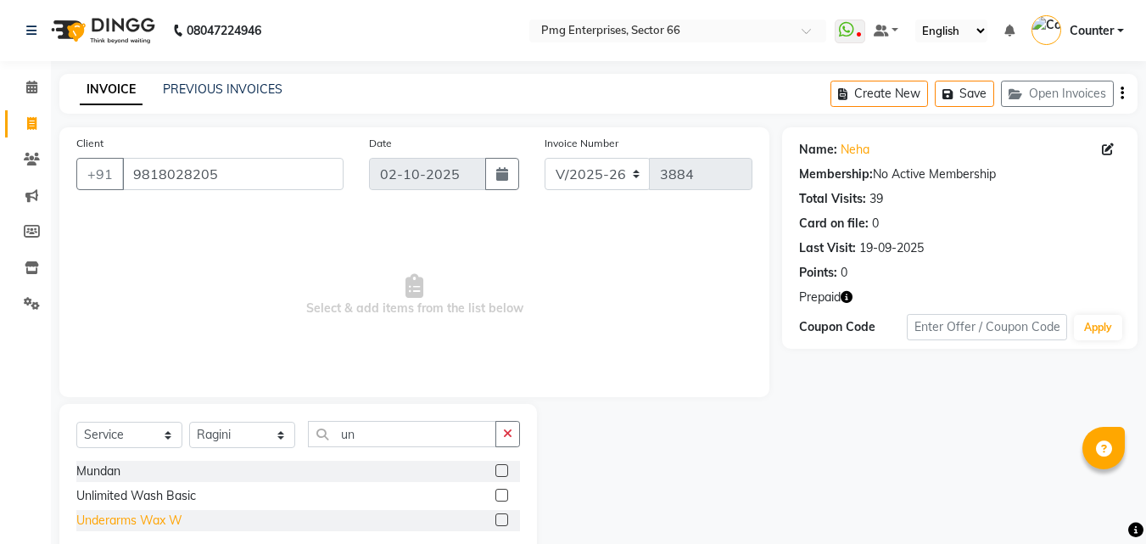
click at [152, 519] on div "Underarms Wax W" at bounding box center [129, 520] width 106 height 18
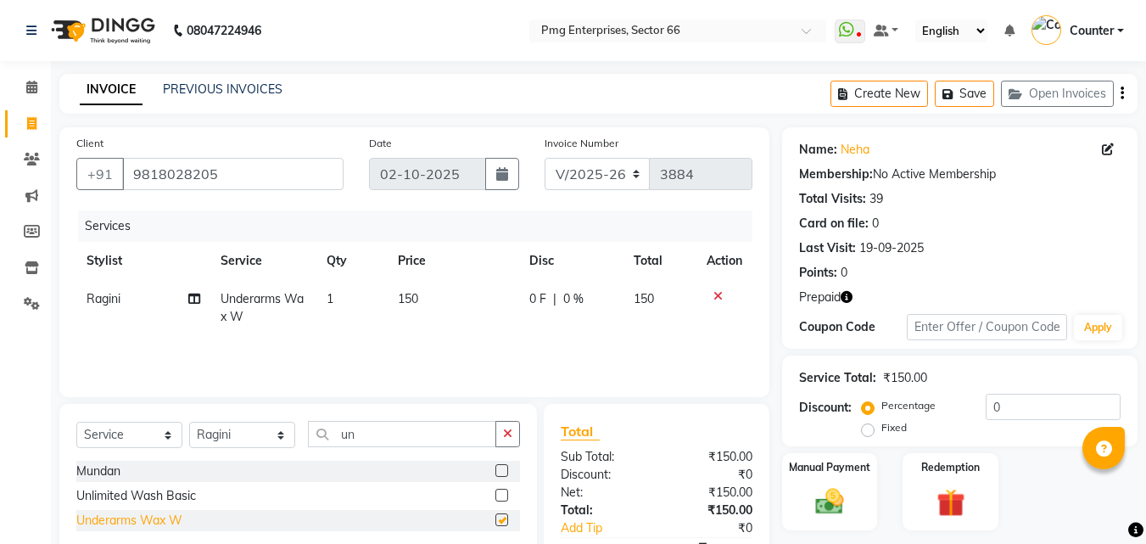
checkbox input "false"
click at [476, 303] on td "150" at bounding box center [453, 308] width 131 height 56
select select "14600"
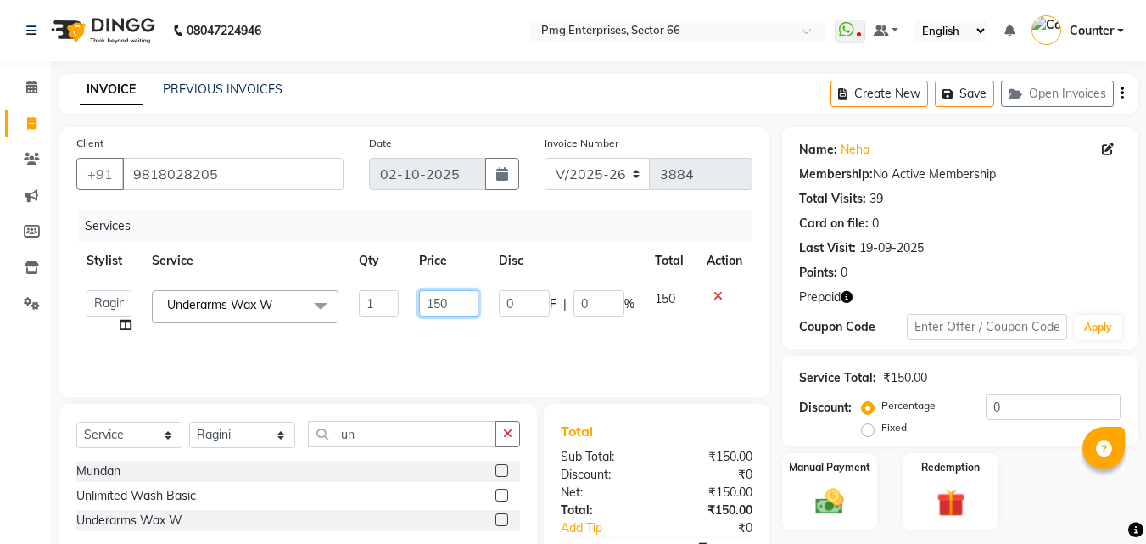
click at [466, 303] on input "150" at bounding box center [448, 303] width 59 height 26
type input "1"
type input "200"
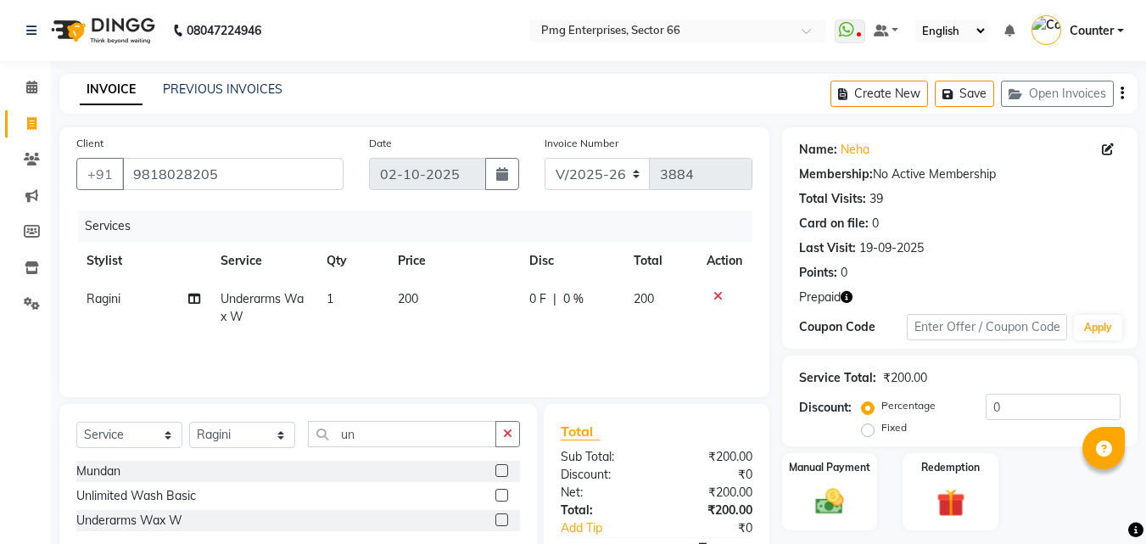
click at [663, 338] on div "Services Stylist Service Qty Price Disc Total Action Ragini Underarms Wax W 1 2…" at bounding box center [414, 295] width 676 height 170
click at [944, 501] on img at bounding box center [949, 502] width 47 height 36
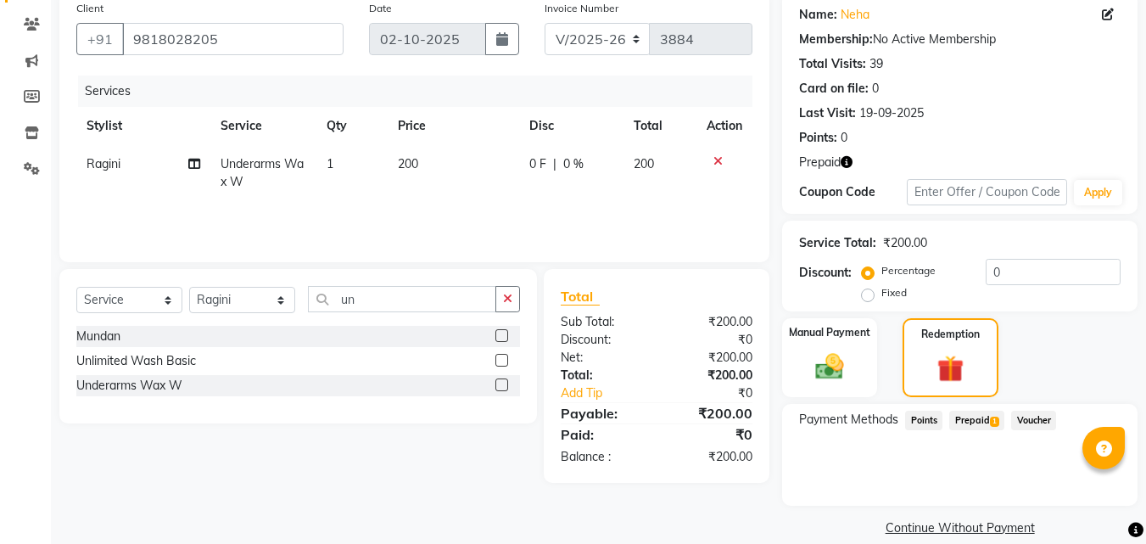
scroll to position [136, 0]
click at [974, 420] on span "Prepaid 1" at bounding box center [976, 420] width 55 height 20
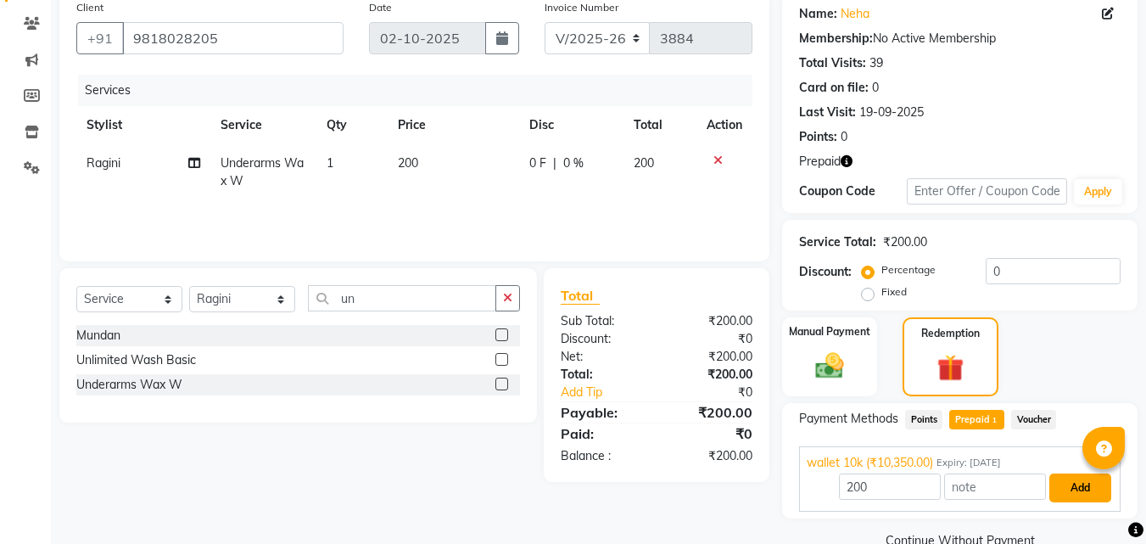
click at [1068, 488] on button "Add" at bounding box center [1080, 487] width 62 height 29
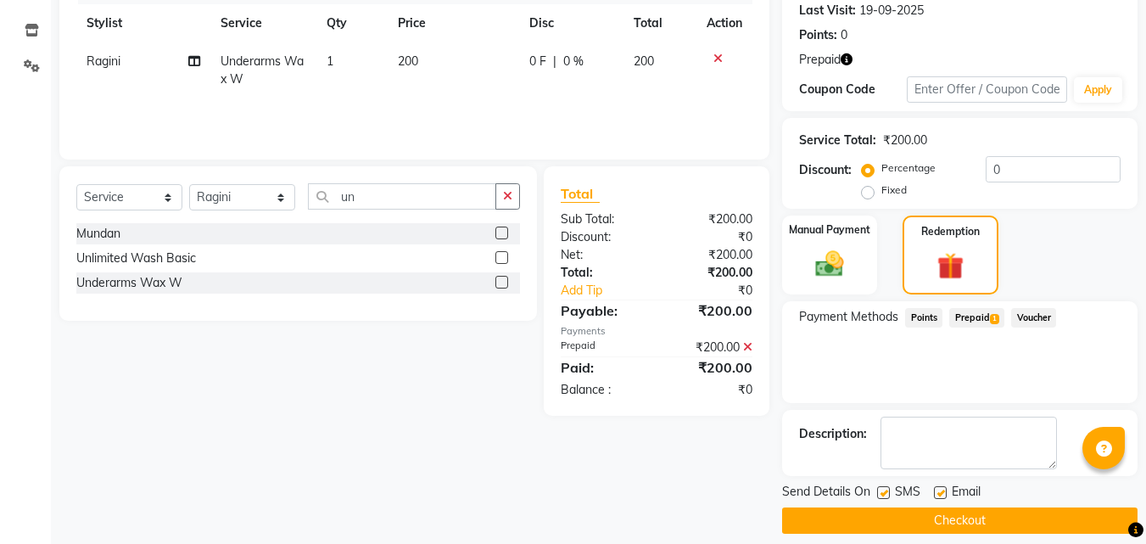
scroll to position [253, 0]
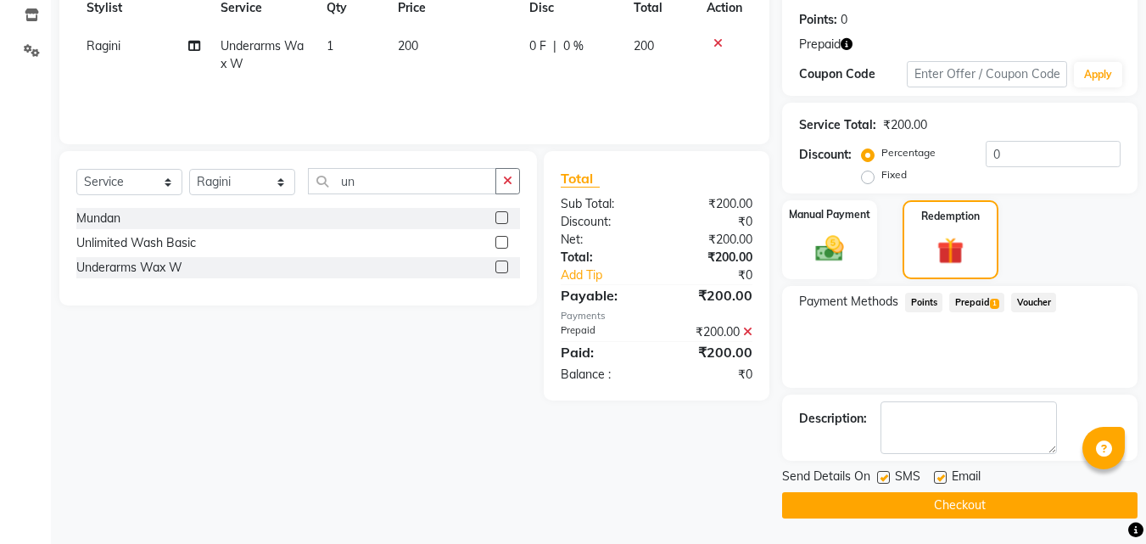
click at [1054, 505] on button "Checkout" at bounding box center [959, 505] width 355 height 26
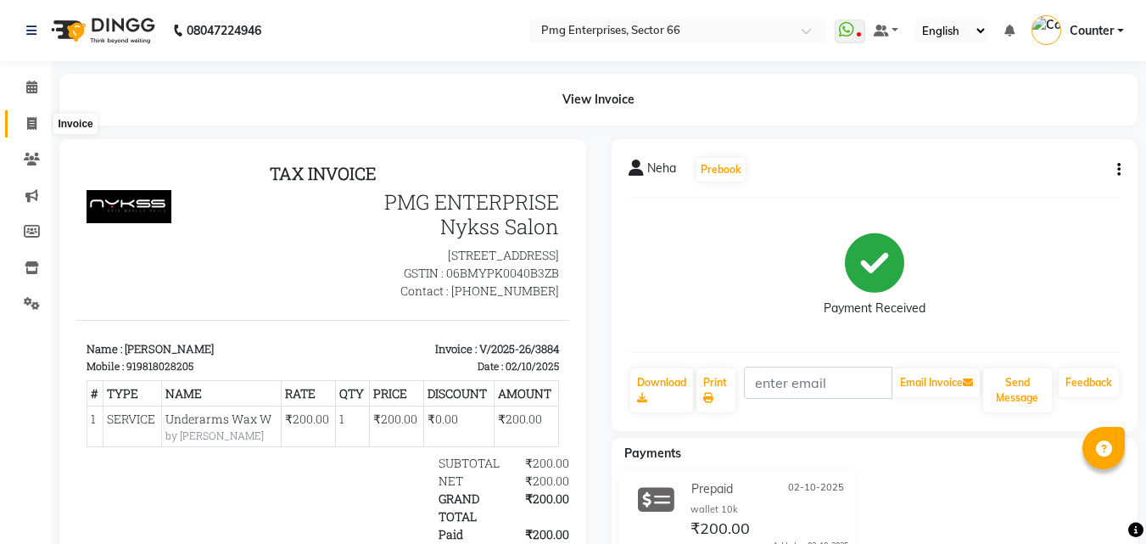
click at [24, 123] on span at bounding box center [32, 124] width 30 height 20
select select "service"
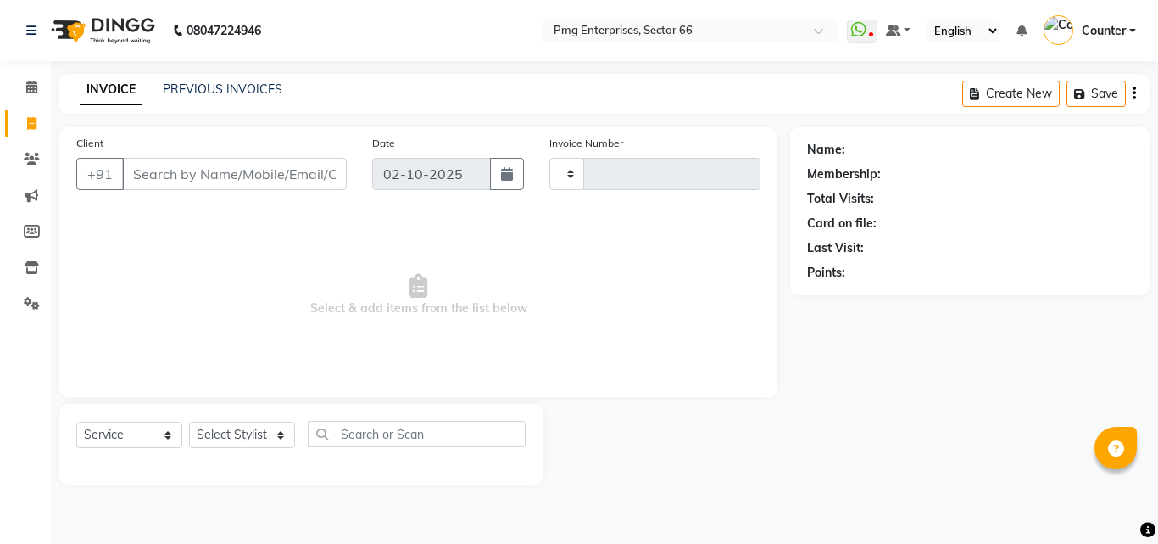
type input "3885"
select select "889"
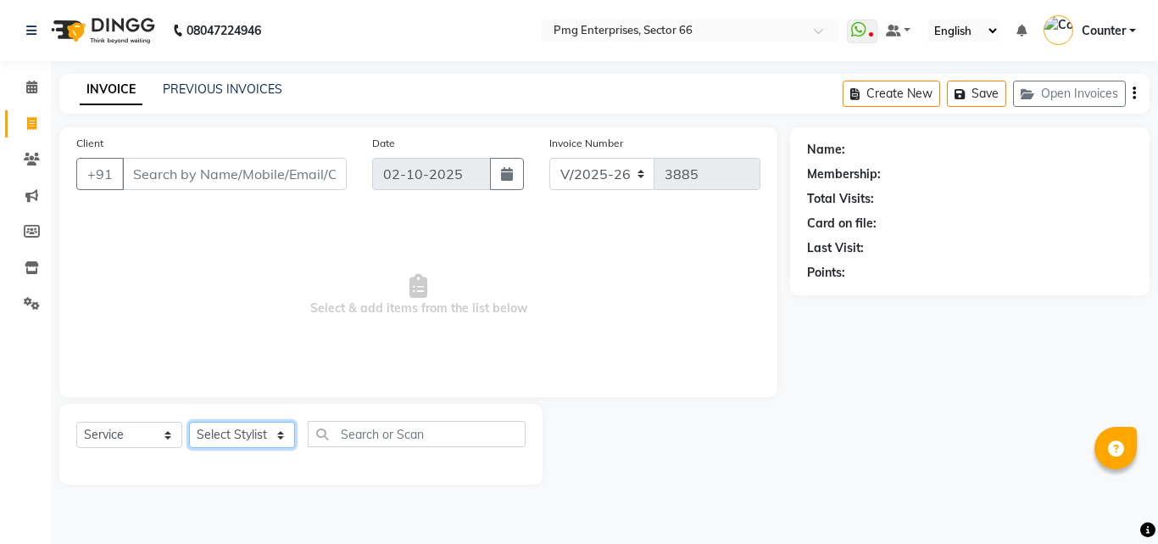
click at [219, 433] on select "Select Stylist [PERSON_NAME] Counter [PERSON_NAME] [PERSON_NAME] [PERSON_NAME] …" at bounding box center [242, 434] width 106 height 26
select select "78814"
click at [189, 421] on select "Select Stylist [PERSON_NAME] Counter [PERSON_NAME] [PERSON_NAME] [PERSON_NAME] …" at bounding box center [242, 434] width 106 height 26
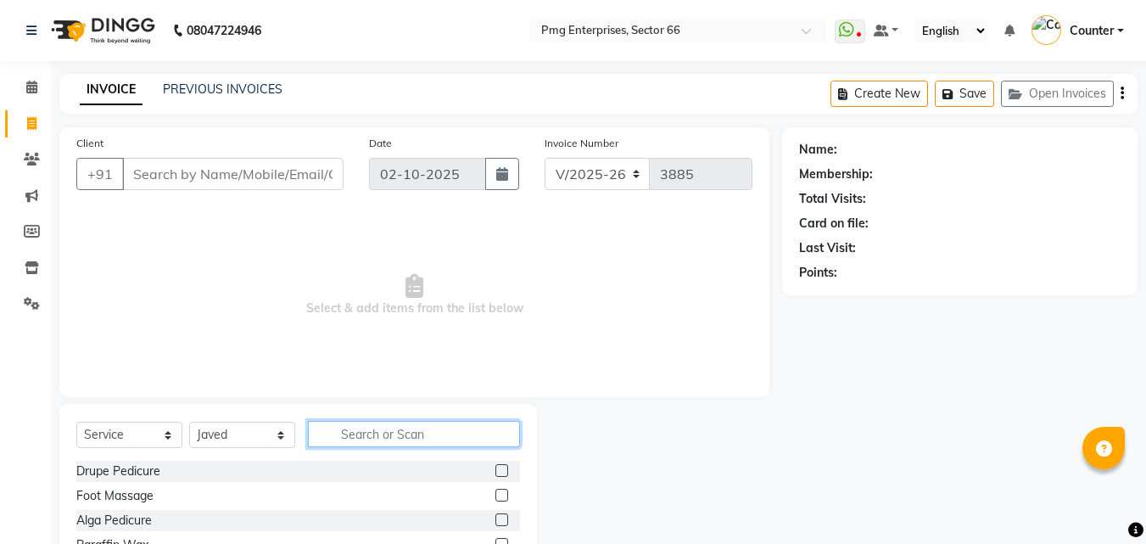
click at [340, 438] on input "text" at bounding box center [414, 434] width 212 height 26
type input "bea"
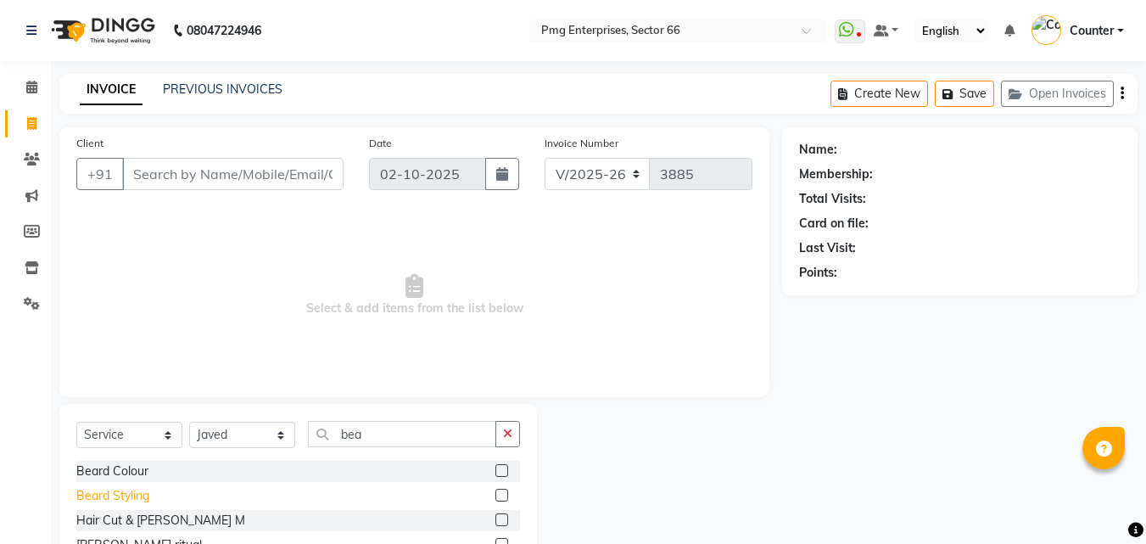
click at [137, 491] on div "Beard Styling" at bounding box center [112, 496] width 73 height 18
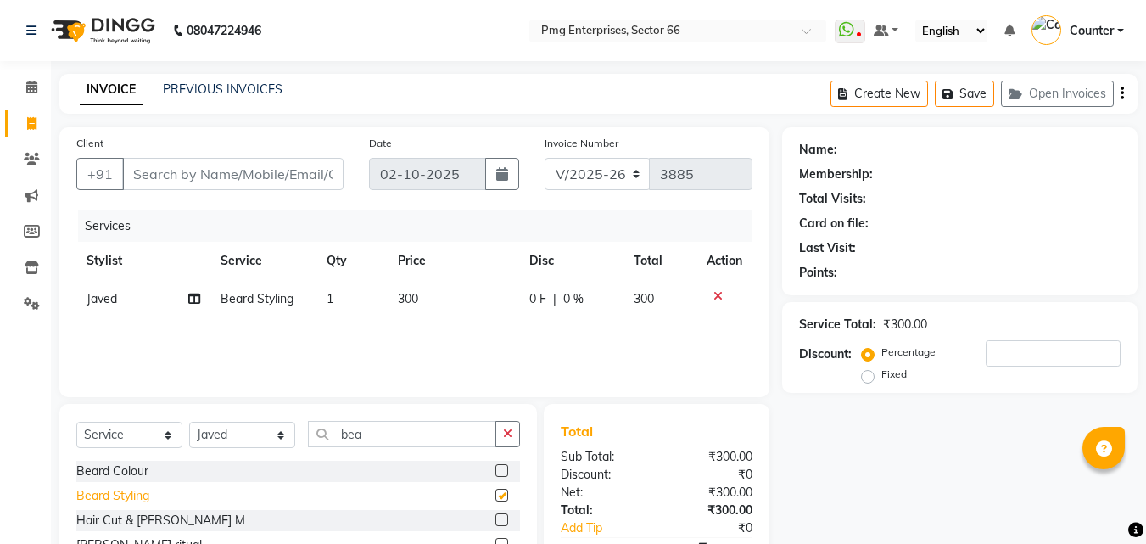
checkbox input "false"
click at [486, 279] on th "Price" at bounding box center [453, 261] width 131 height 38
click at [467, 292] on td "300" at bounding box center [453, 299] width 131 height 38
select select "78814"
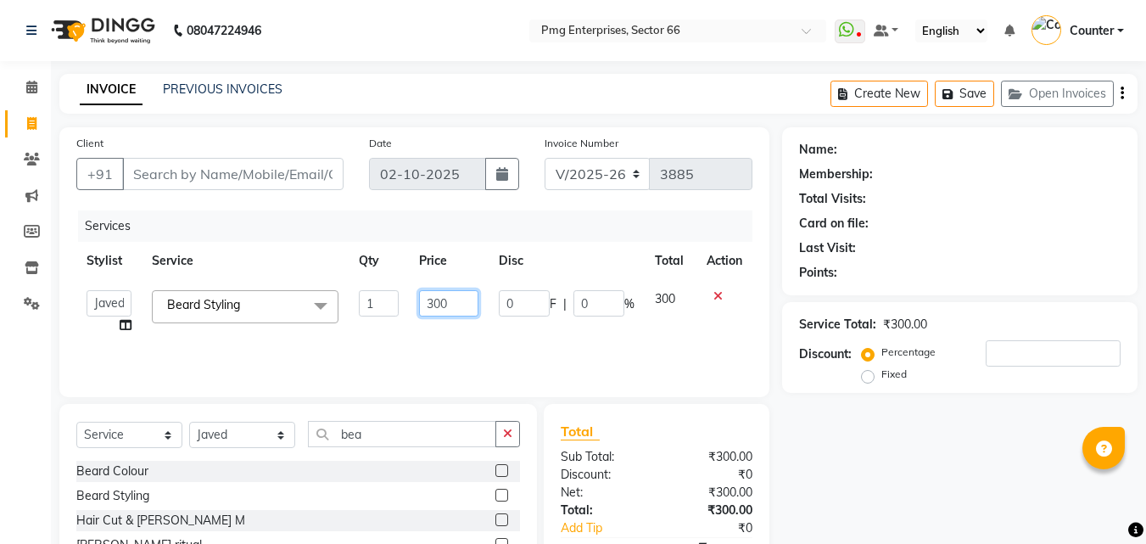
click at [461, 302] on input "300" at bounding box center [448, 303] width 59 height 26
type input "3"
type input "250"
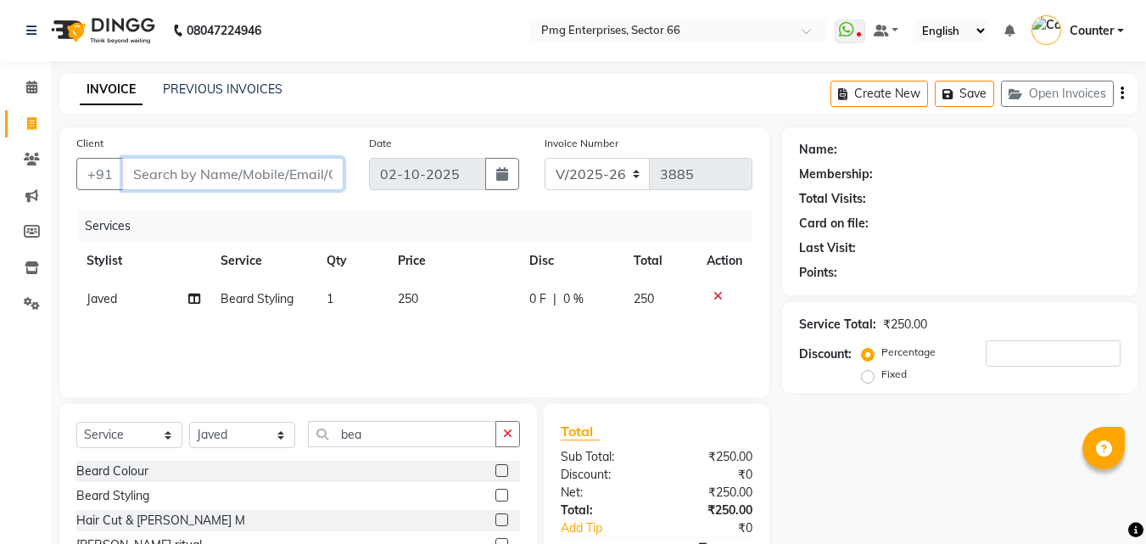
click at [297, 166] on input "Client" at bounding box center [232, 174] width 221 height 32
type input "8"
type input "0"
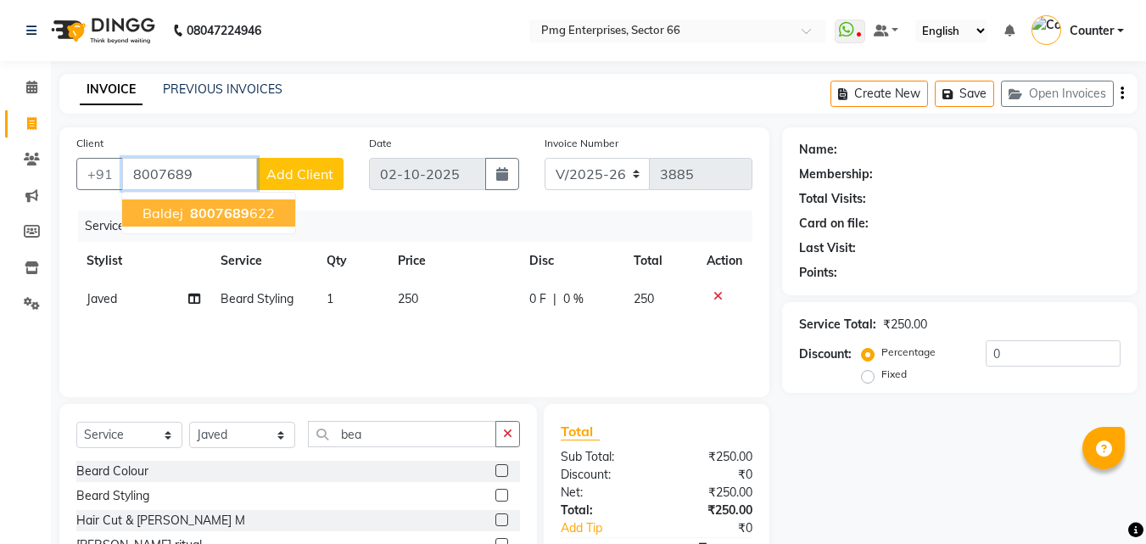
click at [255, 219] on ngb-highlight "8007689 622" at bounding box center [231, 212] width 88 height 17
type input "8007689622"
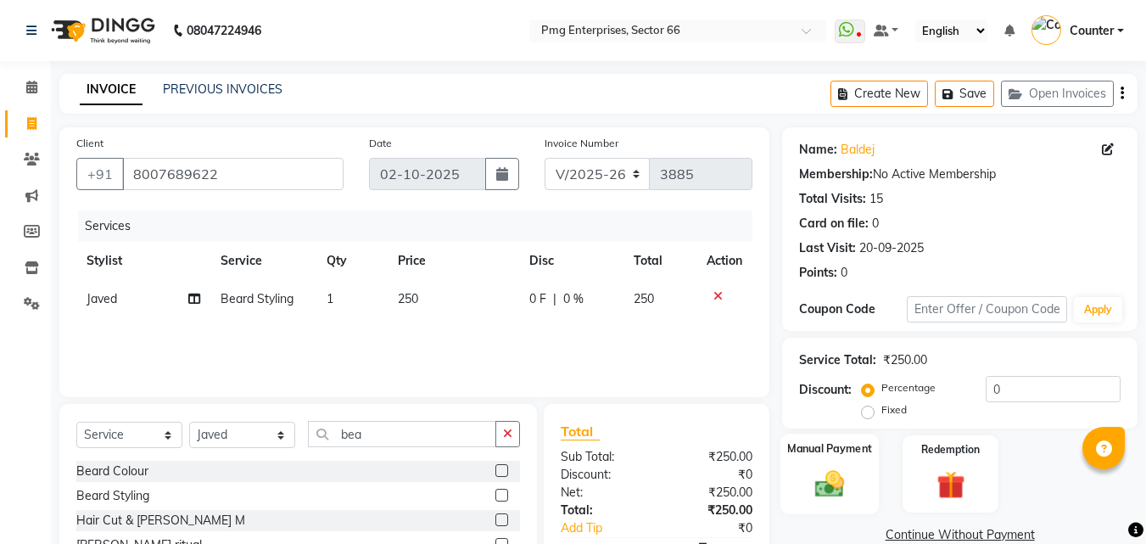
click at [809, 492] on img at bounding box center [829, 483] width 47 height 34
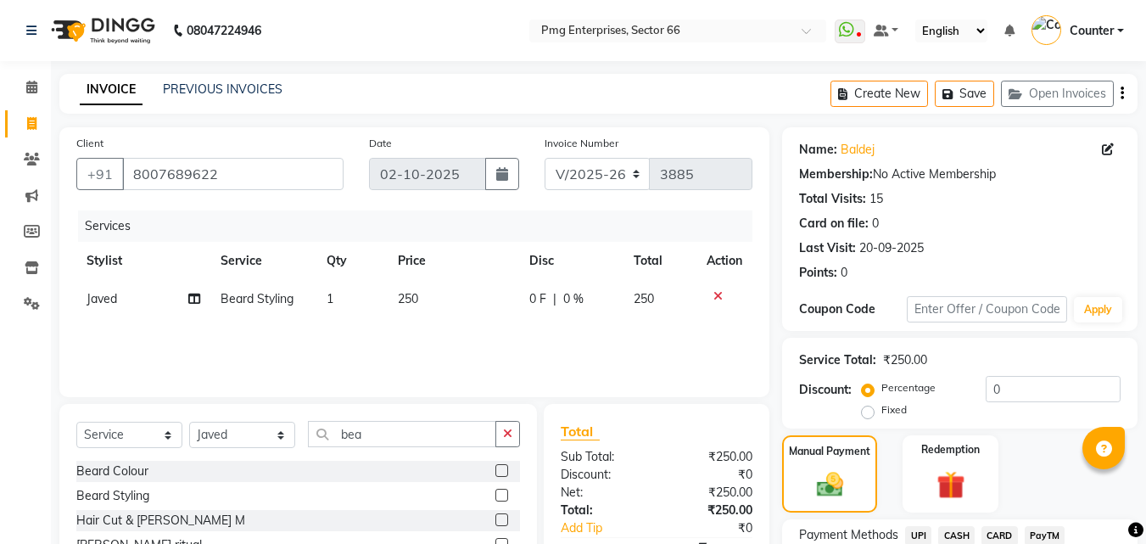
click at [1000, 533] on span "CARD" at bounding box center [999, 536] width 36 height 20
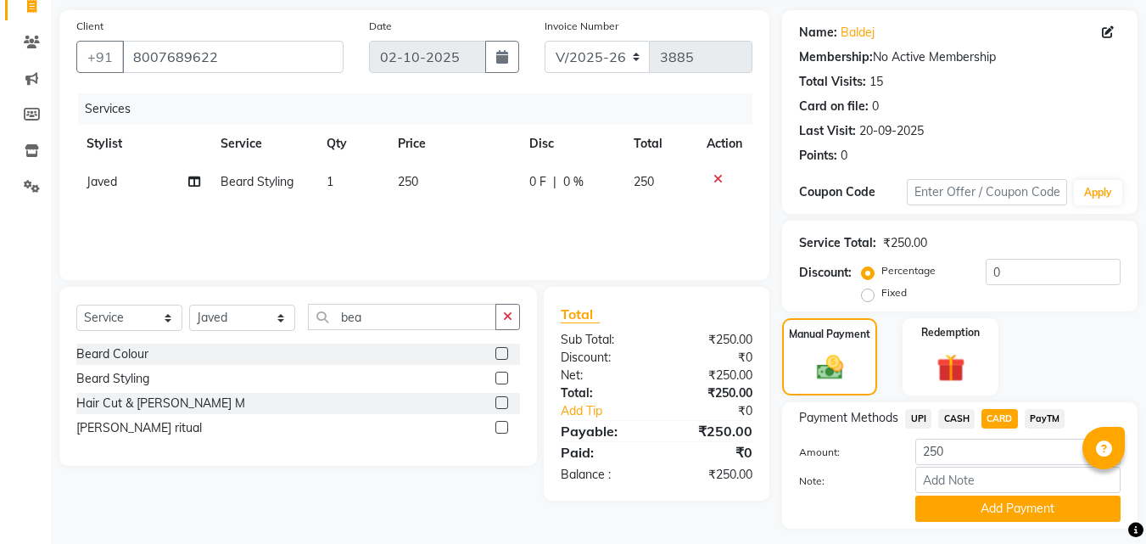
scroll to position [136, 0]
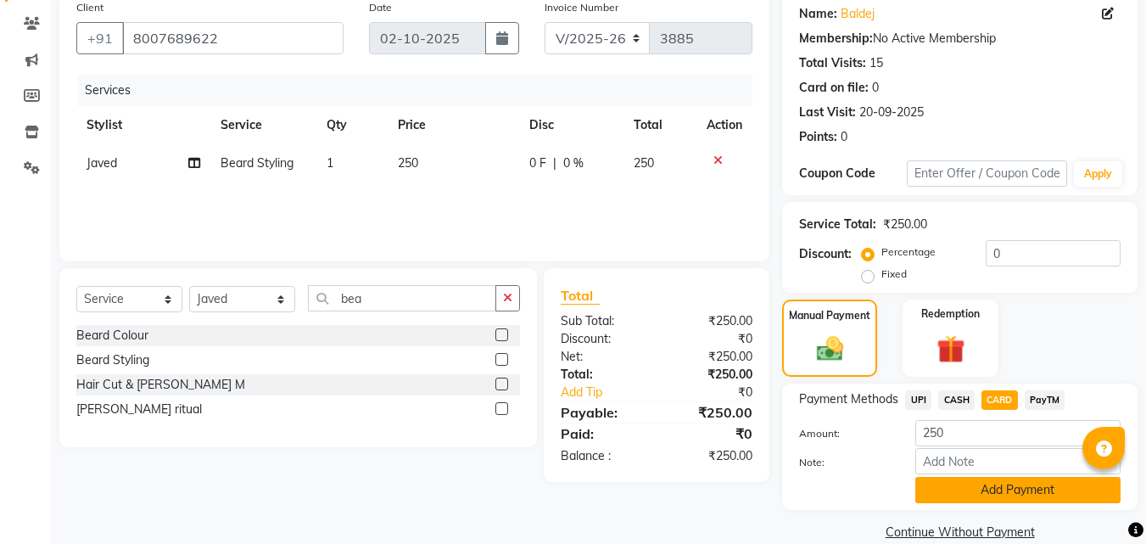
click at [1079, 483] on button "Add Payment" at bounding box center [1017, 490] width 205 height 26
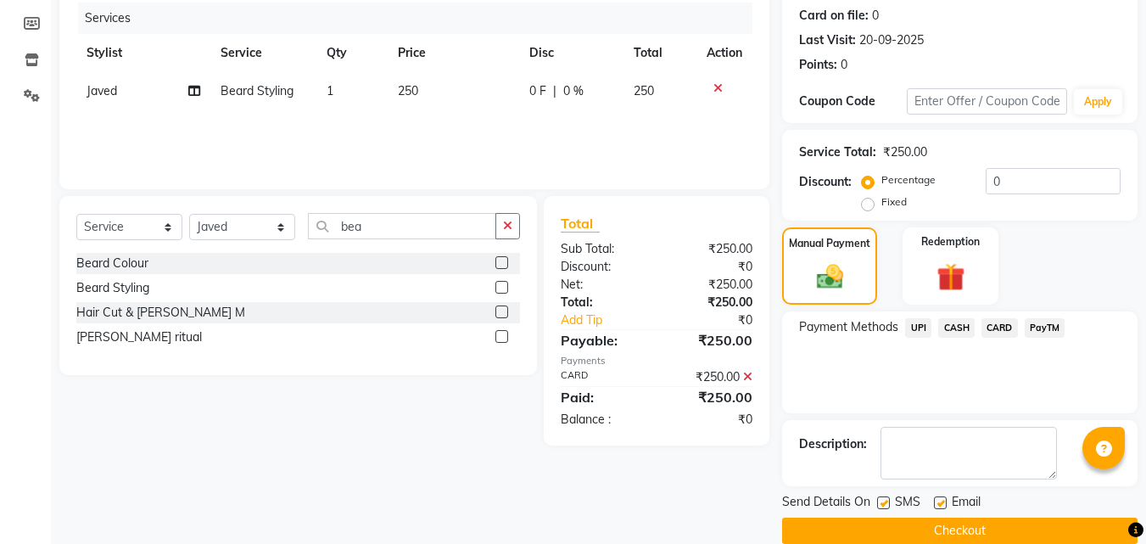
scroll to position [233, 0]
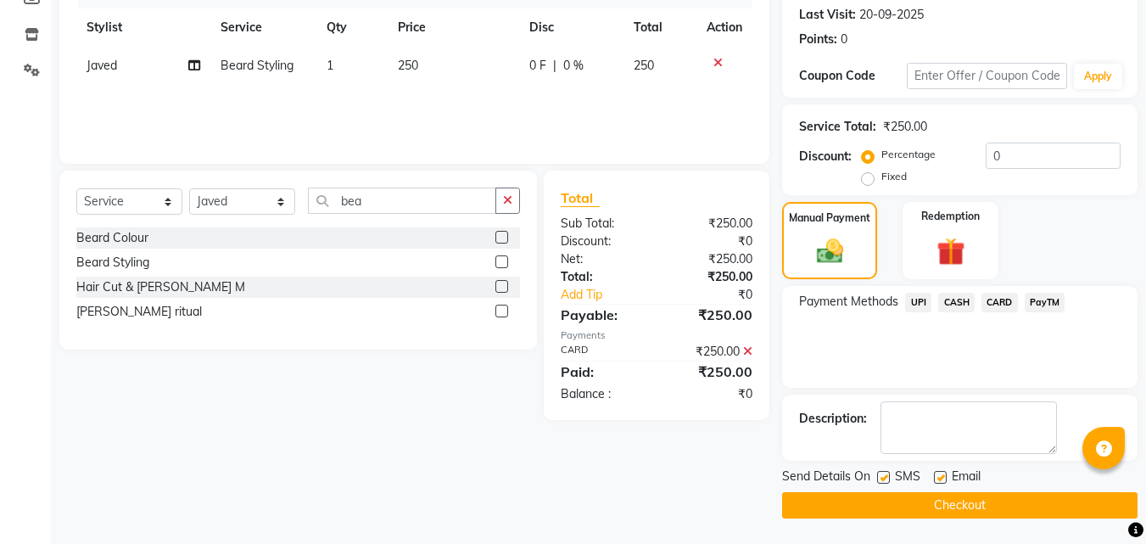
click at [1063, 494] on button "Checkout" at bounding box center [959, 505] width 355 height 26
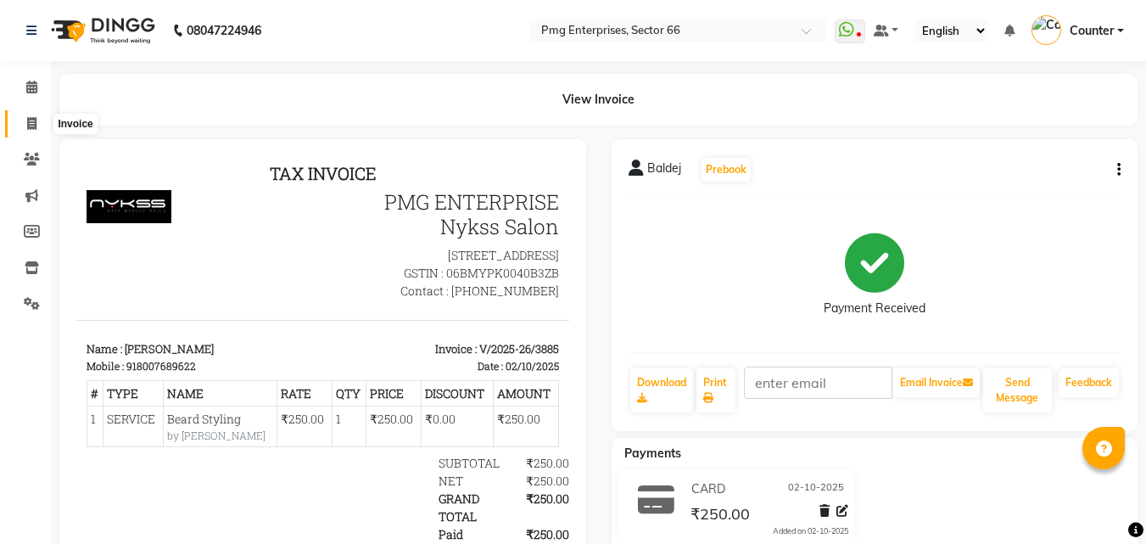
click at [31, 125] on icon at bounding box center [31, 123] width 9 height 13
select select "service"
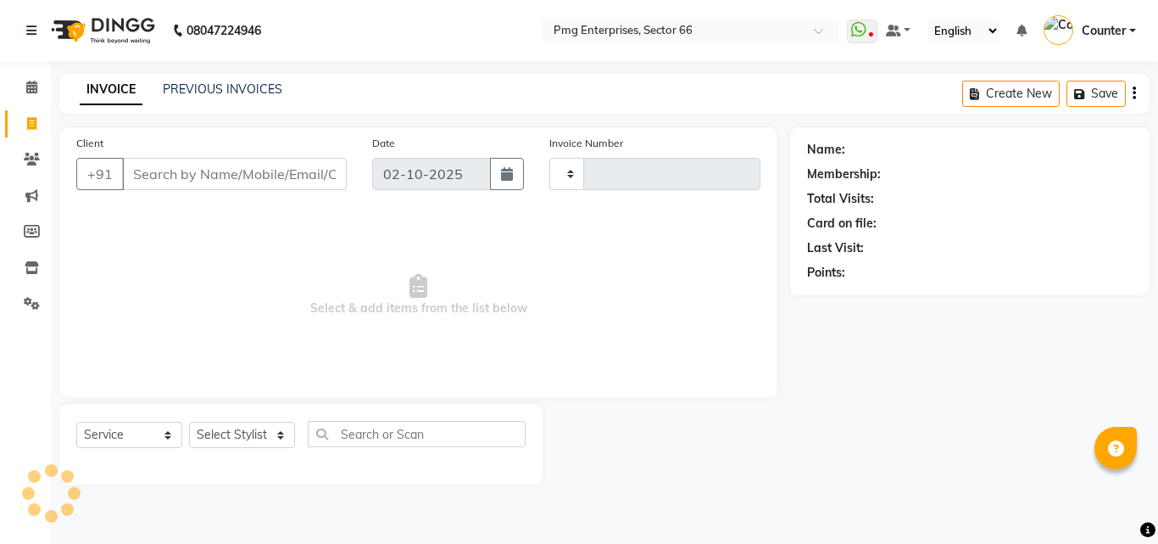
type input "3886"
select select "889"
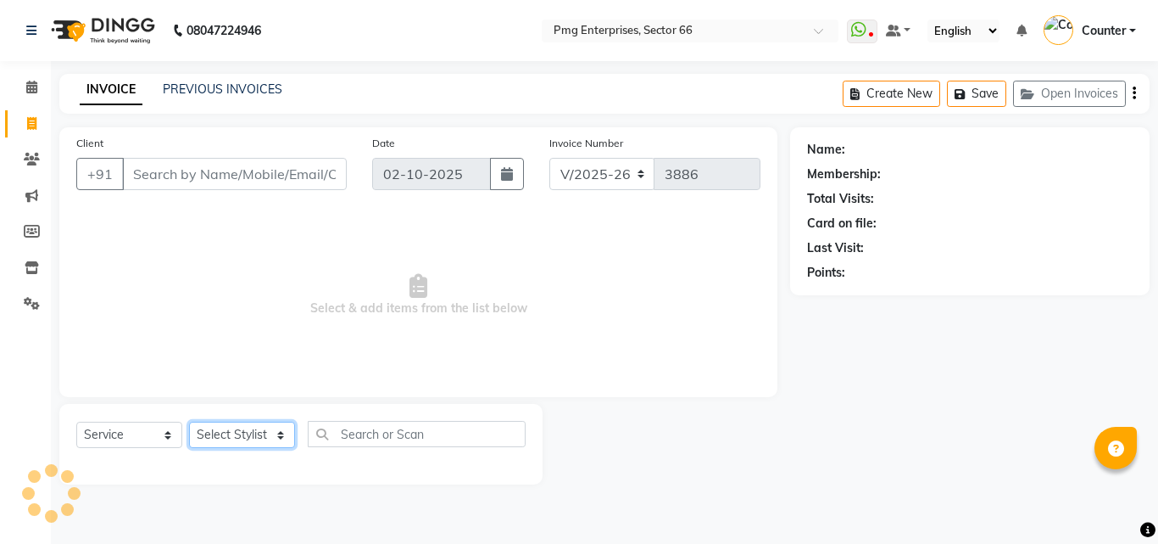
click at [260, 430] on select "Select Stylist [PERSON_NAME] Counter [PERSON_NAME] [PERSON_NAME] [PERSON_NAME] …" at bounding box center [242, 434] width 106 height 26
select select "14602"
click at [189, 421] on select "Select Stylist [PERSON_NAME] Counter [PERSON_NAME] [PERSON_NAME] [PERSON_NAME] …" at bounding box center [242, 434] width 106 height 26
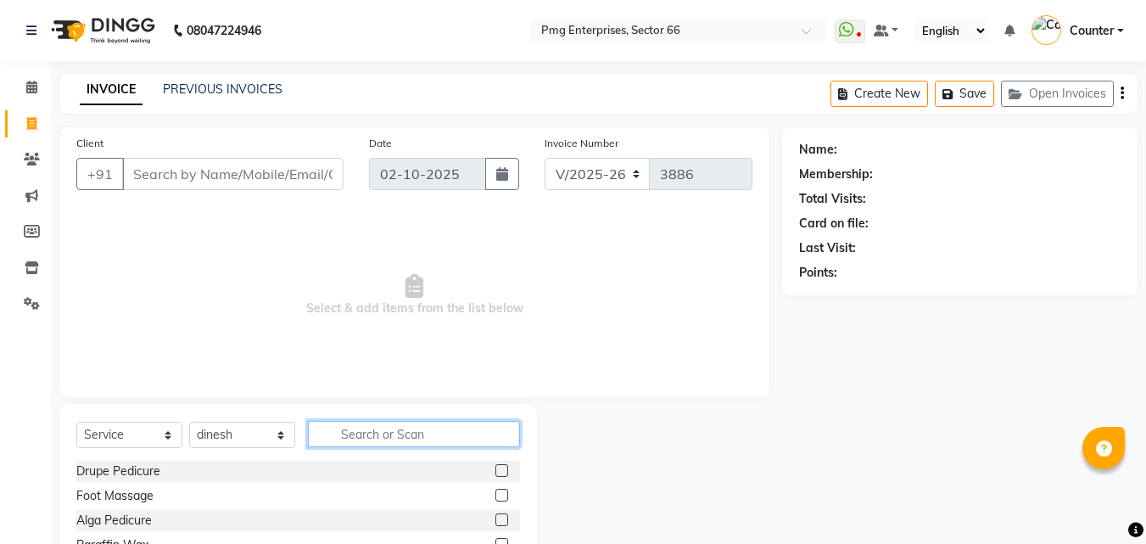
click at [350, 432] on input "text" at bounding box center [414, 434] width 212 height 26
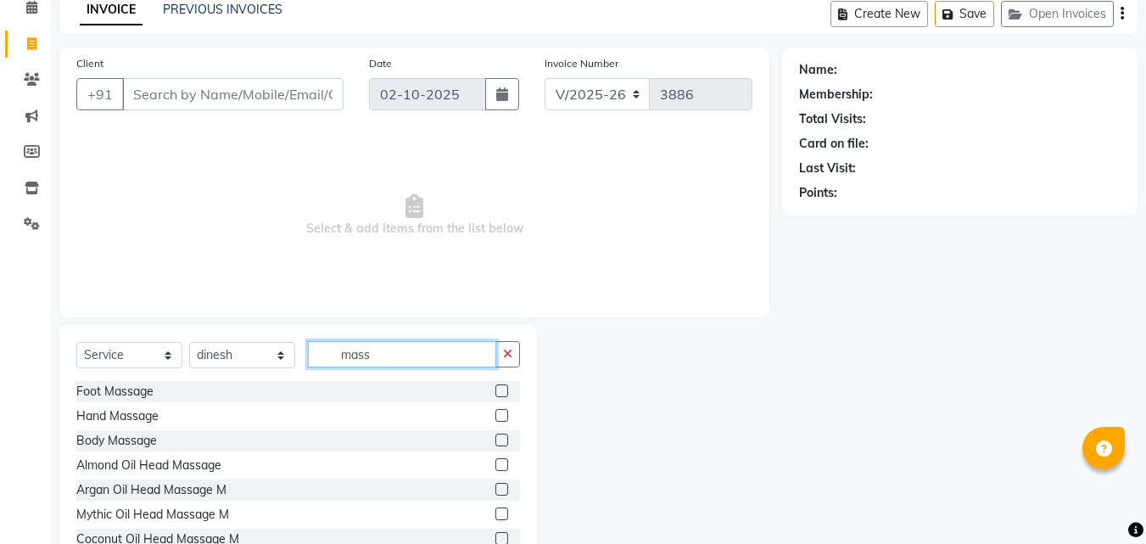
scroll to position [102, 0]
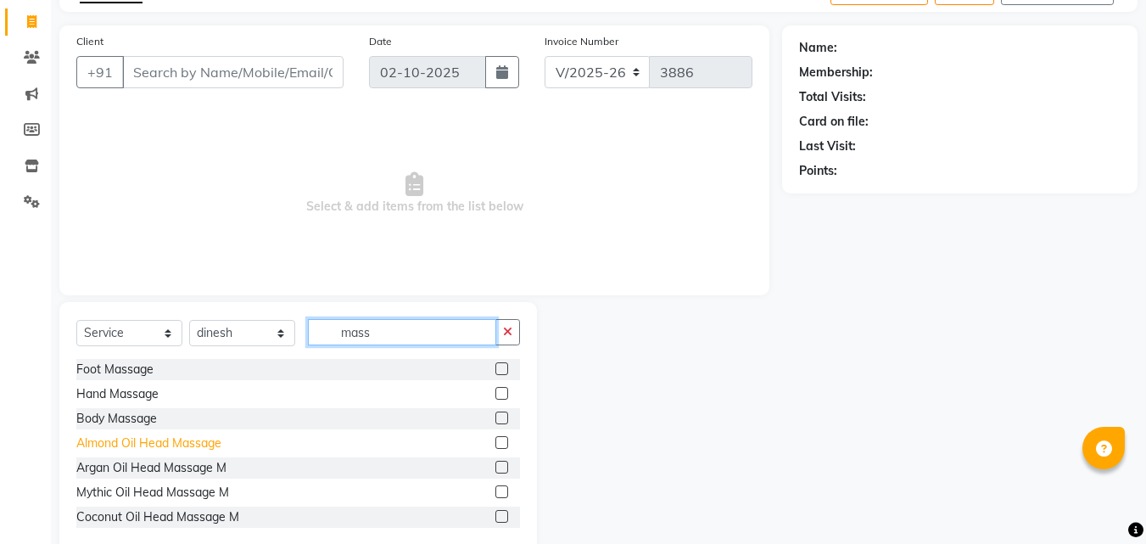
type input "mass"
click at [156, 446] on div "Almond Oil Head Massage" at bounding box center [148, 443] width 145 height 18
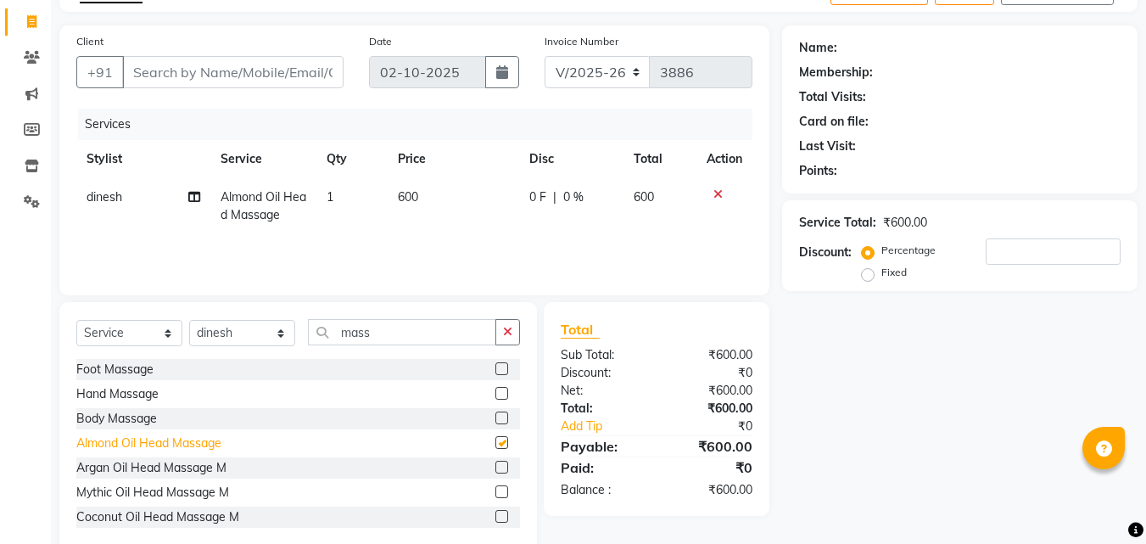
checkbox input "false"
click at [251, 335] on select "Select Stylist [PERSON_NAME] Counter [PERSON_NAME] [PERSON_NAME] [PERSON_NAME] …" at bounding box center [242, 333] width 106 height 26
select select "49466"
click at [189, 320] on select "Select Stylist [PERSON_NAME] Counter [PERSON_NAME] [PERSON_NAME] [PERSON_NAME] …" at bounding box center [242, 333] width 106 height 26
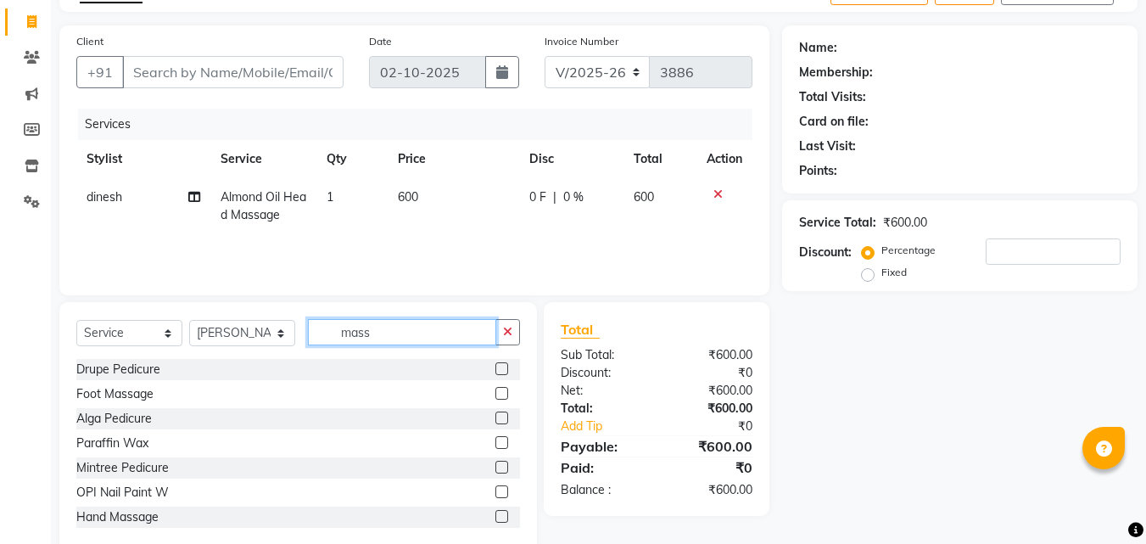
click at [394, 328] on input "mass" at bounding box center [402, 332] width 188 height 26
type input "m"
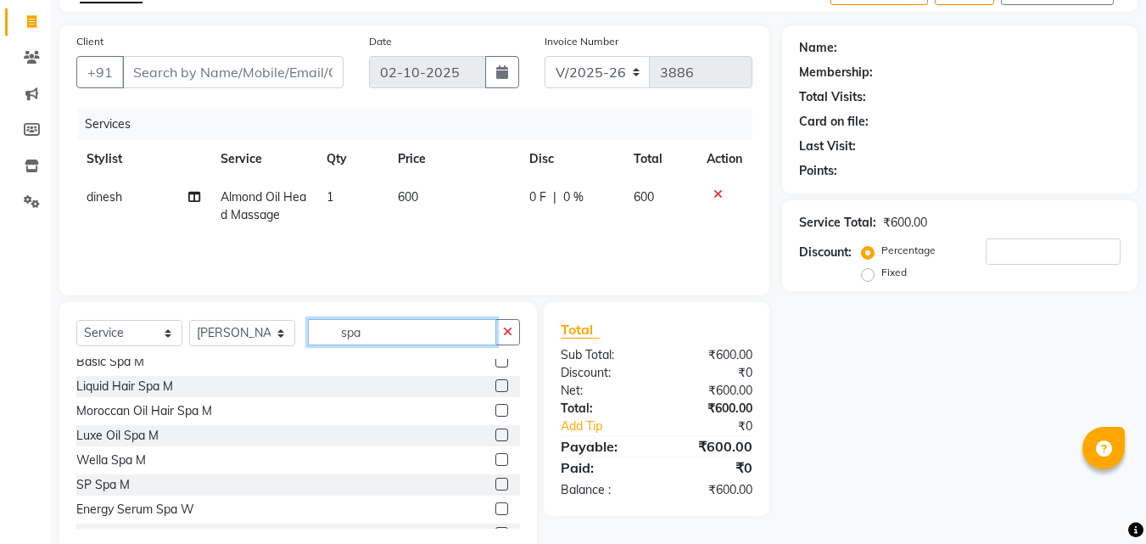
scroll to position [0, 0]
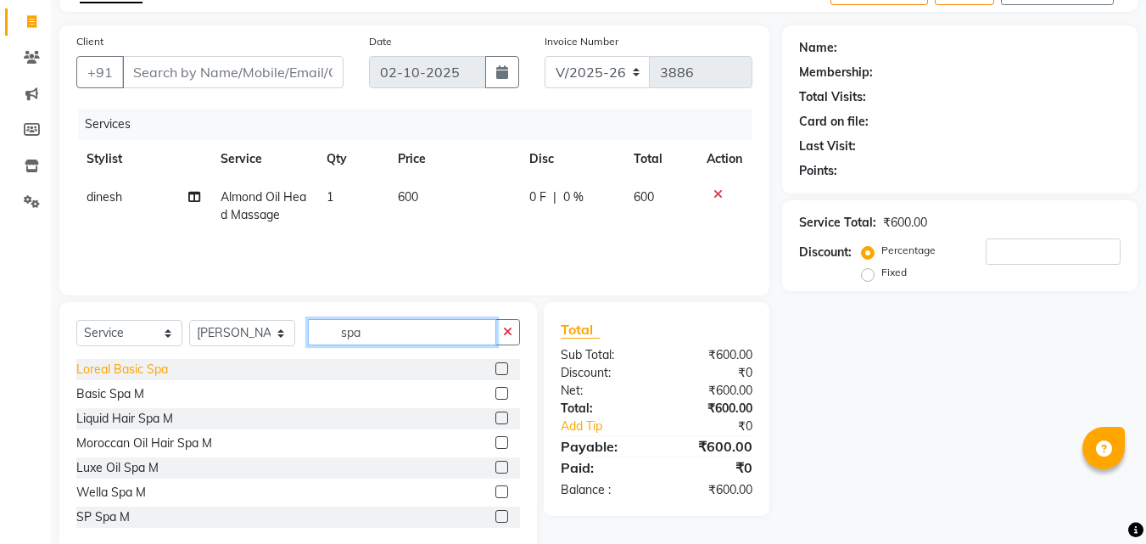
type input "spa"
click at [161, 373] on div "Loreal Basic Spa" at bounding box center [122, 369] width 92 height 18
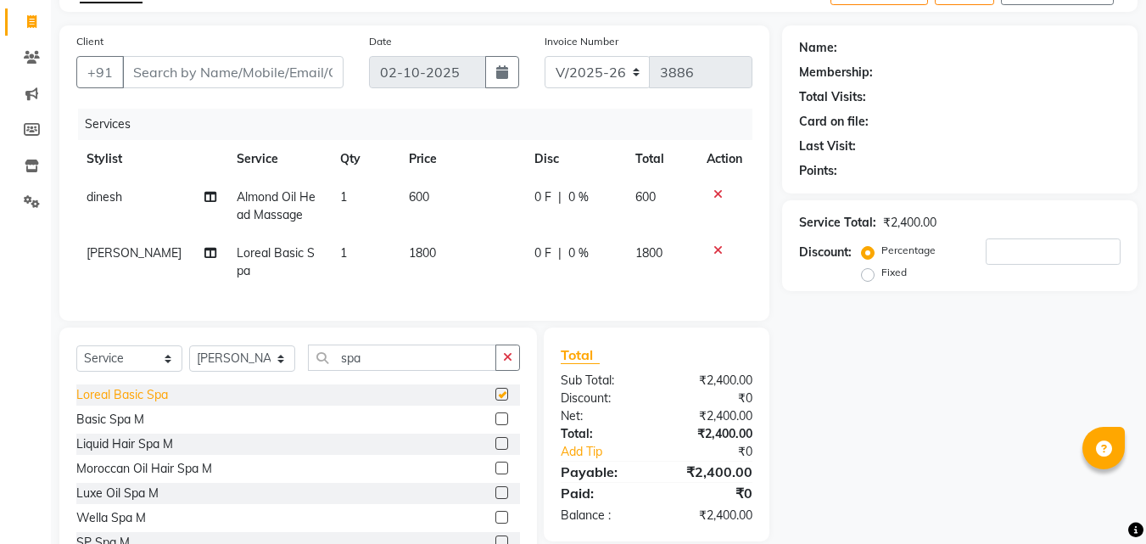
checkbox input "false"
click at [456, 243] on td "1800" at bounding box center [462, 262] width 126 height 56
select select "49466"
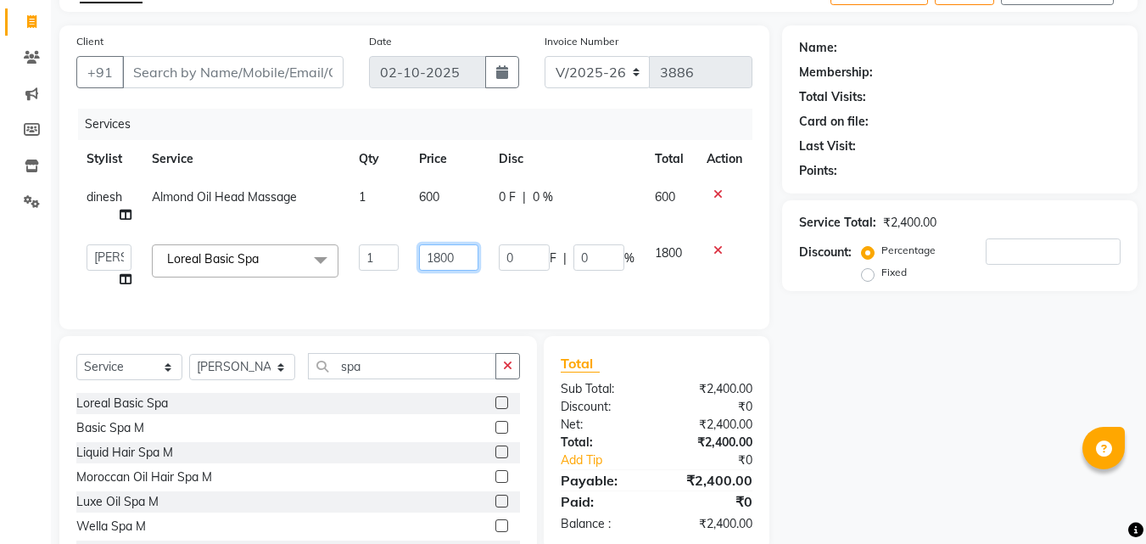
click at [466, 250] on input "1800" at bounding box center [448, 257] width 59 height 26
type input "1"
type input "2000"
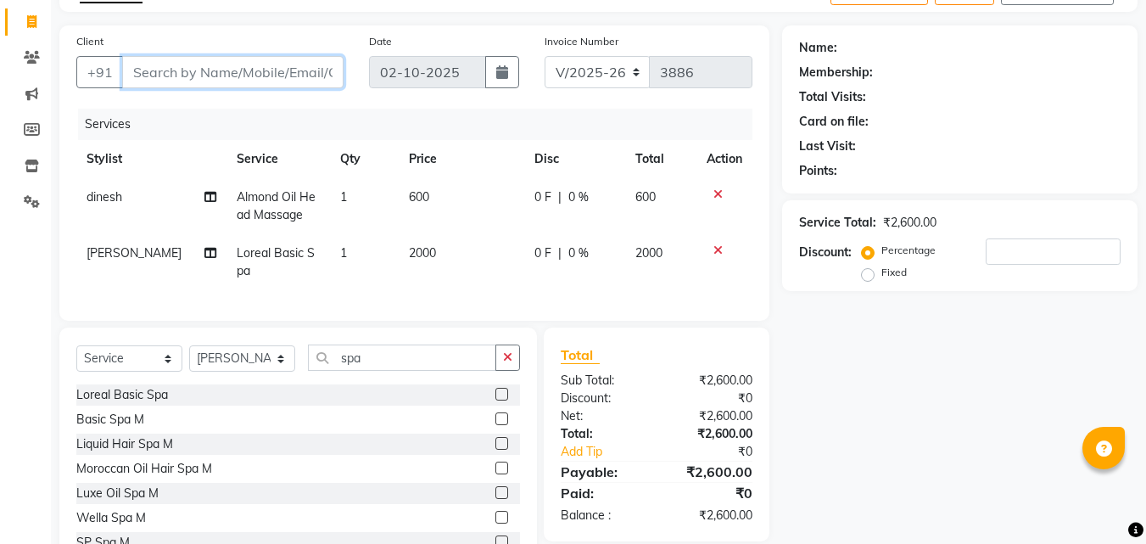
click at [299, 76] on input "Client" at bounding box center [232, 72] width 221 height 32
type input "9"
type input "0"
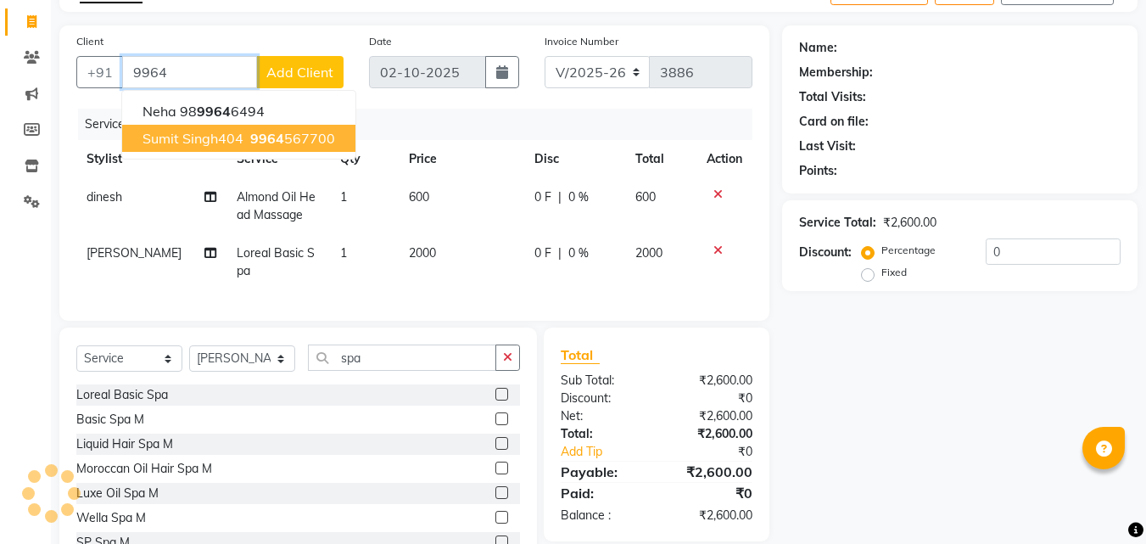
click at [265, 137] on span "9964" at bounding box center [267, 138] width 34 height 17
type input "9964567700"
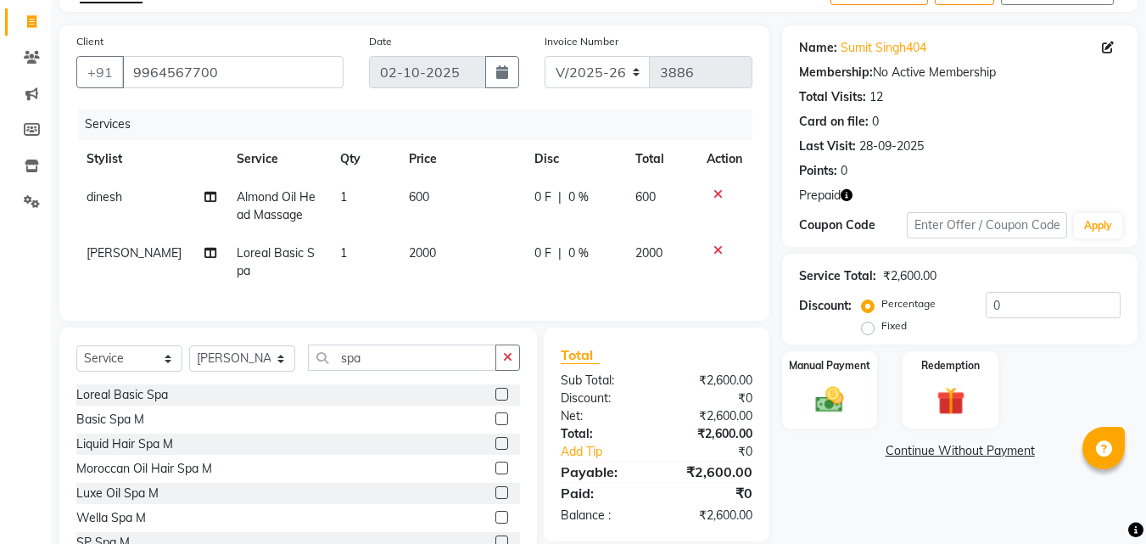
click at [847, 196] on icon "button" at bounding box center [846, 195] width 12 height 12
click at [944, 398] on img at bounding box center [949, 400] width 47 height 36
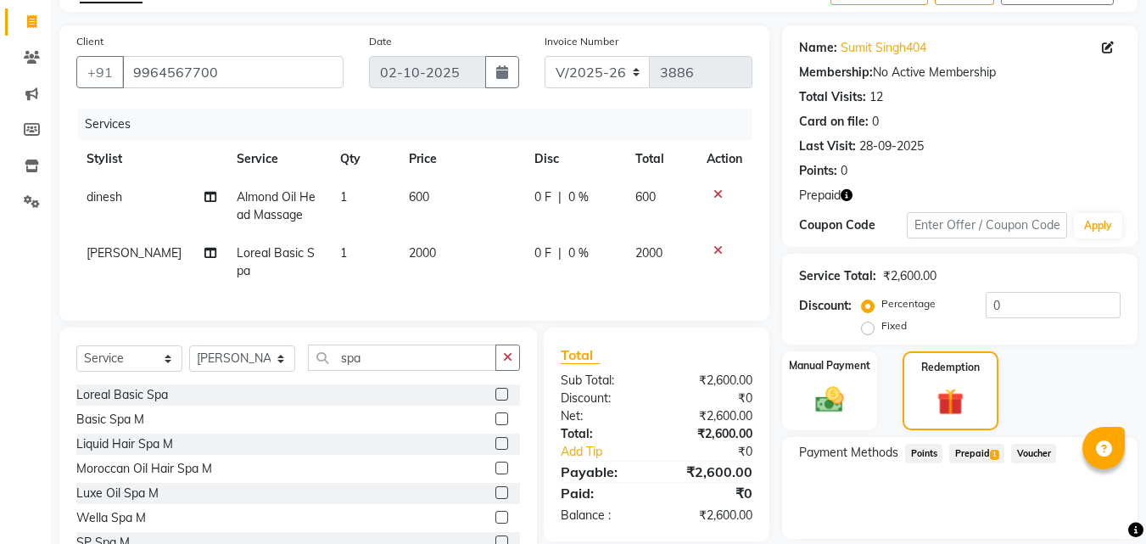
click at [981, 452] on span "Prepaid 1" at bounding box center [976, 454] width 55 height 20
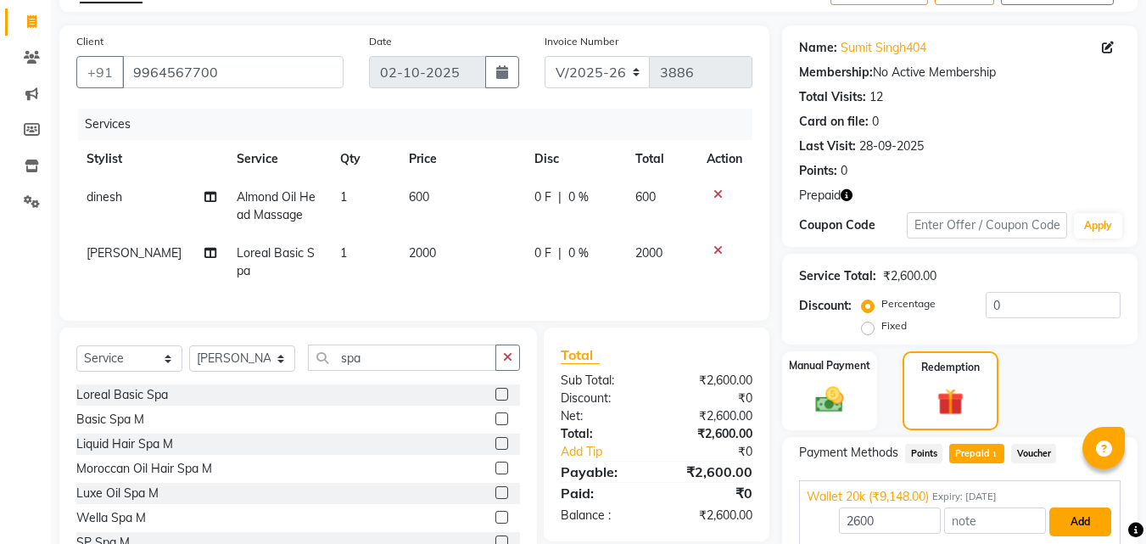
click at [1086, 525] on button "Add" at bounding box center [1080, 521] width 62 height 29
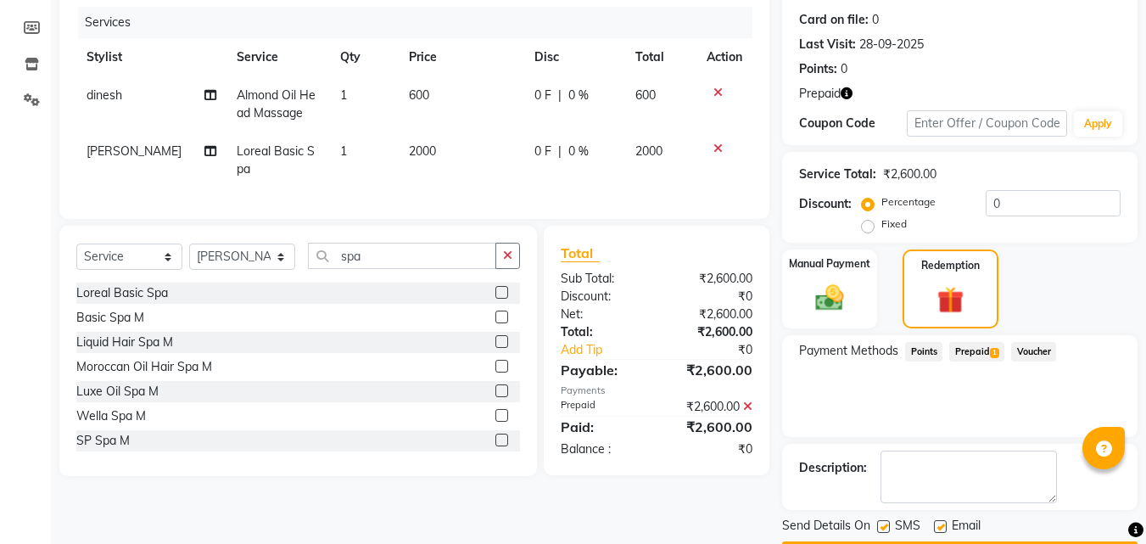
scroll to position [237, 0]
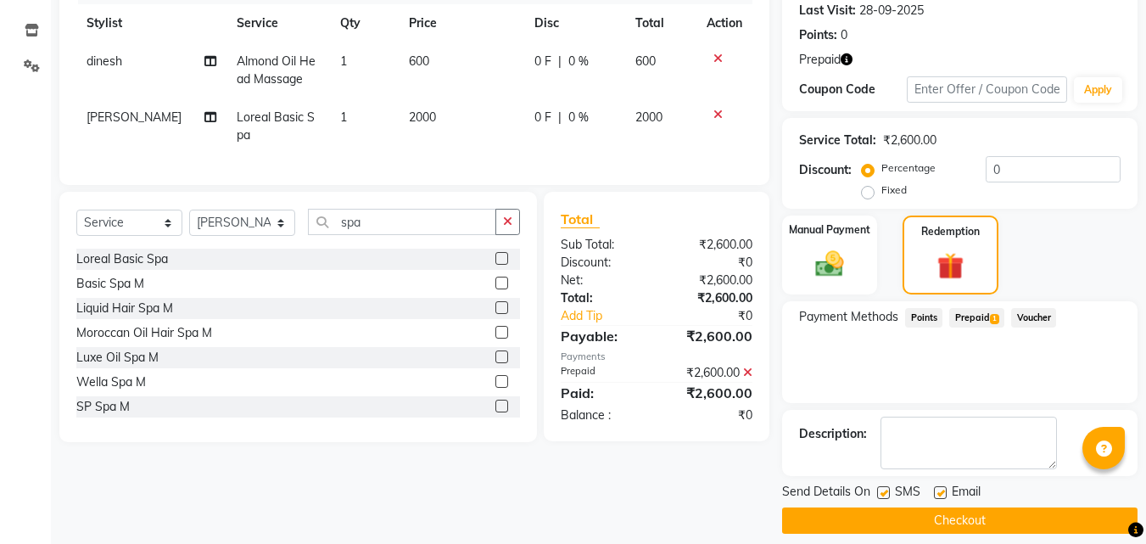
click at [1057, 518] on button "Checkout" at bounding box center [959, 520] width 355 height 26
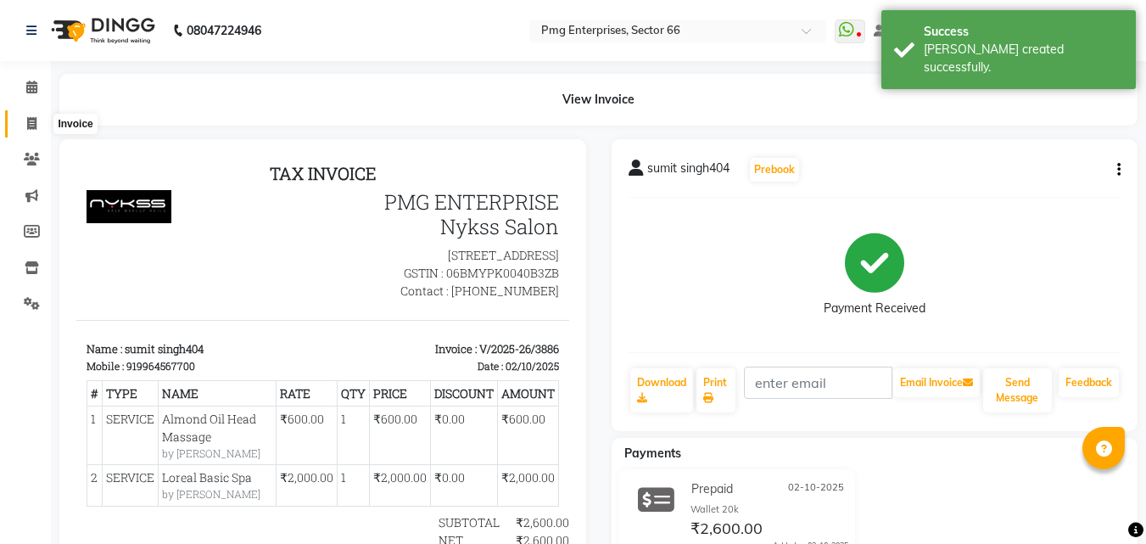
click at [28, 122] on icon at bounding box center [31, 123] width 9 height 13
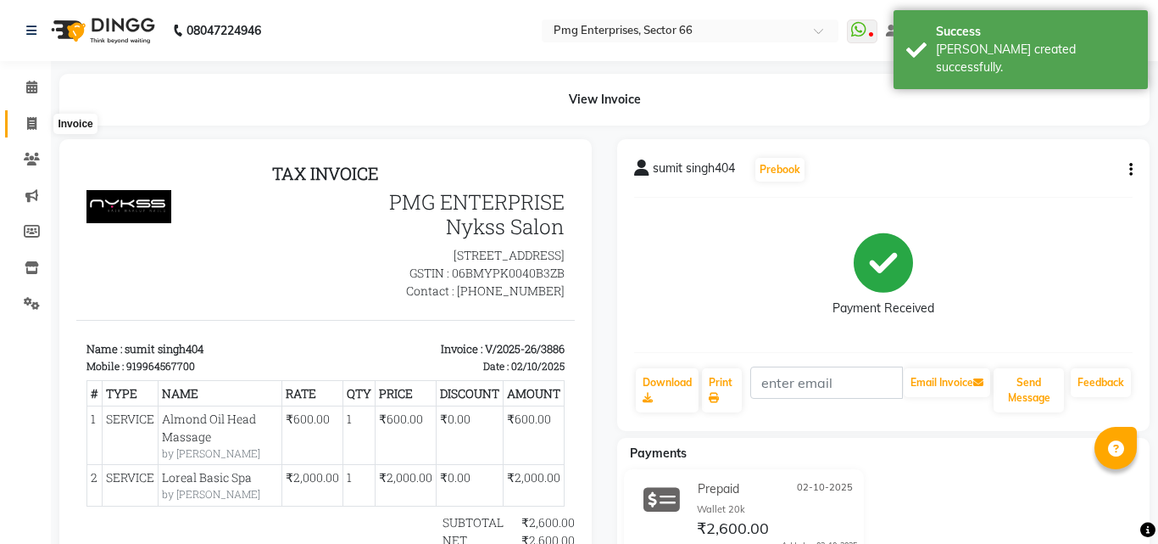
select select "889"
select select "service"
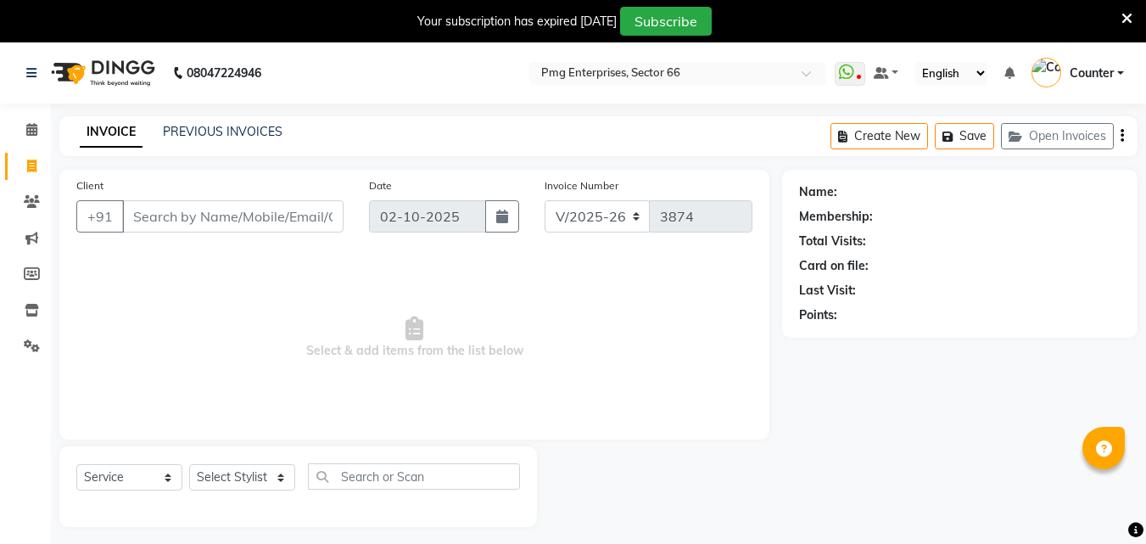
select select "889"
select select "service"
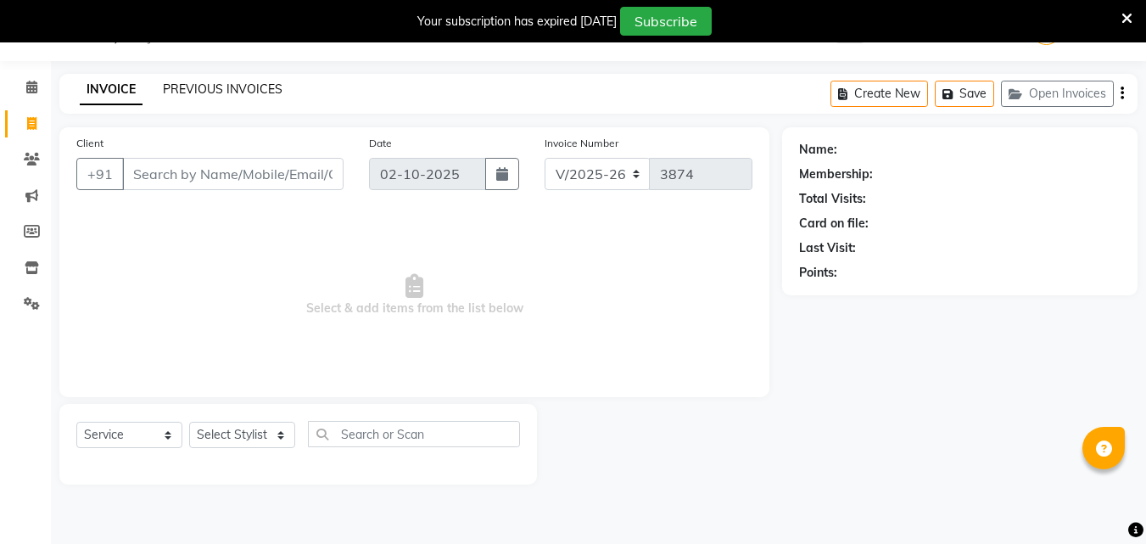
click at [232, 89] on link "PREVIOUS INVOICES" at bounding box center [223, 88] width 120 height 15
